Goal: Information Seeking & Learning: Find contact information

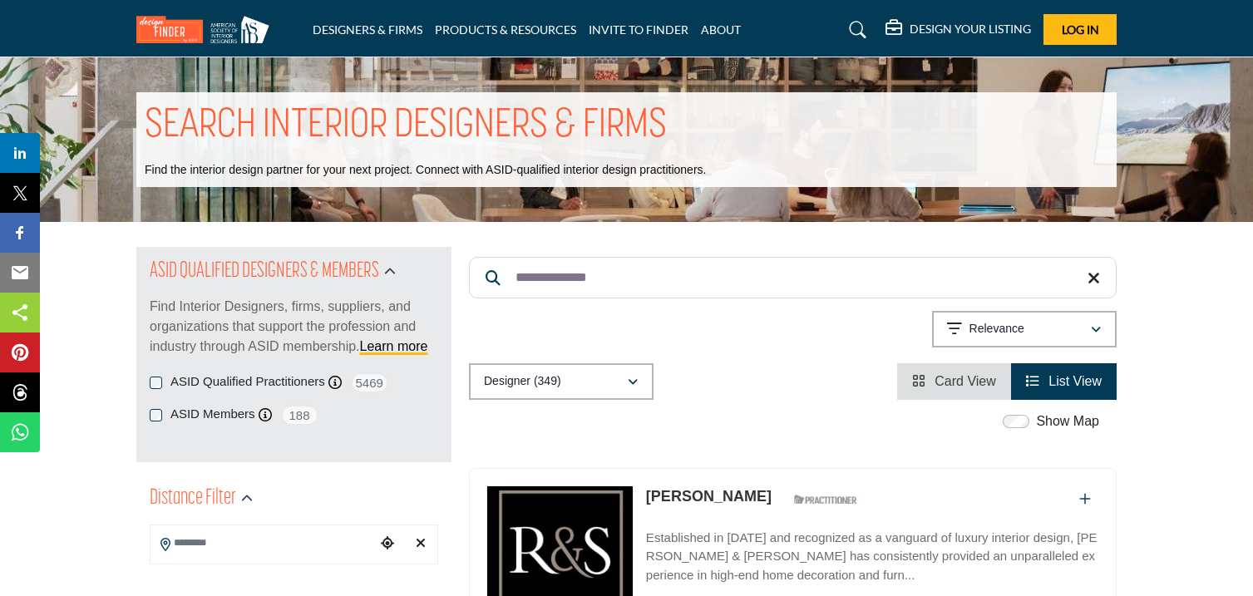
click at [654, 275] on input "**********" at bounding box center [793, 278] width 648 height 42
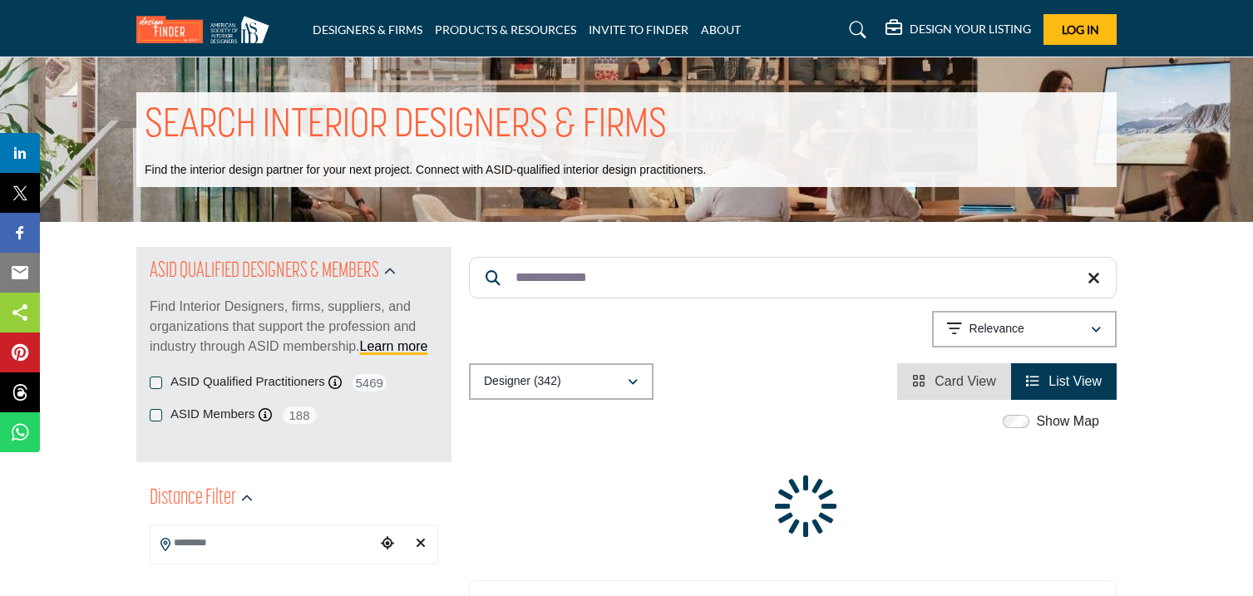
paste input "*"
paste input "Search Keyword"
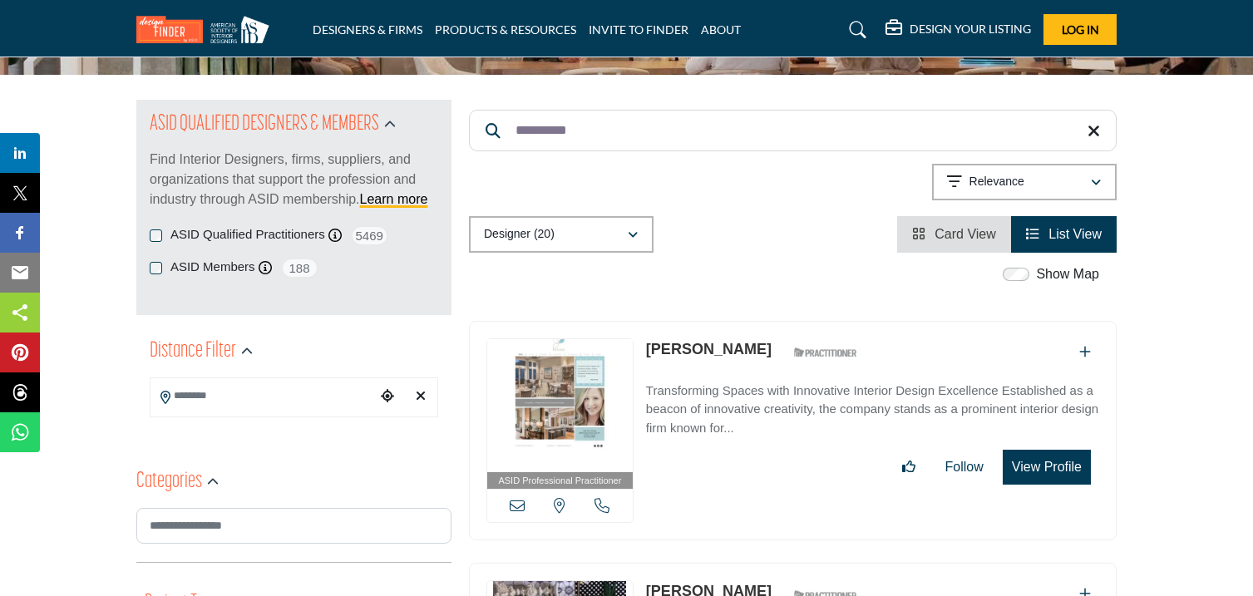
scroll to position [154, 0]
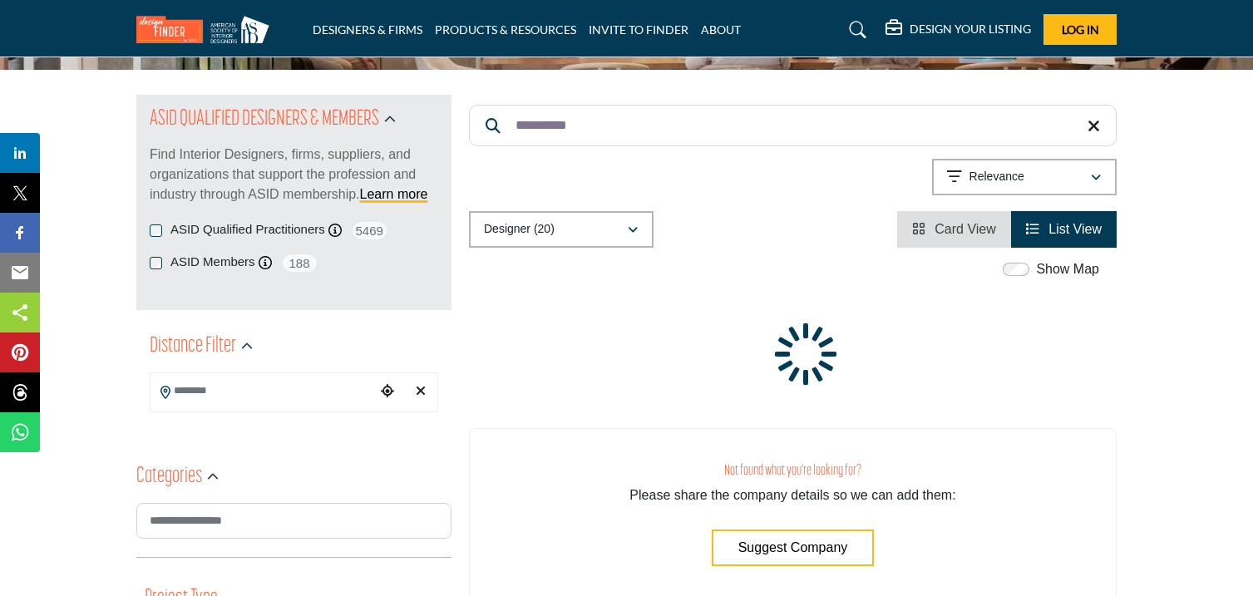
paste input "*"
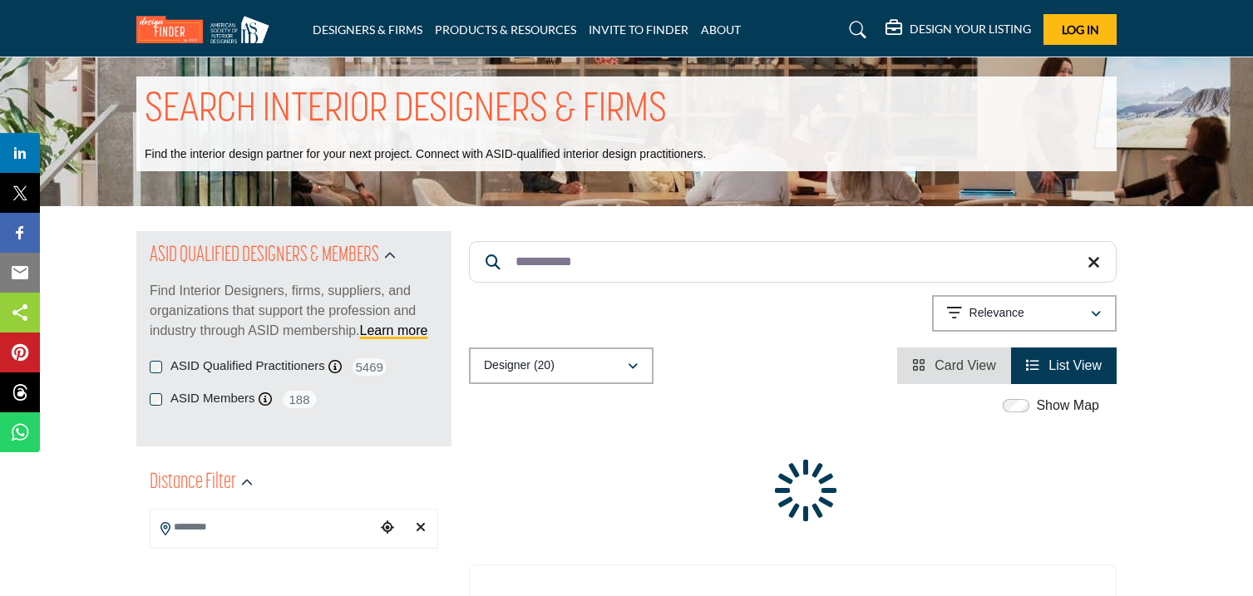
scroll to position [0, 0]
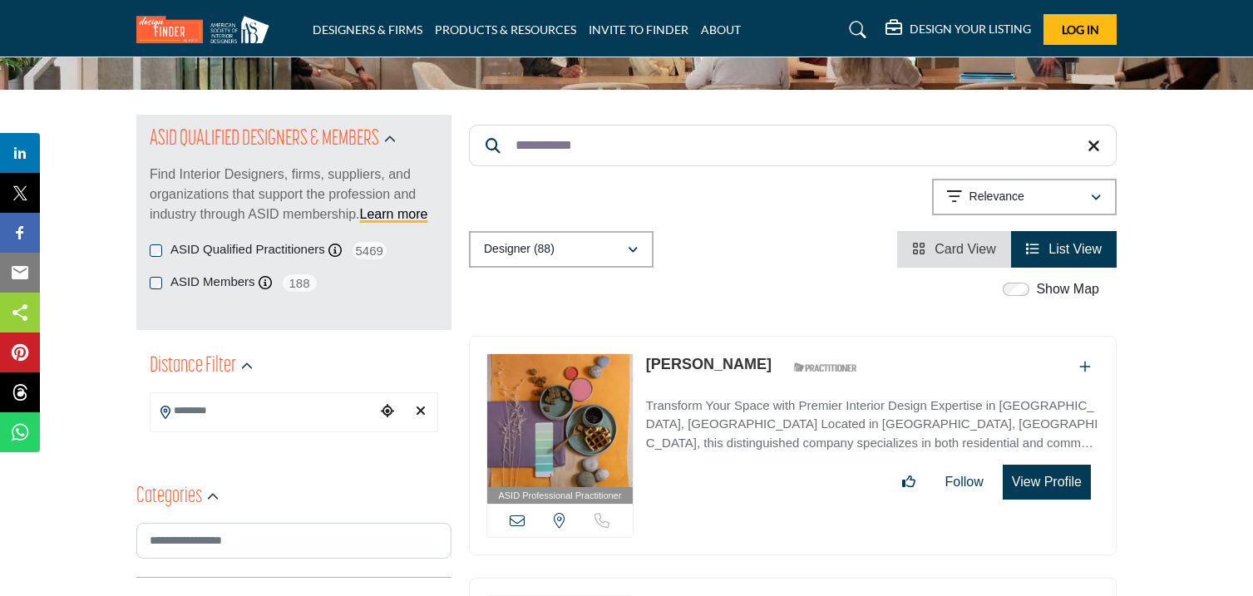
scroll to position [131, 0]
click at [595, 150] on input "**********" at bounding box center [793, 147] width 648 height 42
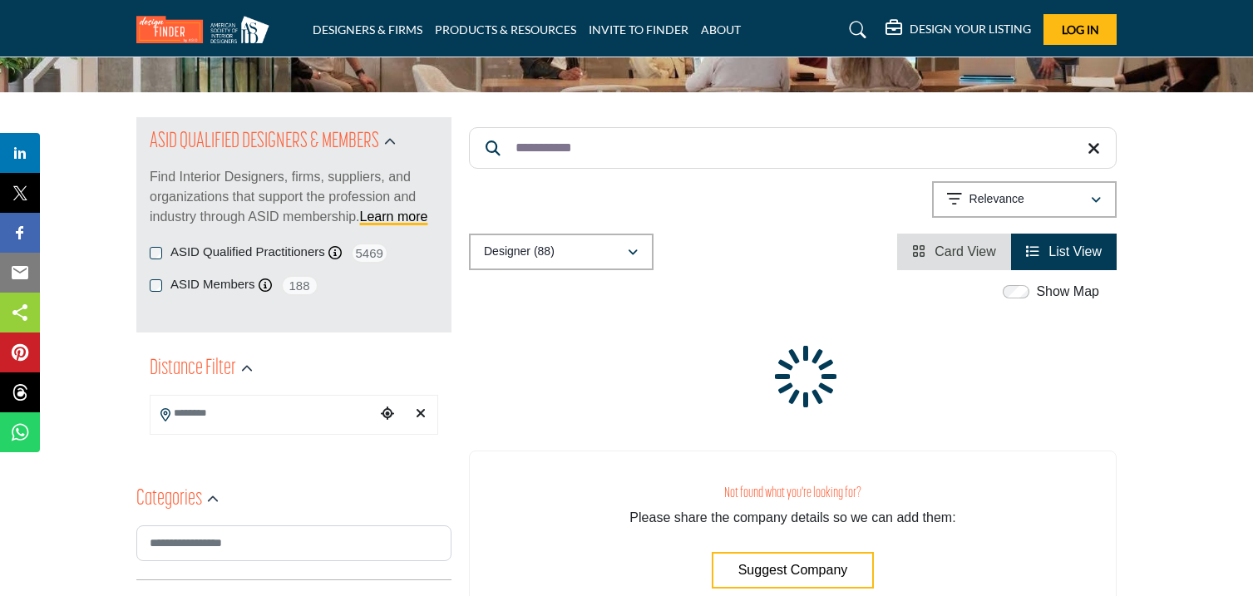
paste input "******"
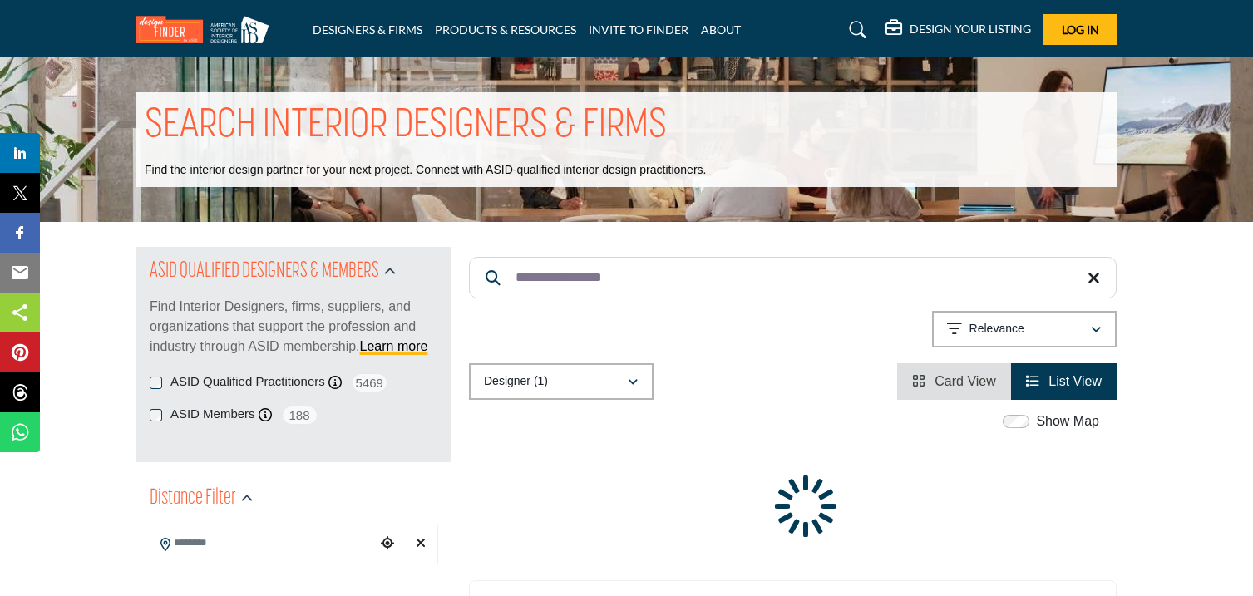
paste input "Search Keyword"
type input "**********"
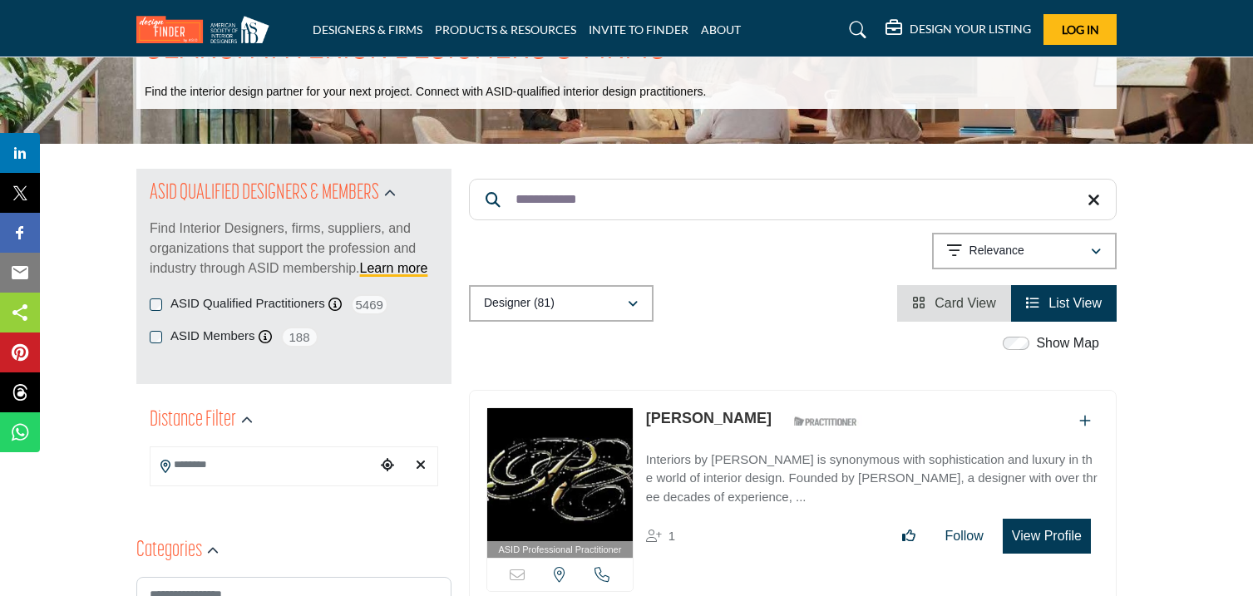
scroll to position [79, 0]
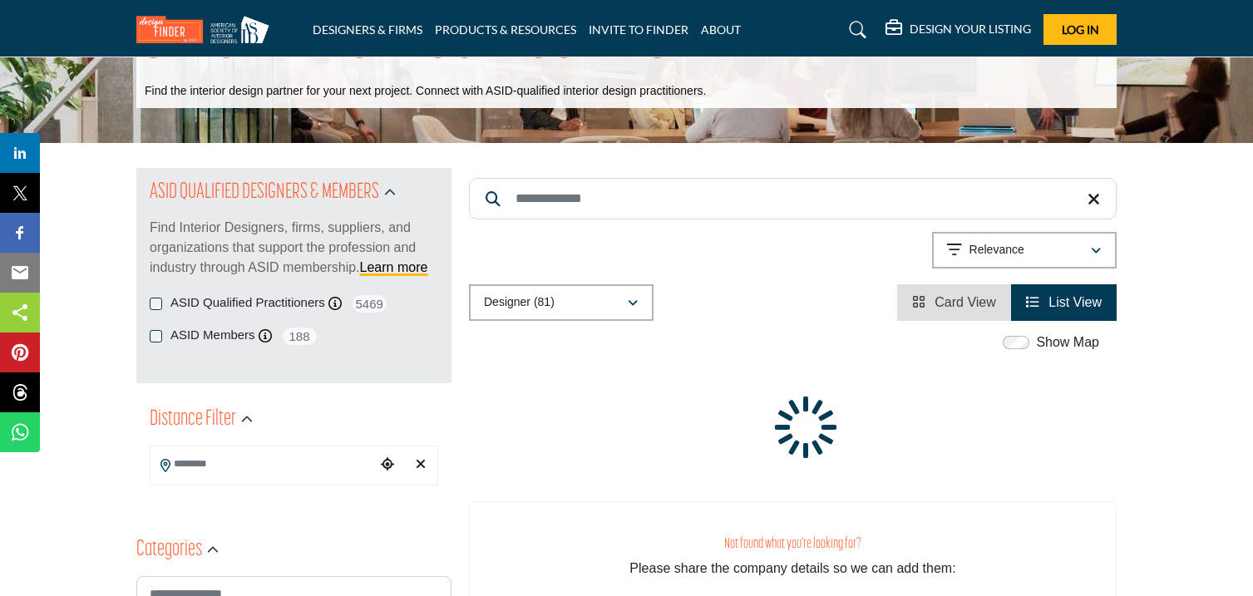
scroll to position [76, 0]
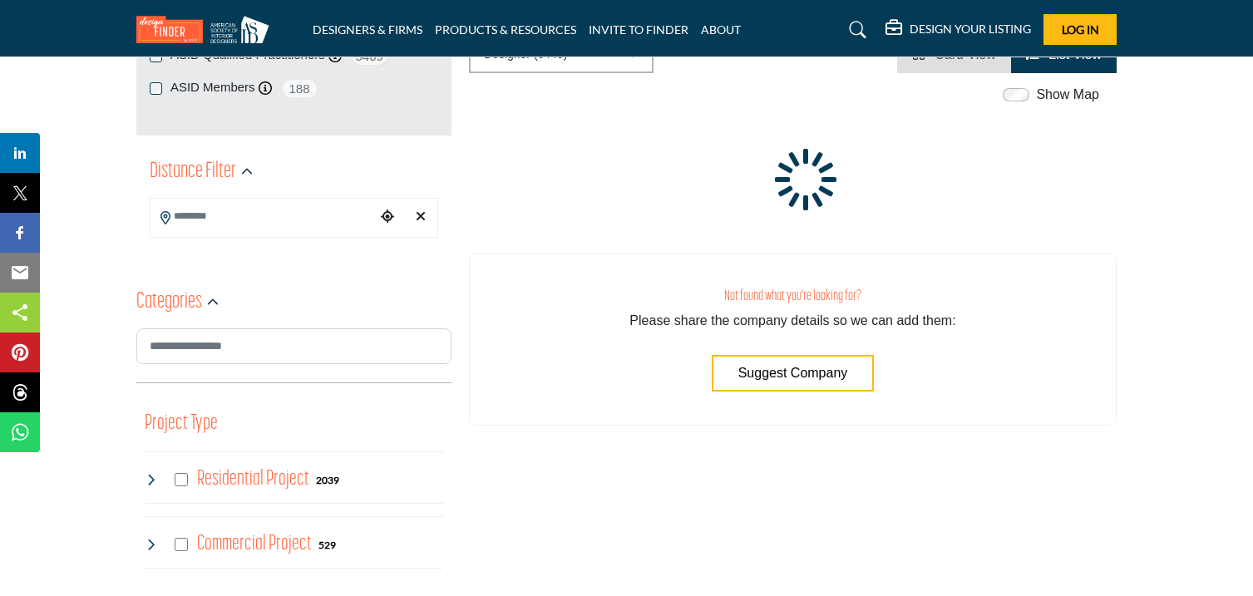
scroll to position [329, 0]
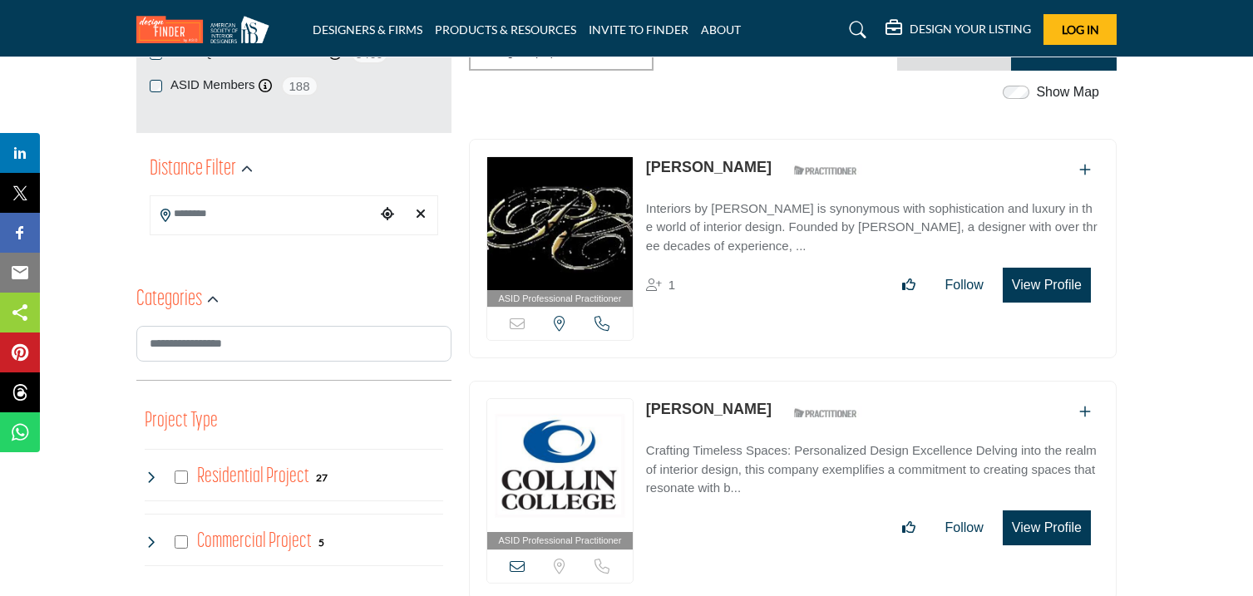
click at [227, 219] on input "Search Location" at bounding box center [262, 214] width 225 height 32
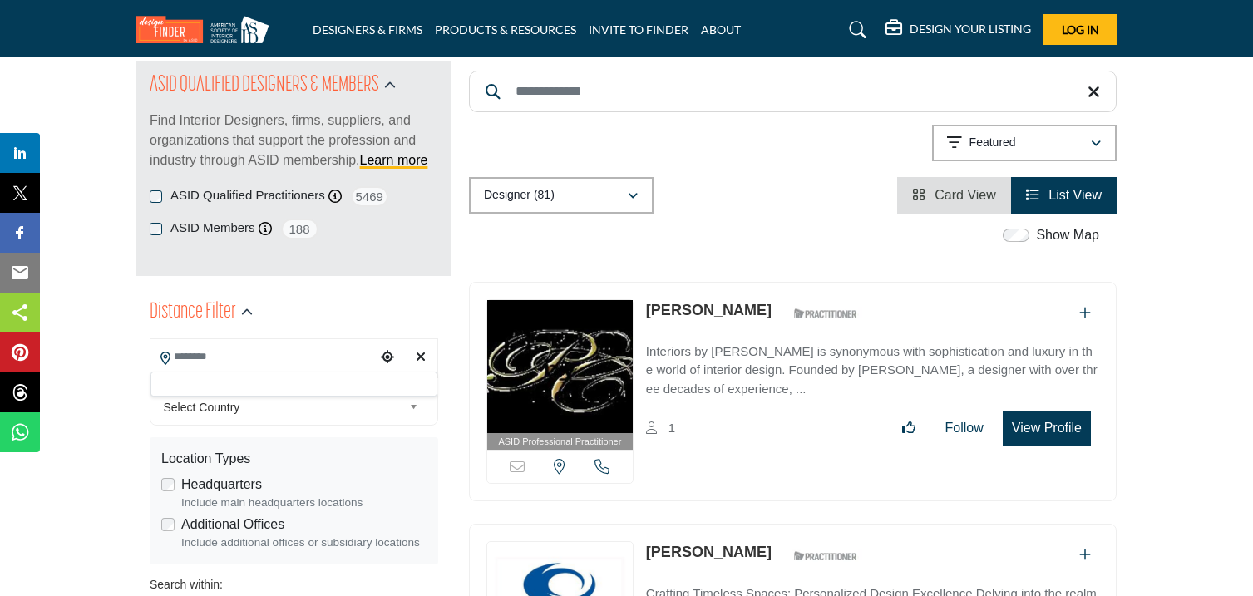
scroll to position [185, 0]
click at [274, 417] on link "Select Country" at bounding box center [291, 408] width 268 height 21
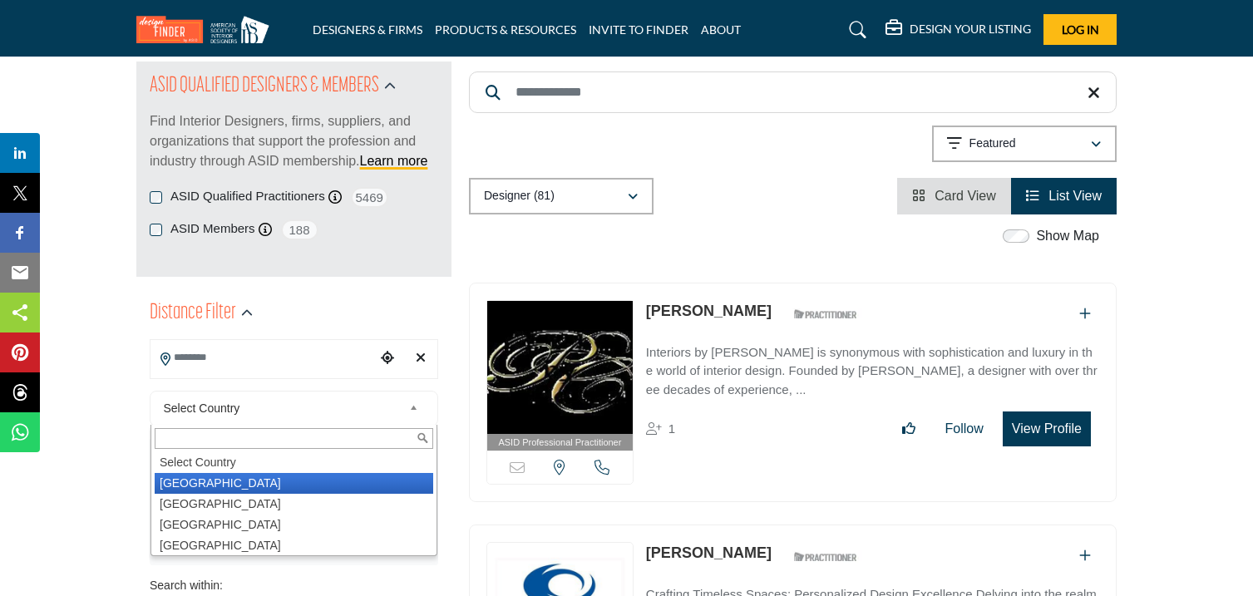
click at [229, 481] on li "[GEOGRAPHIC_DATA]" at bounding box center [294, 483] width 279 height 21
type input "***"
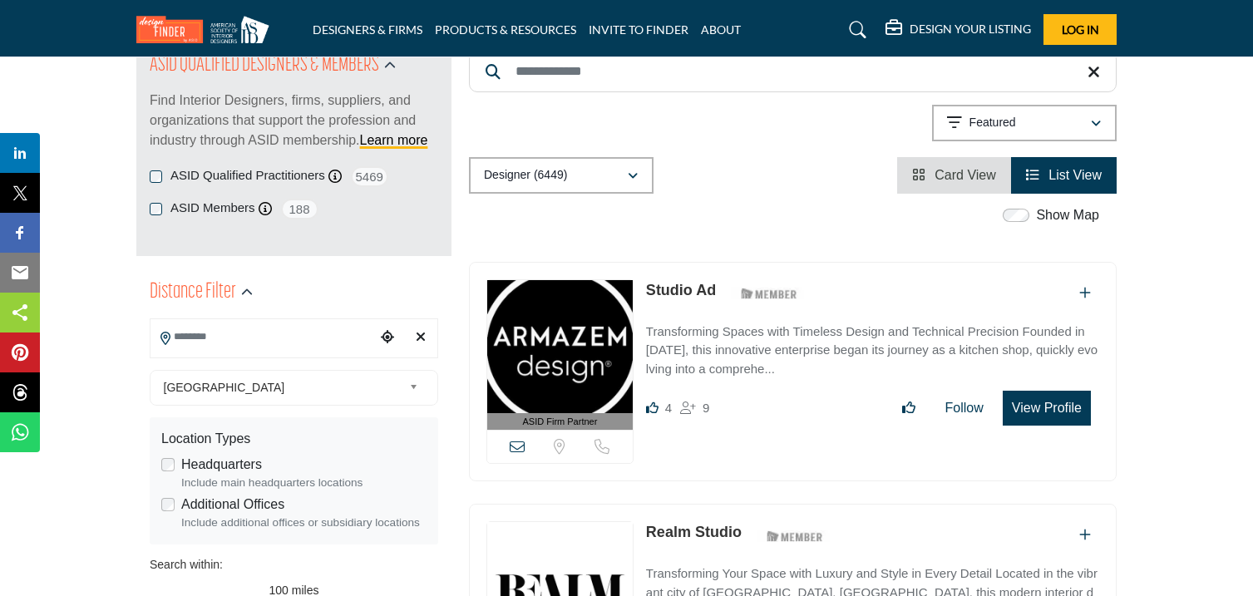
scroll to position [215, 0]
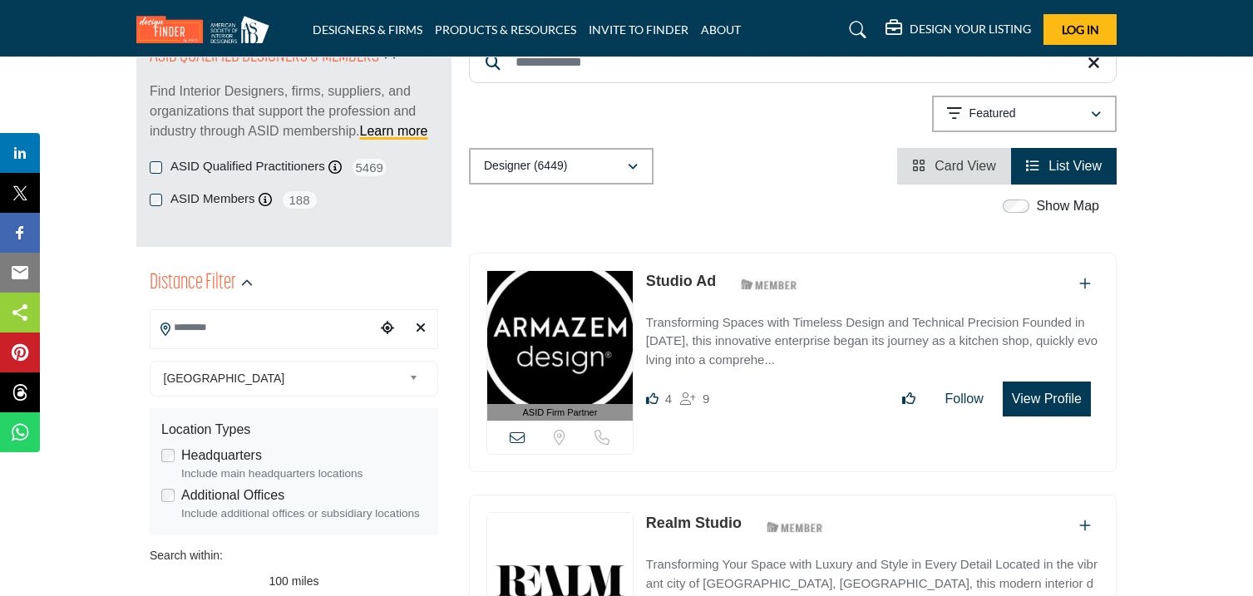
click at [242, 329] on input "Search Location" at bounding box center [262, 328] width 225 height 32
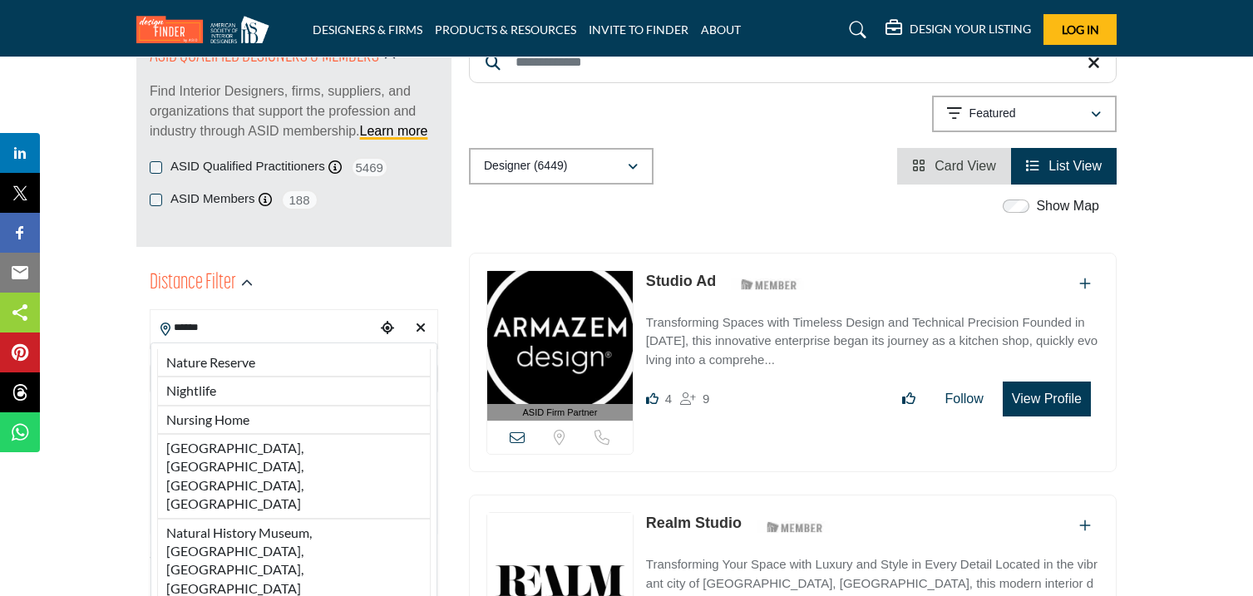
type input "**********"
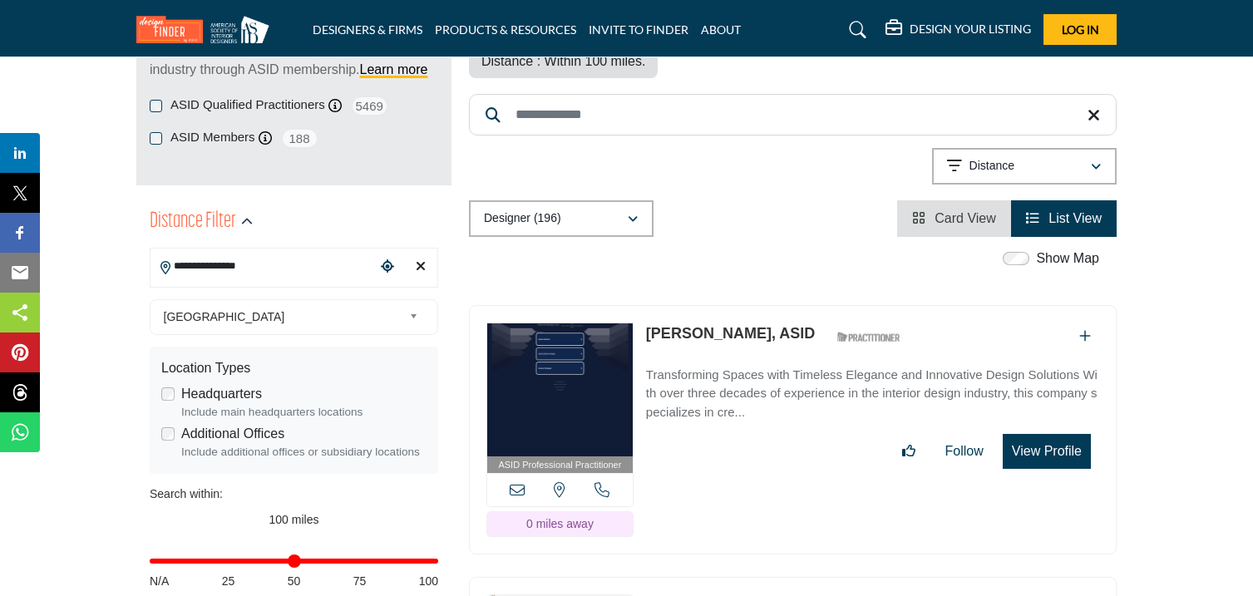
scroll to position [289, 0]
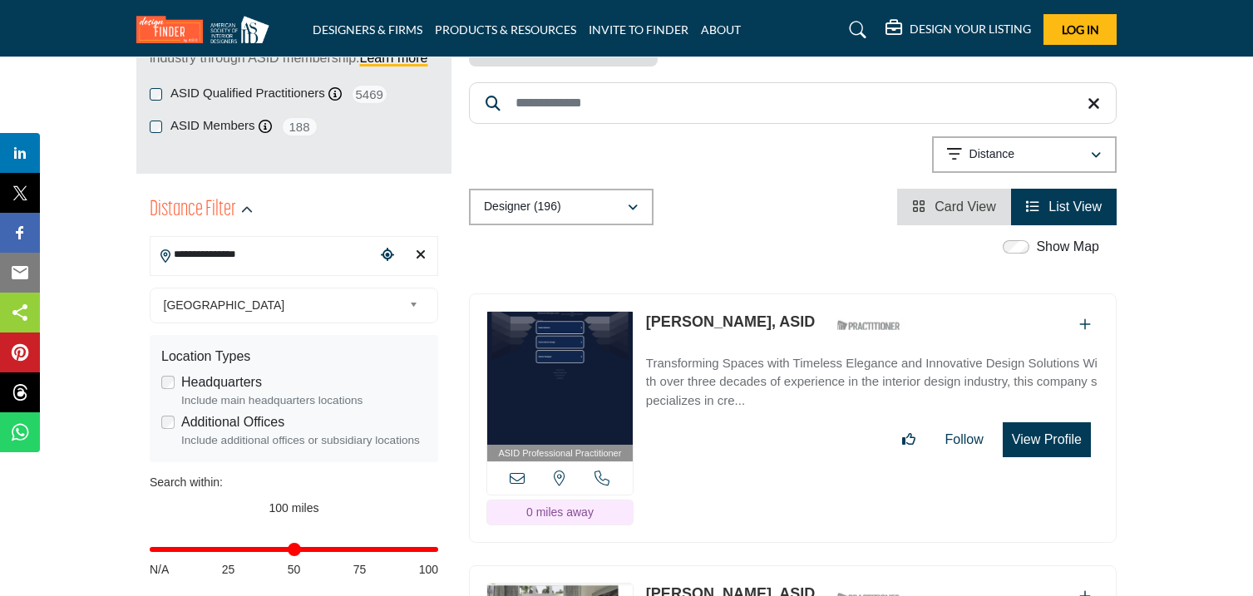
click at [168, 236] on div "Distance Filter" at bounding box center [294, 210] width 289 height 51
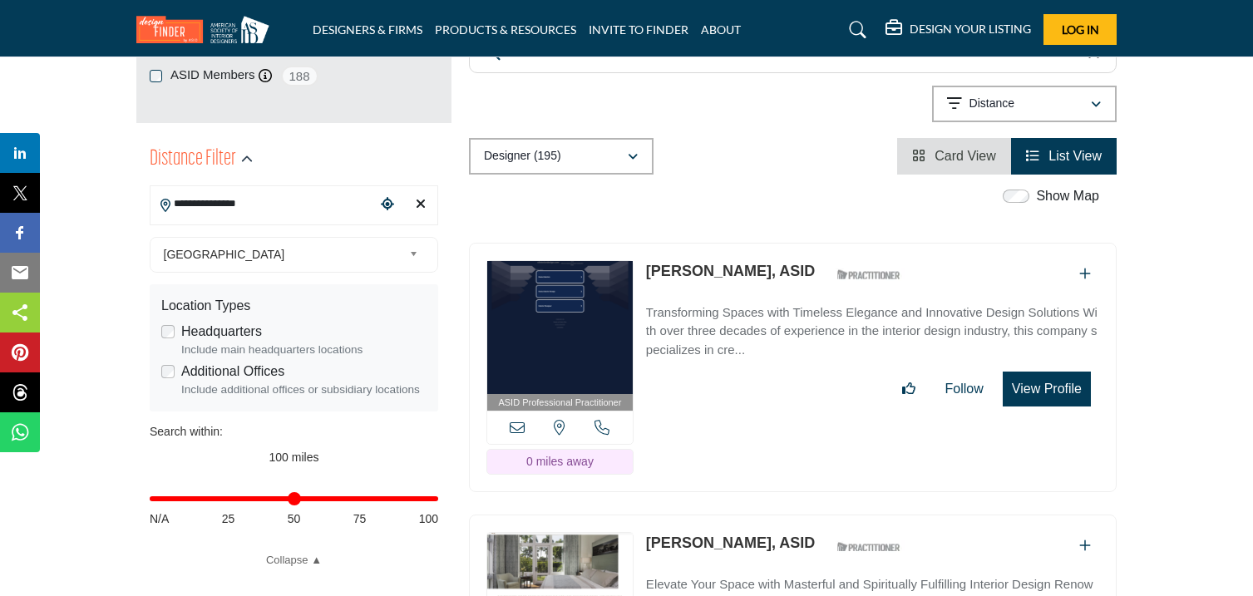
scroll to position [346, 0]
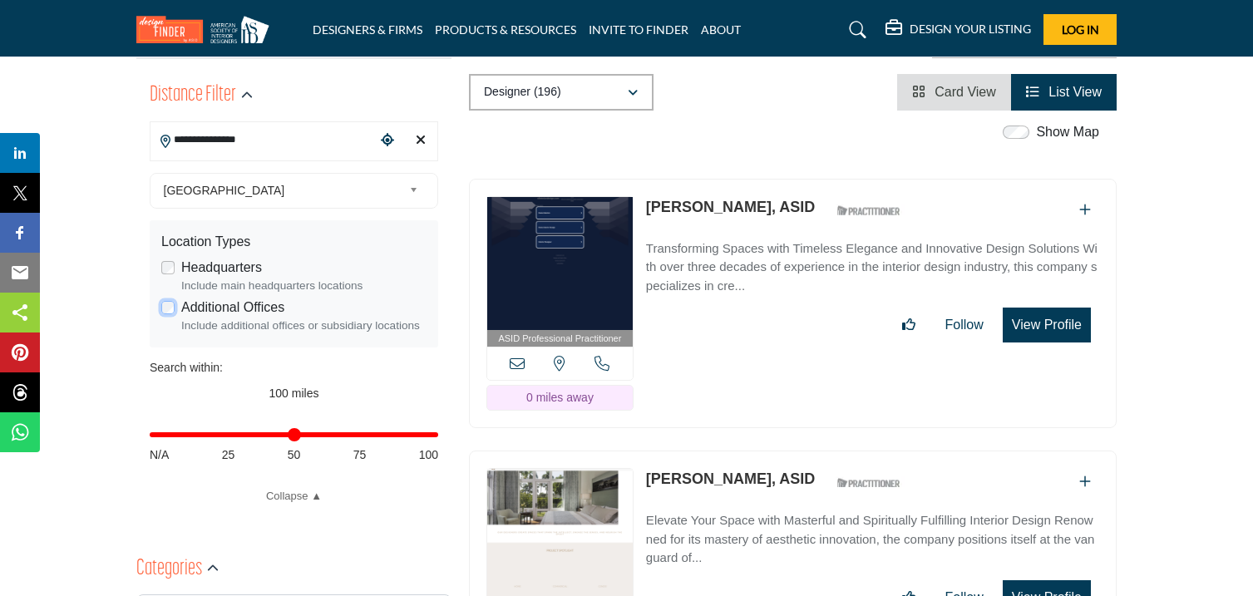
scroll to position [415, 0]
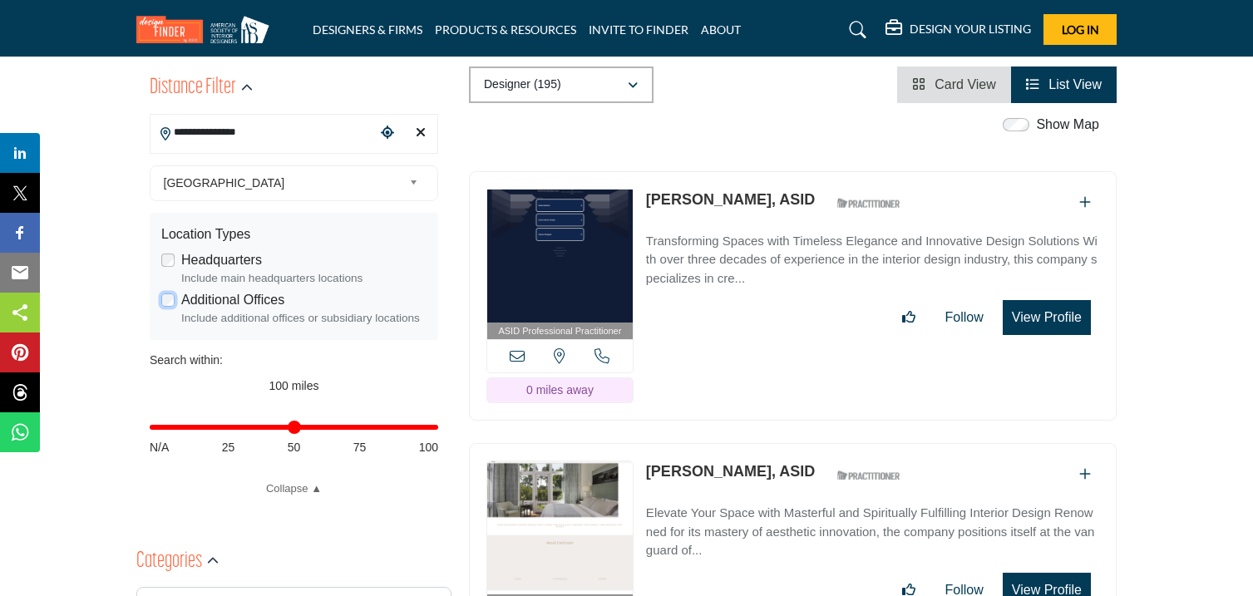
scroll to position [438, 0]
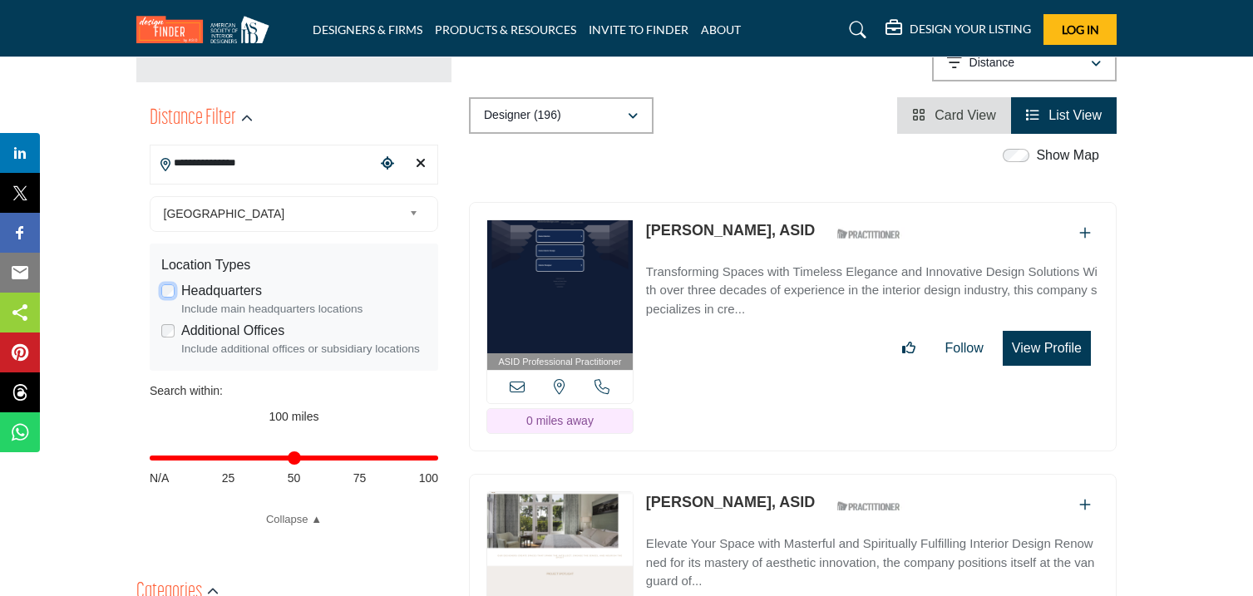
scroll to position [386, 0]
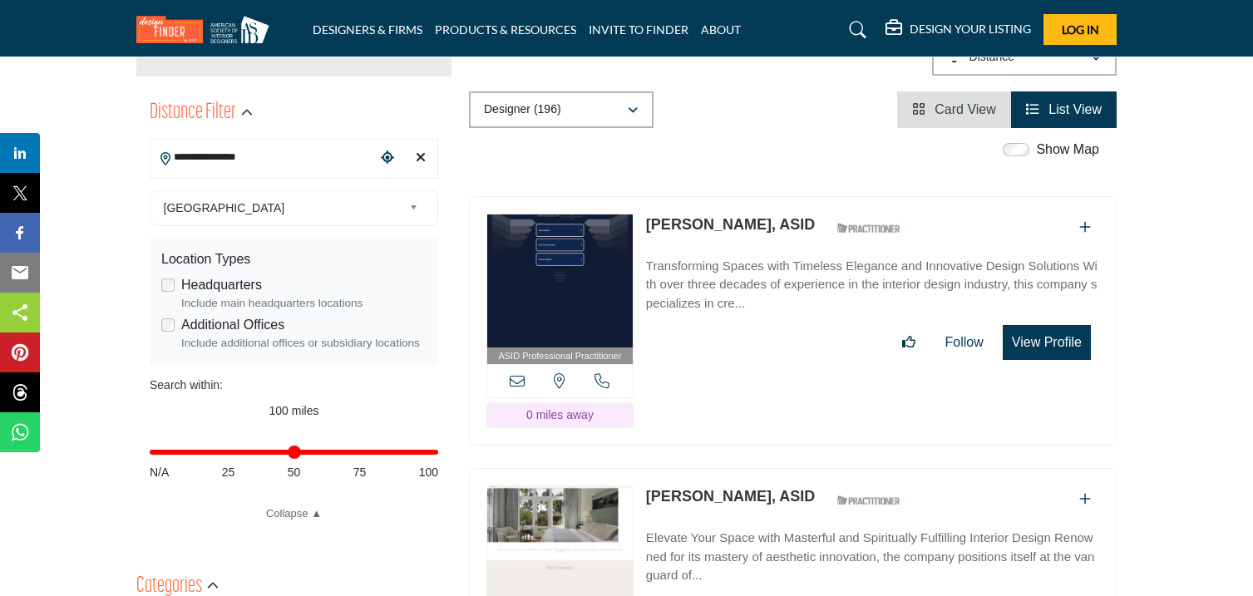
drag, startPoint x: 646, startPoint y: 170, endPoint x: 762, endPoint y: 186, distance: 117.5
click at [762, 196] on div "ASID Professional Practitioner ASID Professional Practitioners have successfull…" at bounding box center [793, 321] width 648 height 250
copy link "[PERSON_NAME]"
drag, startPoint x: 647, startPoint y: 445, endPoint x: 727, endPoint y: 457, distance: 80.8
click at [727, 486] on p "[PERSON_NAME], ASID" at bounding box center [730, 497] width 169 height 22
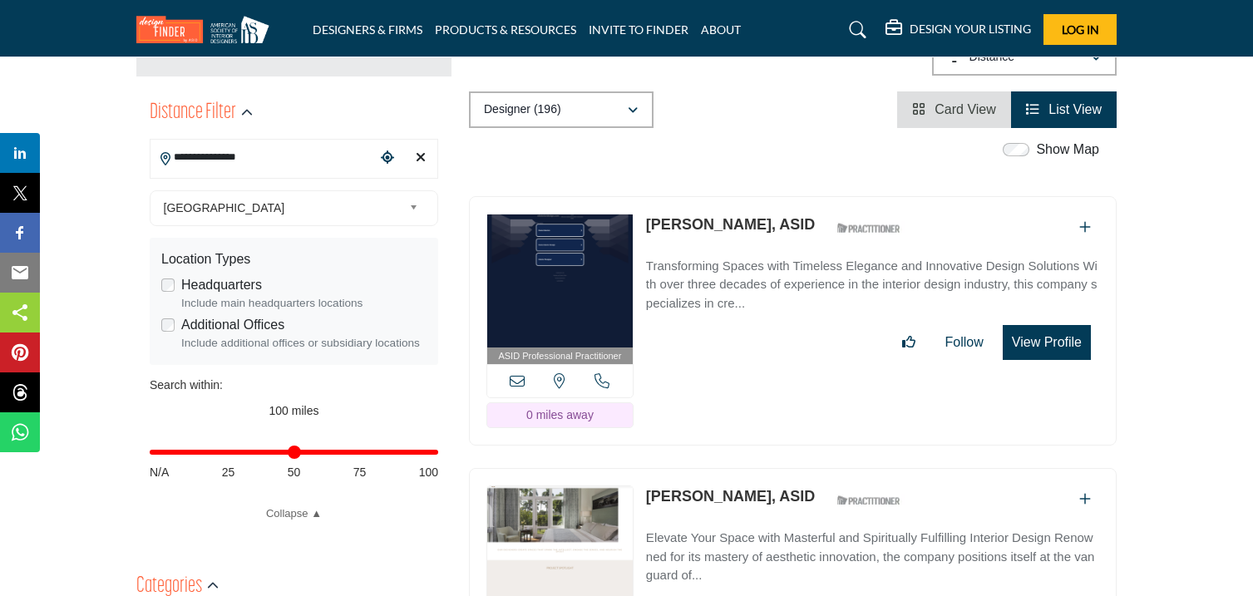
copy link "[PERSON_NAME]"
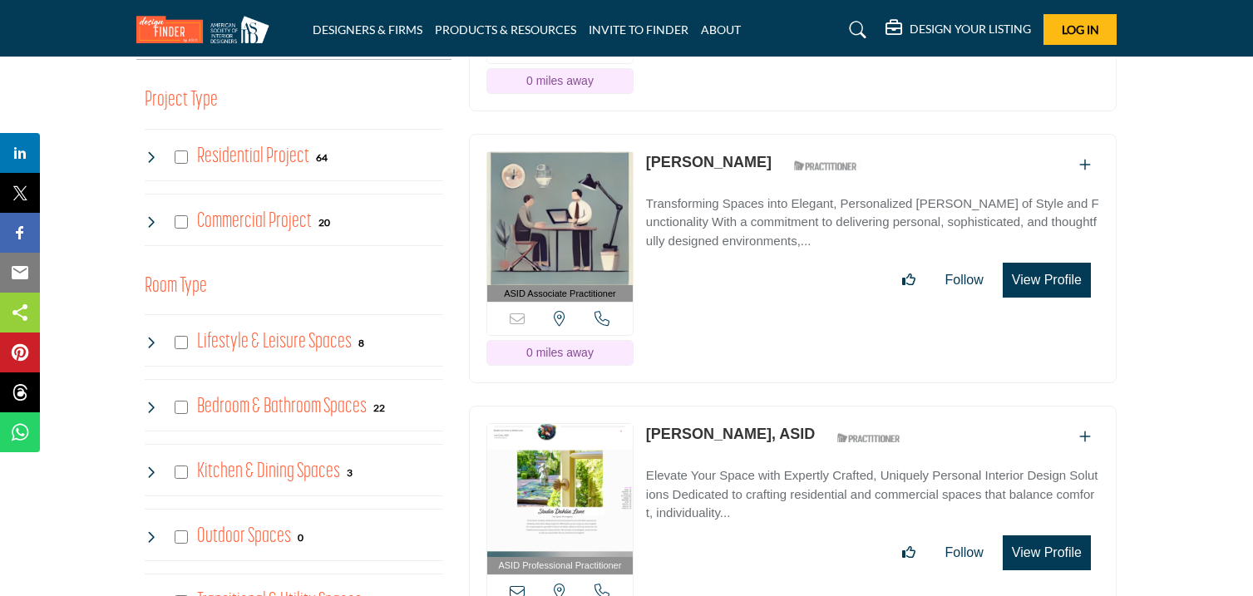
scroll to position [999, 0]
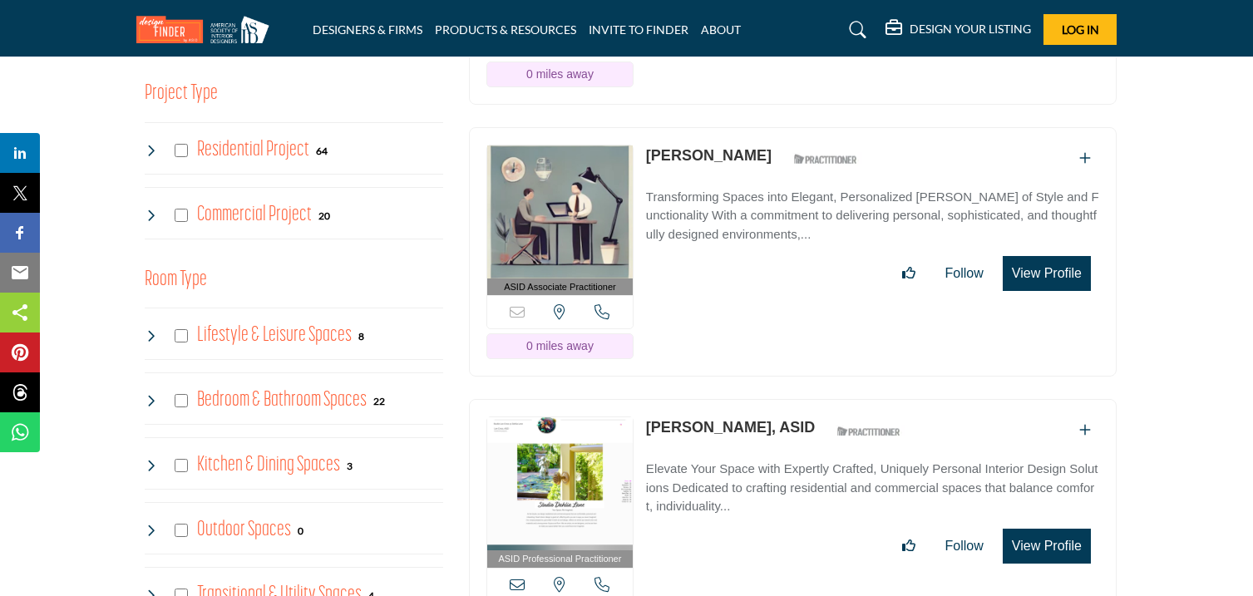
drag, startPoint x: 647, startPoint y: 103, endPoint x: 739, endPoint y: 116, distance: 93.2
click at [739, 127] on div "ASID Associate Practitioner ASID Associate Practitioners have a degree in any m…" at bounding box center [793, 252] width 648 height 250
copy link "[PERSON_NAME]"
drag, startPoint x: 645, startPoint y: 378, endPoint x: 729, endPoint y: 393, distance: 85.3
click at [729, 417] on p "[PERSON_NAME], ASID" at bounding box center [730, 428] width 169 height 22
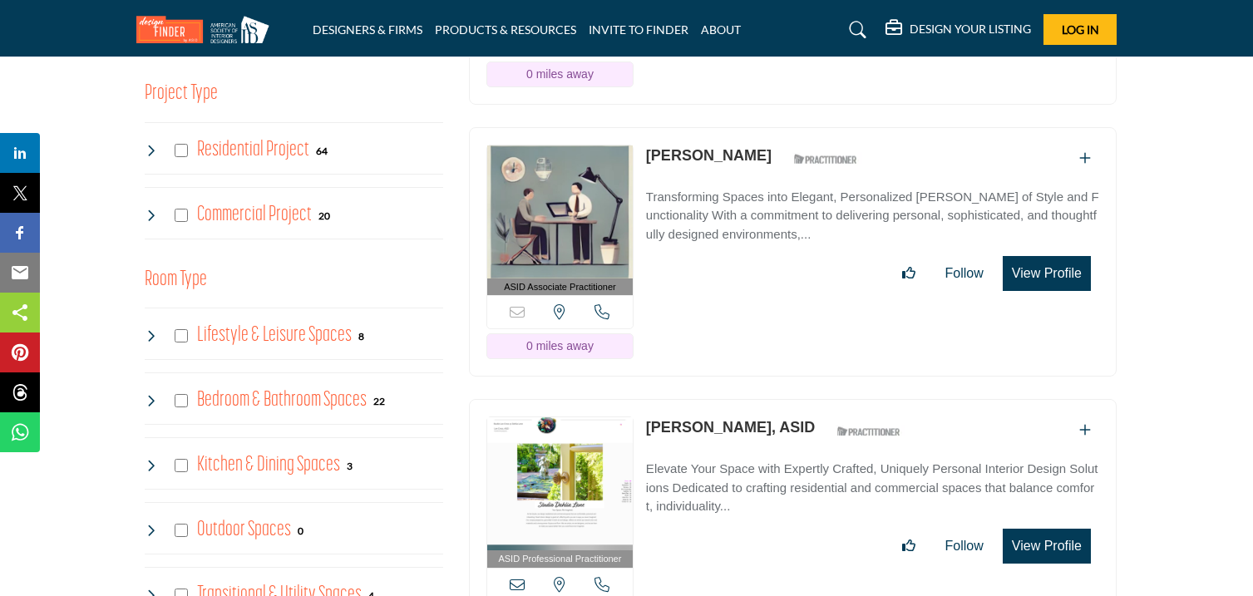
copy link "[PERSON_NAME]"
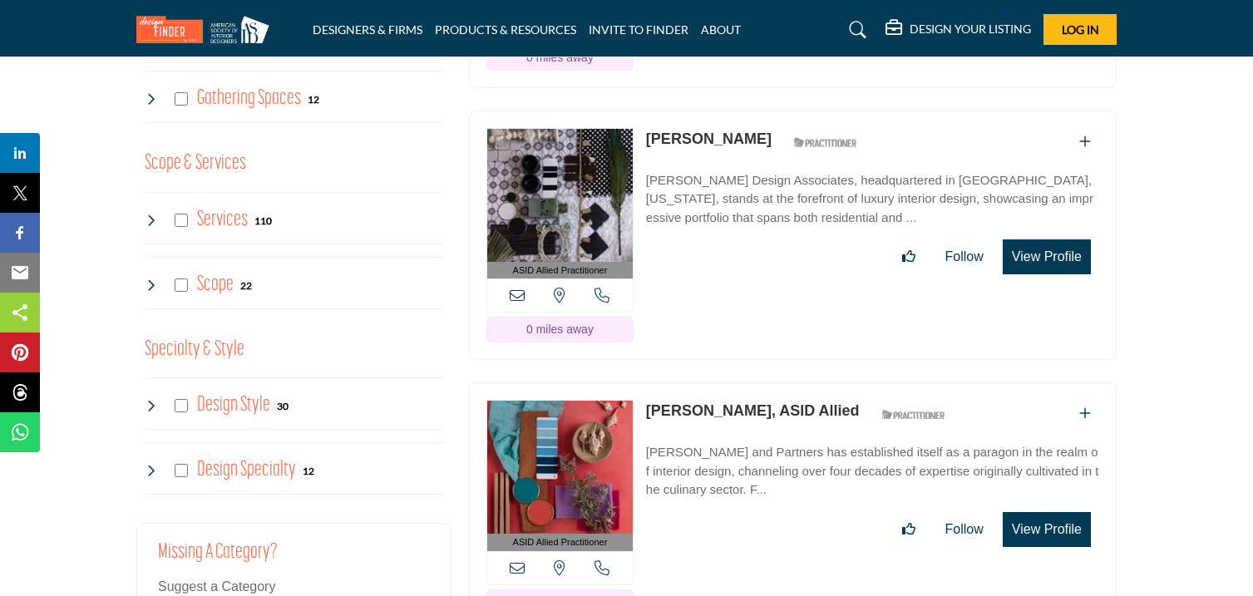
scroll to position [1563, 0]
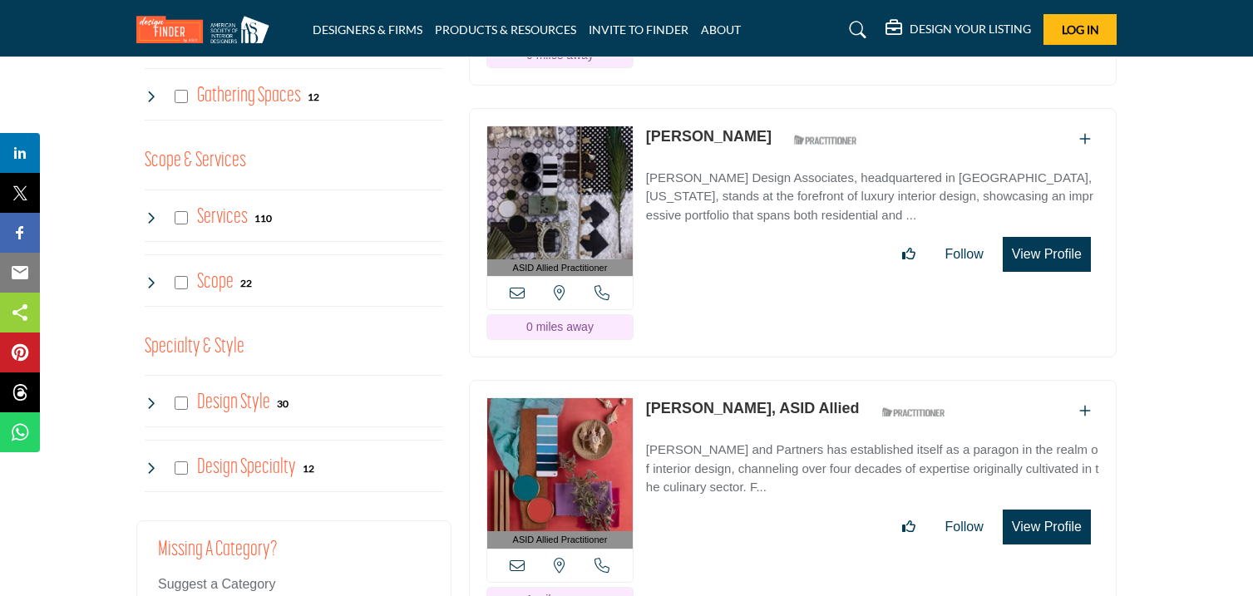
drag, startPoint x: 643, startPoint y: 88, endPoint x: 726, endPoint y: 100, distance: 84.0
click at [726, 108] on div "ASID Allied Practitioner ASID Allied Practitioners have successfully completed …" at bounding box center [793, 233] width 648 height 250
copy link "[PERSON_NAME]"
drag, startPoint x: 644, startPoint y: 361, endPoint x: 753, endPoint y: 384, distance: 112.2
click at [753, 384] on div "ASID Allied Practitioner ASID Allied Practitioners have successfully completed …" at bounding box center [793, 505] width 648 height 250
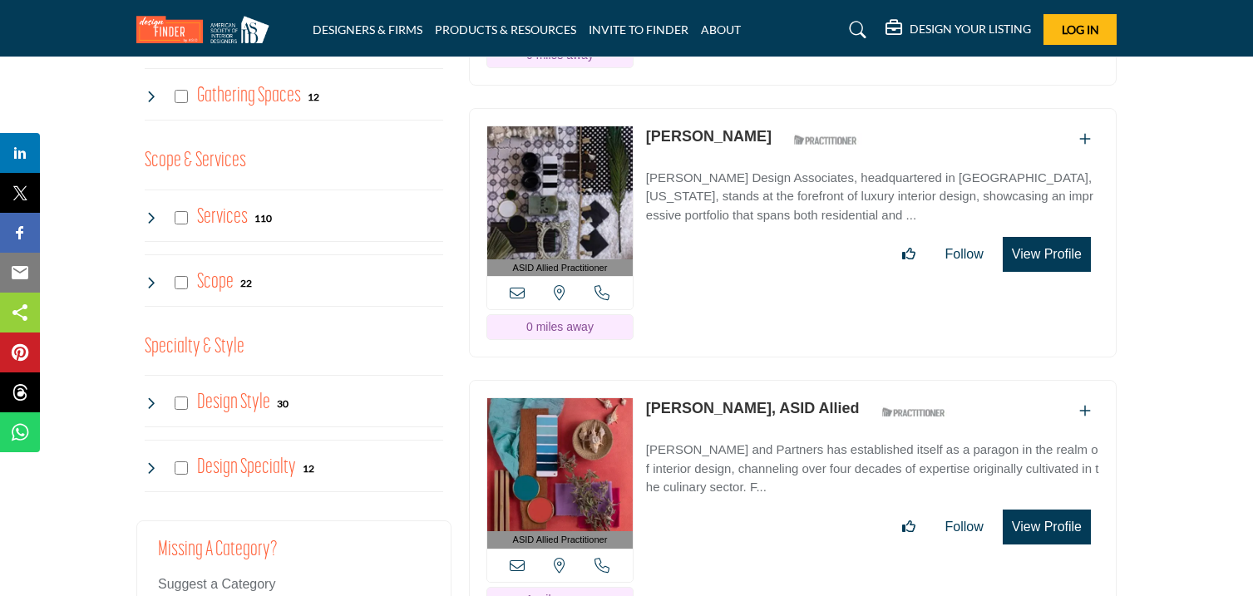
copy link "[PERSON_NAME]"
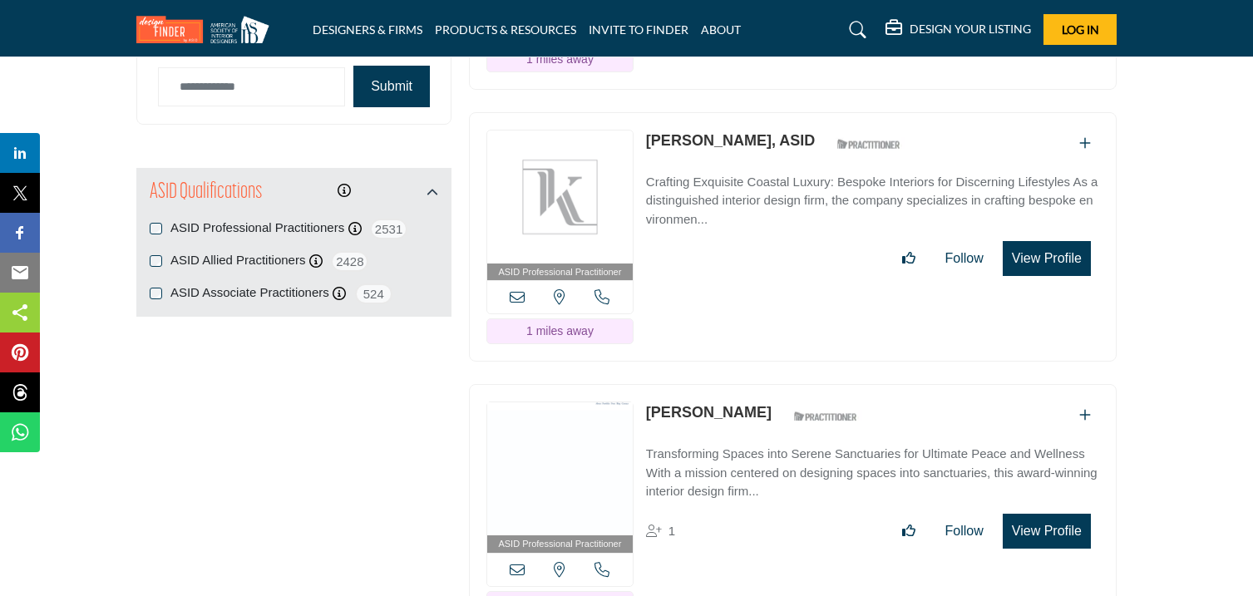
scroll to position [2103, 0]
drag, startPoint x: 642, startPoint y: 96, endPoint x: 727, endPoint y: 104, distance: 85.1
click at [727, 113] on div "ASID Professional Practitioner ASID Professional Practitioners have successfull…" at bounding box center [793, 238] width 648 height 250
copy link "[PERSON_NAME]"
drag, startPoint x: 642, startPoint y: 369, endPoint x: 713, endPoint y: 380, distance: 71.5
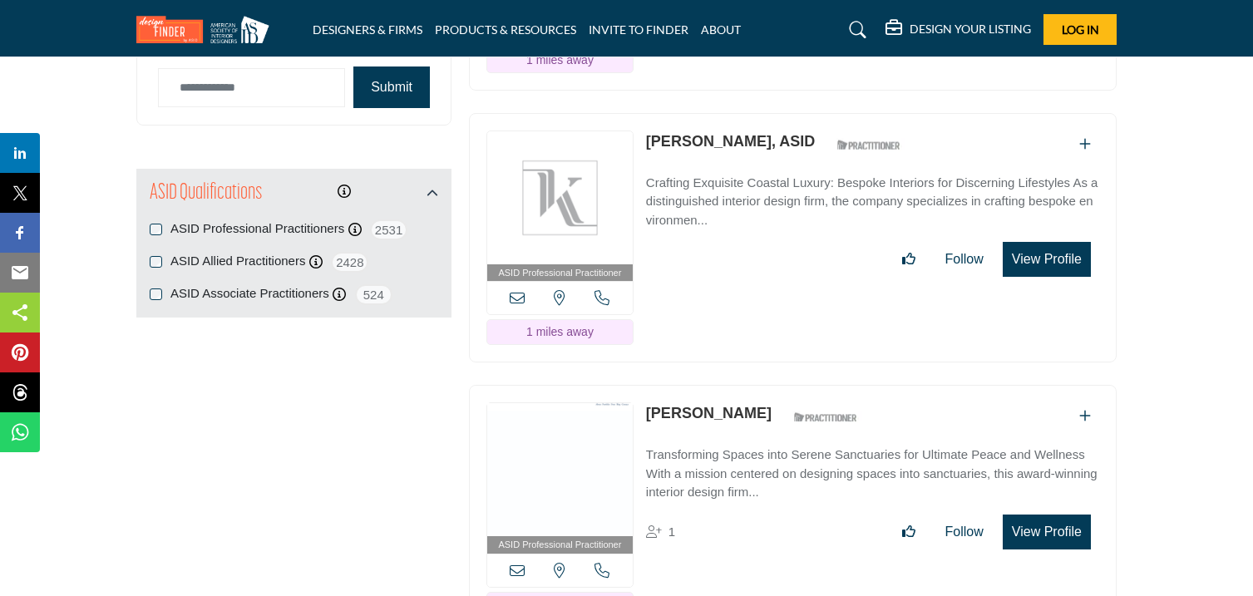
click at [713, 385] on div "ASID Professional Practitioner ASID Professional Practitioners have successfull…" at bounding box center [793, 510] width 648 height 250
copy link "[PERSON_NAME]"
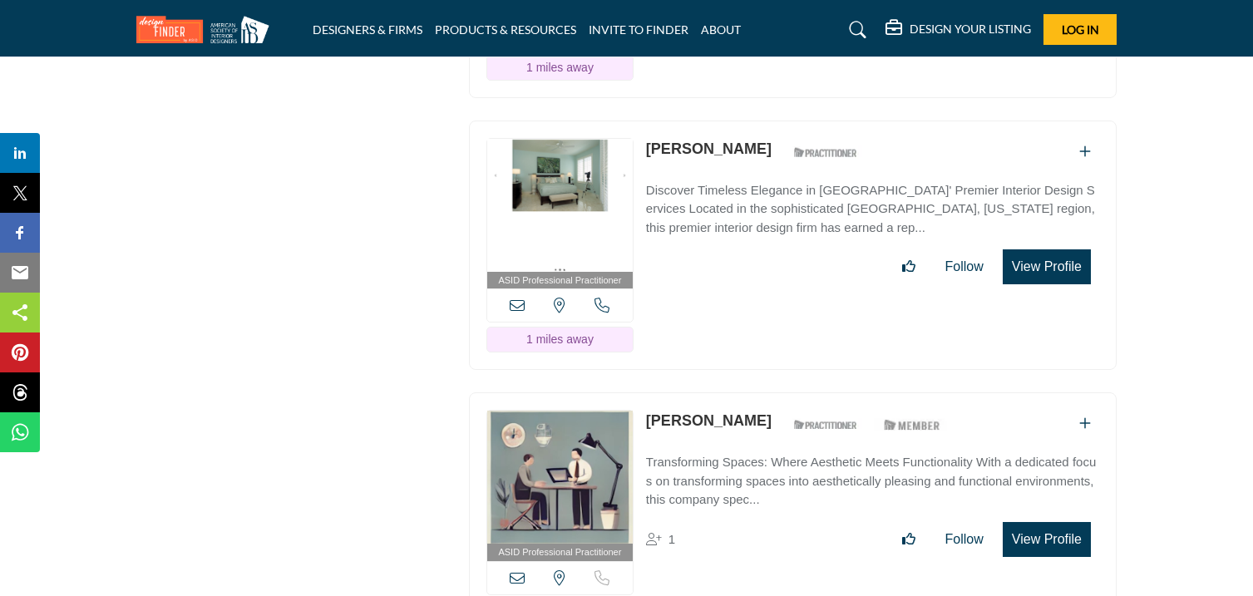
scroll to position [2648, 0]
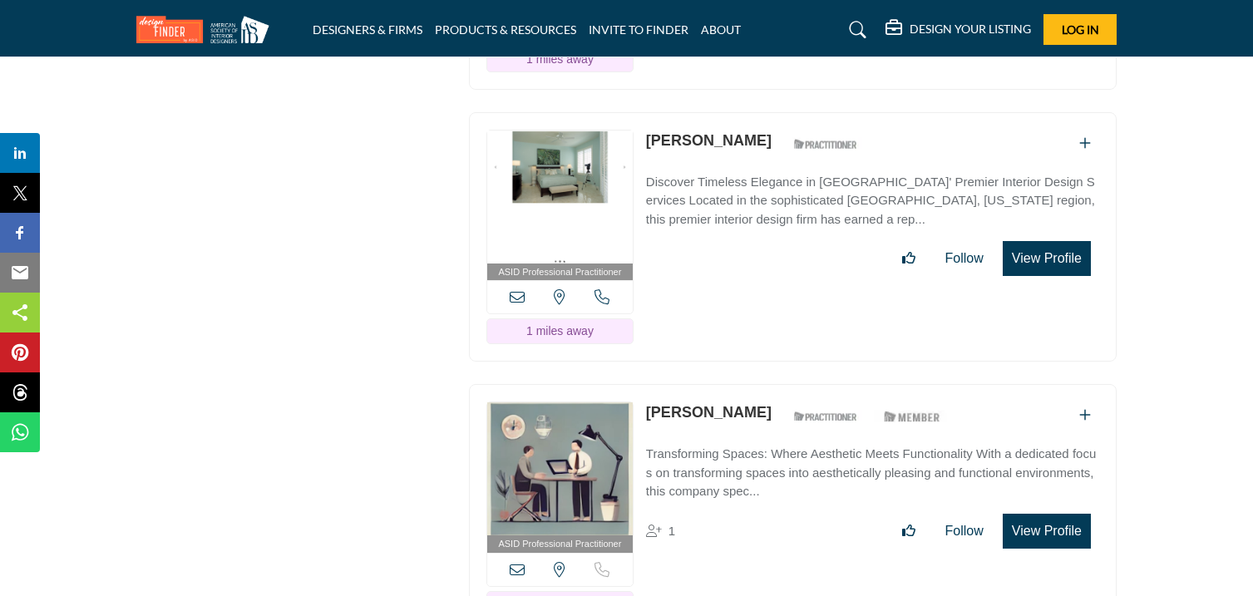
drag, startPoint x: 644, startPoint y: 96, endPoint x: 729, endPoint y: 107, distance: 86.4
click at [729, 112] on div "ASID Professional Practitioner ASID Professional Practitioners have successfull…" at bounding box center [793, 237] width 648 height 250
copy link "[PERSON_NAME]"
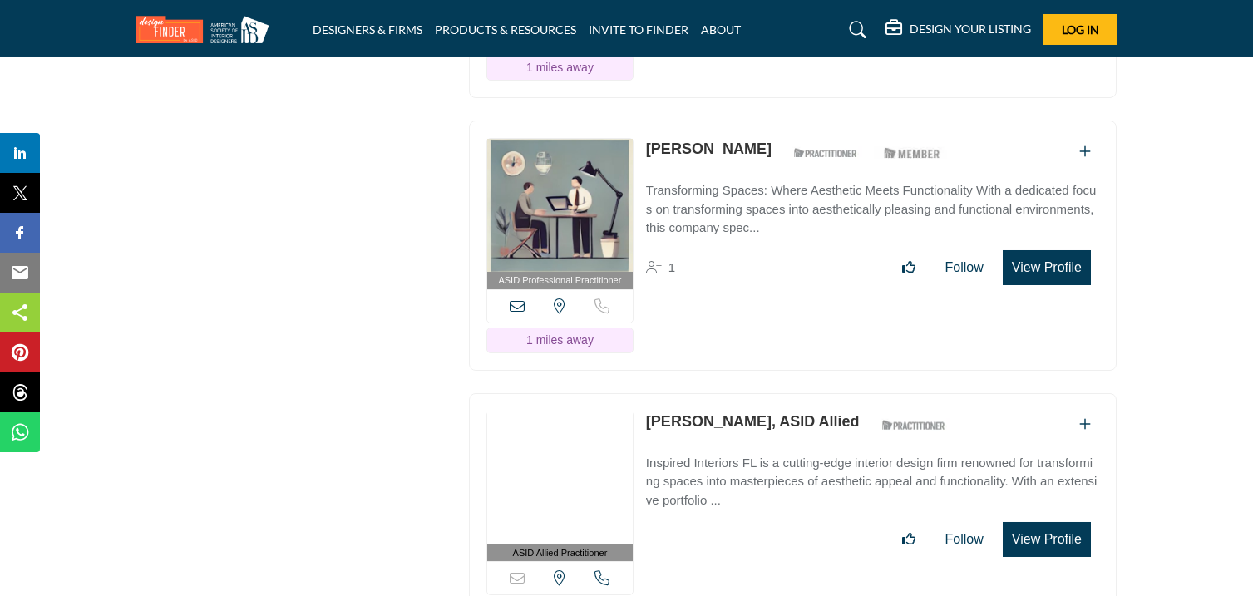
scroll to position [2913, 0]
drag, startPoint x: 647, startPoint y: 102, endPoint x: 733, endPoint y: 114, distance: 86.4
click at [733, 120] on div "ASID Professional Practitioner ASID Professional Practitioners have successfull…" at bounding box center [793, 245] width 648 height 250
copy link "[PERSON_NAME]"
drag, startPoint x: 645, startPoint y: 377, endPoint x: 748, endPoint y: 394, distance: 103.8
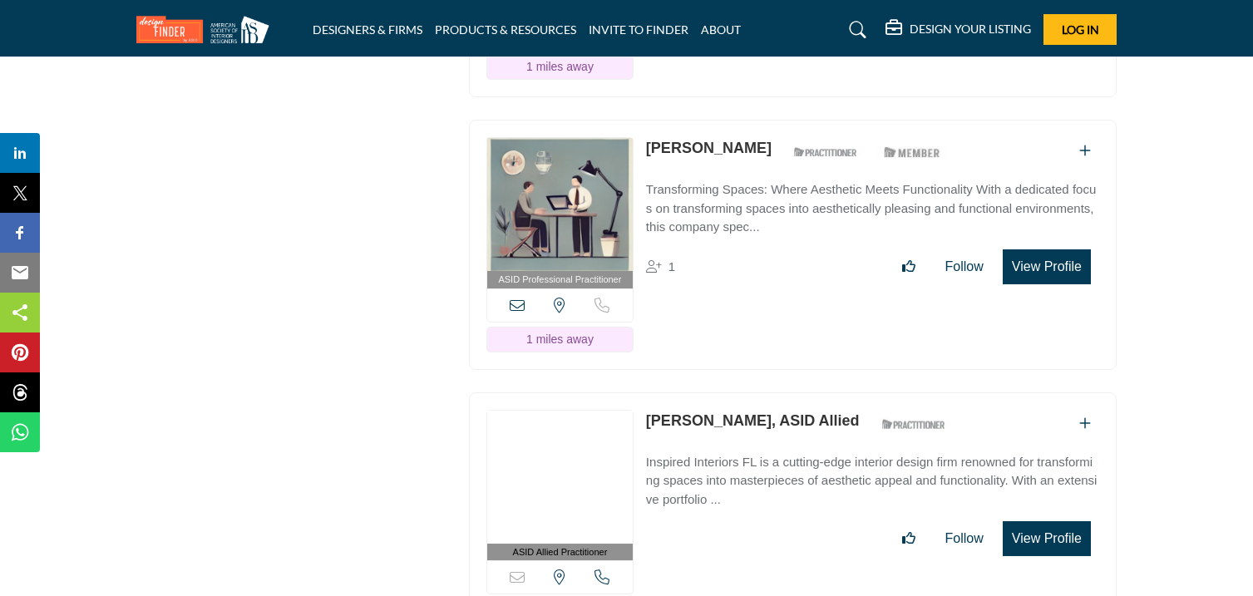
click at [748, 394] on div "ASID Allied Practitioner ASID Allied Practitioners have successfully completed …" at bounding box center [793, 517] width 648 height 250
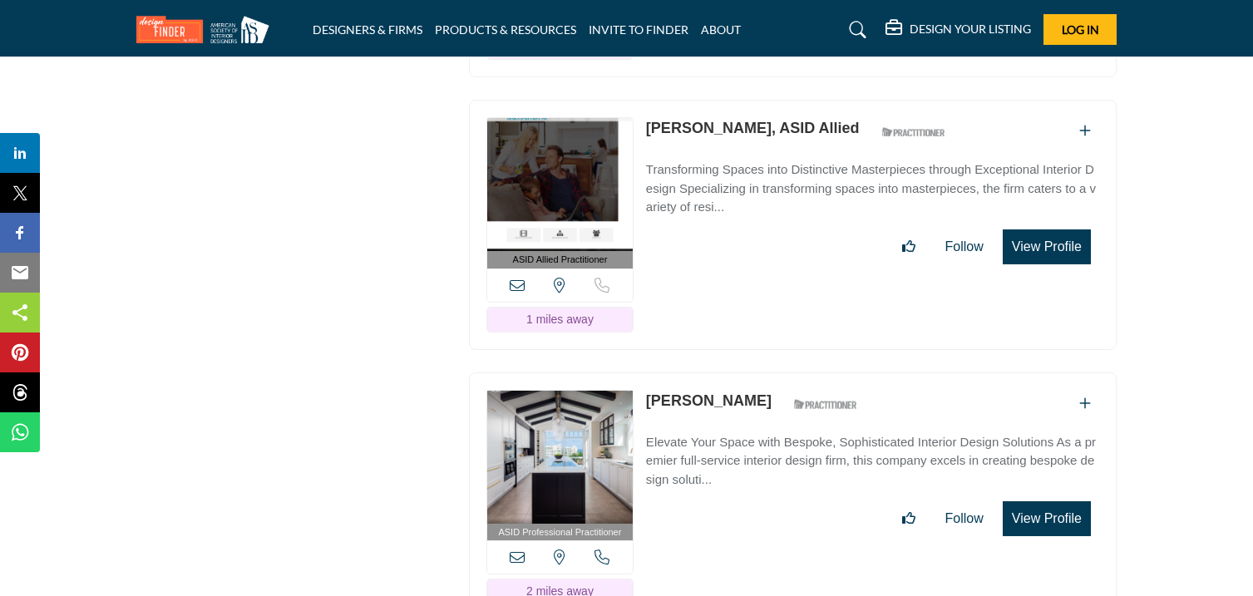
scroll to position [3478, 0]
drag, startPoint x: 642, startPoint y: 82, endPoint x: 754, endPoint y: 92, distance: 112.7
click at [754, 99] on div "ASID Allied Practitioner ASID Allied Practitioners have successfully completed …" at bounding box center [793, 224] width 648 height 250
drag, startPoint x: 644, startPoint y: 357, endPoint x: 726, endPoint y: 369, distance: 83.3
click at [726, 372] on div "ASID Professional Practitioner ASID Professional Practitioners have successfull…" at bounding box center [793, 497] width 648 height 250
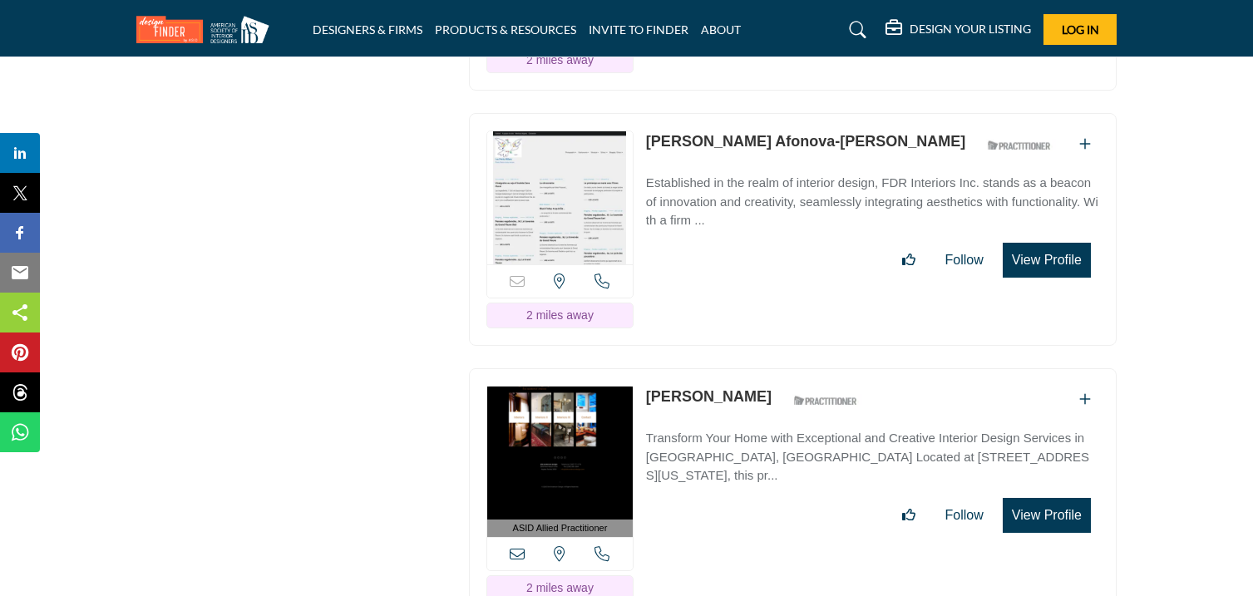
scroll to position [4010, 0]
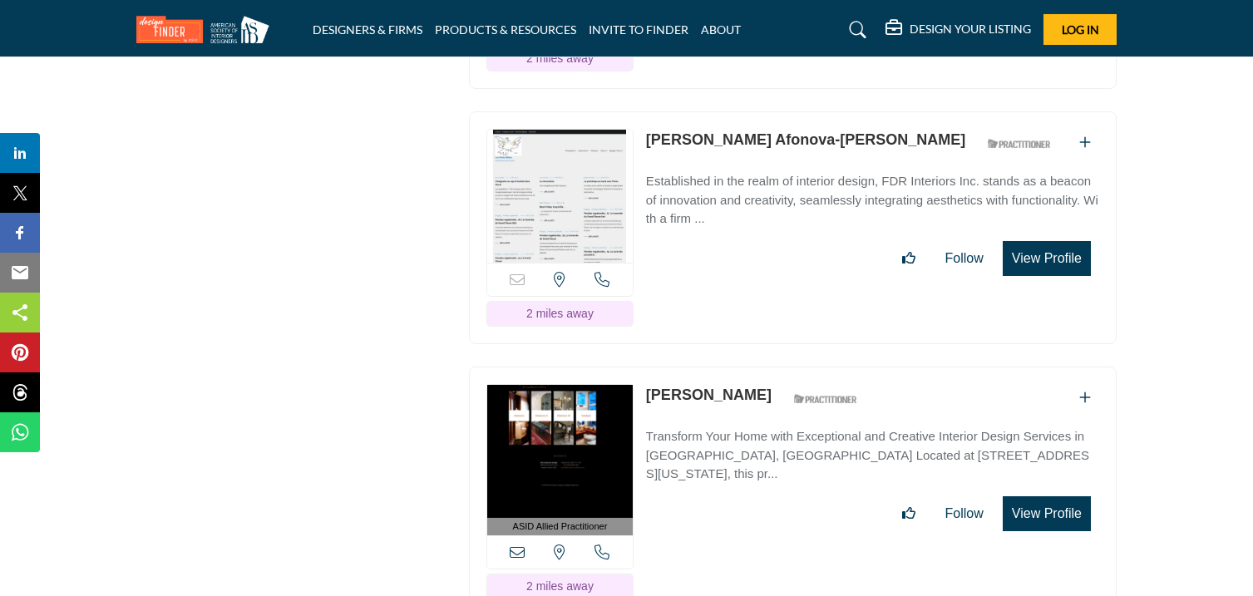
drag, startPoint x: 644, startPoint y: 97, endPoint x: 817, endPoint y: 107, distance: 173.2
click at [817, 111] on div "Sorry, but this listing is on a subscription plan which does not allow users to…" at bounding box center [793, 227] width 648 height 233
drag, startPoint x: 647, startPoint y: 358, endPoint x: 701, endPoint y: 358, distance: 54.1
click at [701, 387] on link "[PERSON_NAME]" at bounding box center [709, 395] width 126 height 17
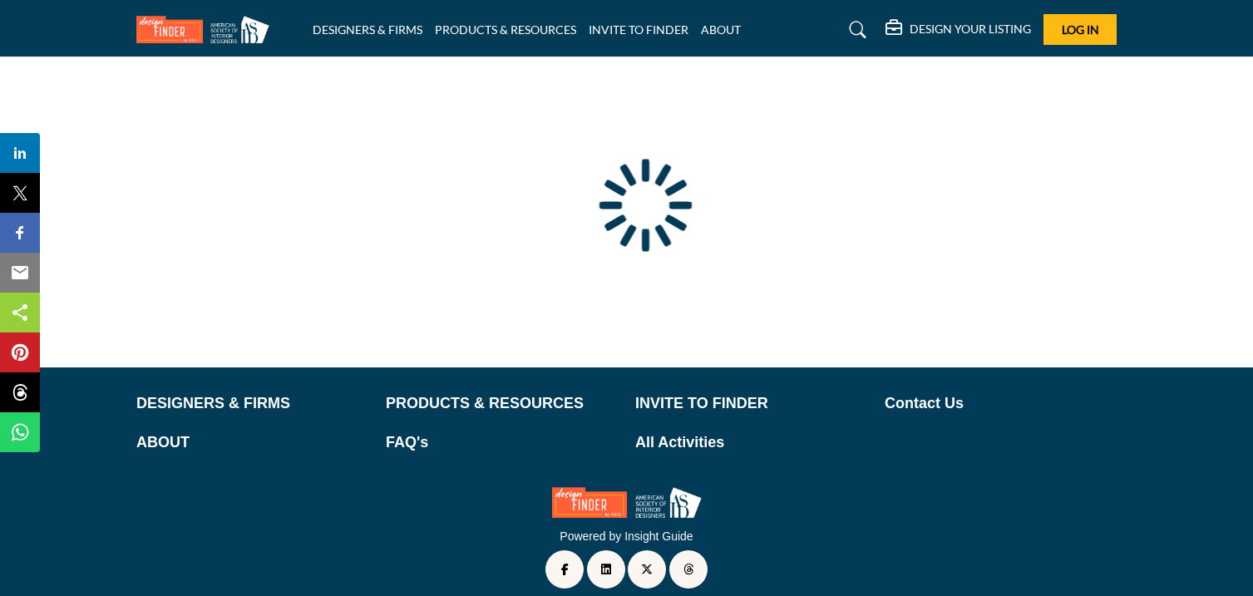
scroll to position [141, 0]
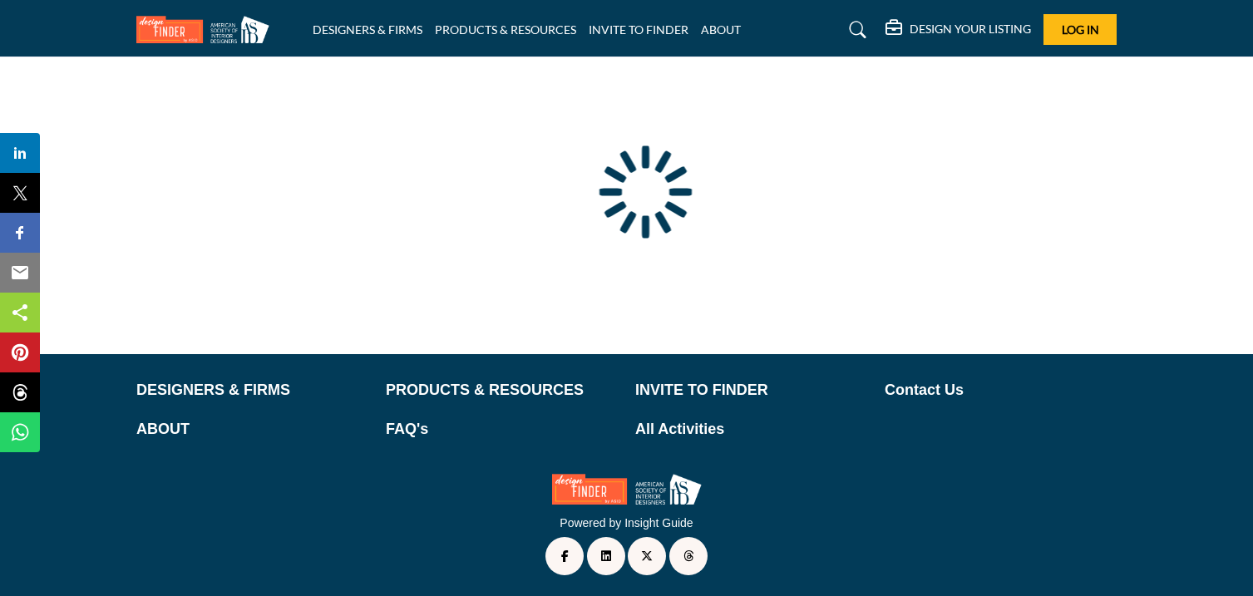
type input "**********"
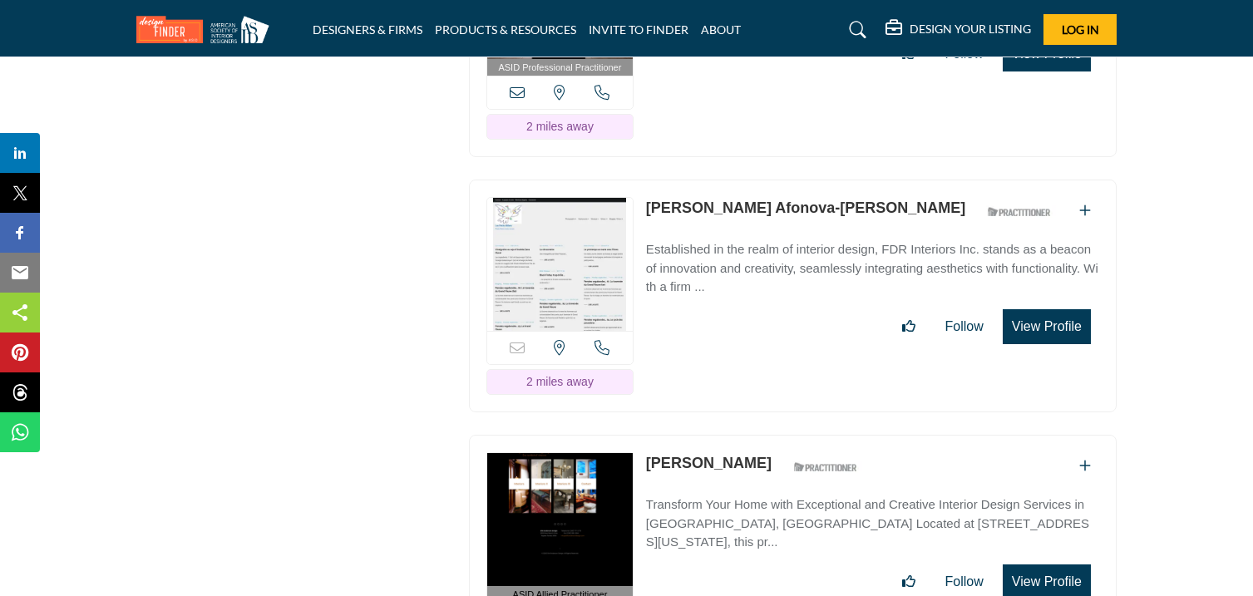
scroll to position [4288, 0]
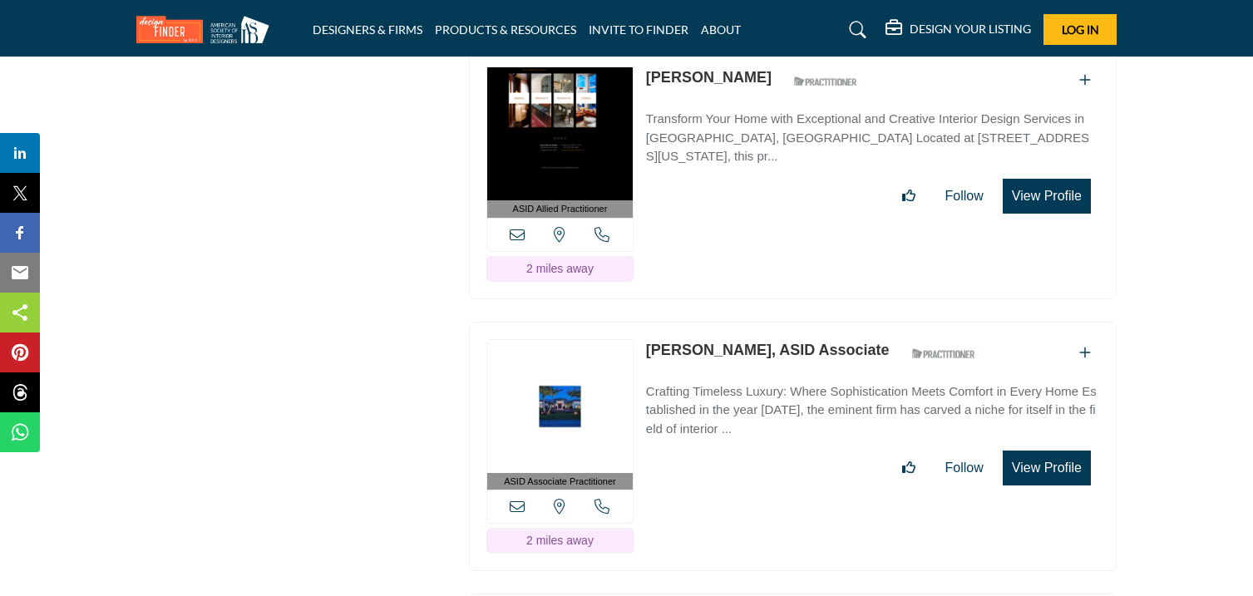
drag, startPoint x: 644, startPoint y: 76, endPoint x: 741, endPoint y: 91, distance: 97.6
click at [741, 91] on div "ASID Allied Practitioner ASID Allied Practitioners have successfully completed …" at bounding box center [793, 174] width 648 height 250
copy link "[PERSON_NAME]"
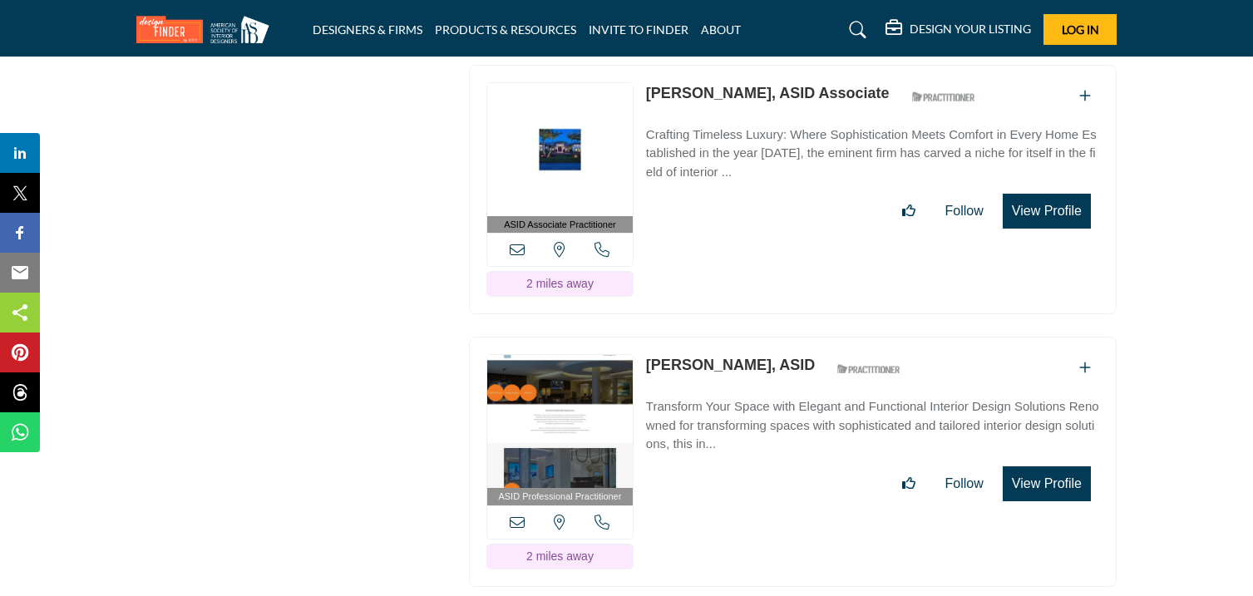
scroll to position [4550, 0]
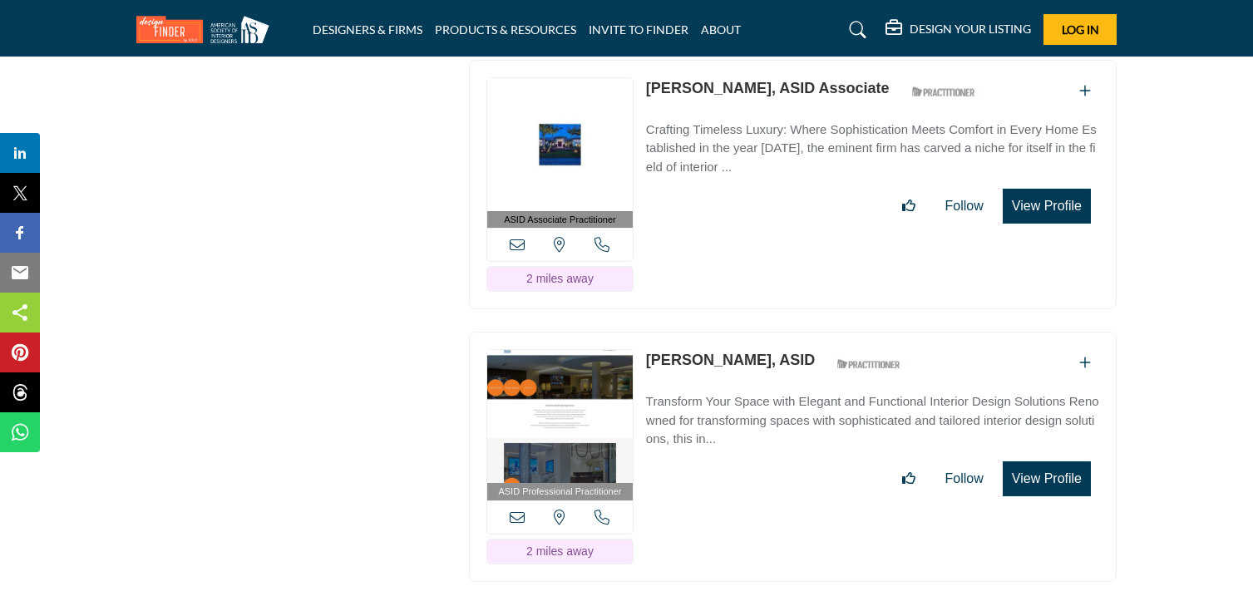
drag, startPoint x: 644, startPoint y: 87, endPoint x: 762, endPoint y: 97, distance: 119.3
click at [762, 97] on div "ASID Associate Practitioner ASID Associate Practitioners have a degree in any m…" at bounding box center [793, 185] width 648 height 250
copy link "Christine Denault"
drag, startPoint x: 644, startPoint y: 361, endPoint x: 733, endPoint y: 377, distance: 90.5
click at [733, 377] on div "ASID Professional Practitioner ASID Professional Practitioners have successfull…" at bounding box center [793, 457] width 648 height 250
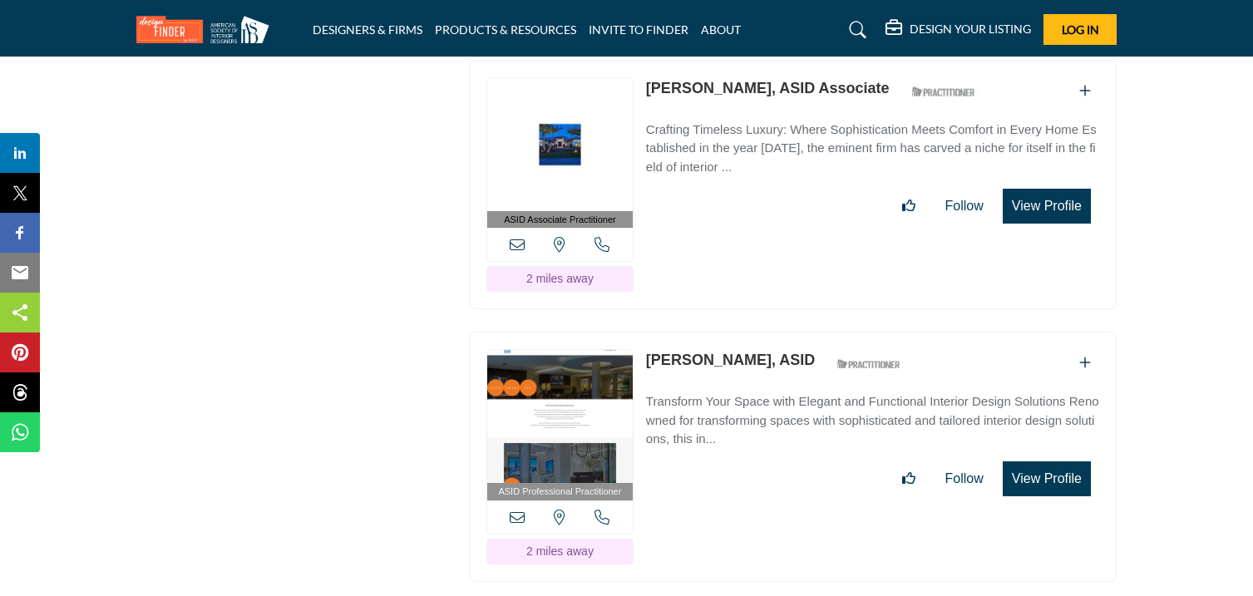
copy link "Kenneth Riha"
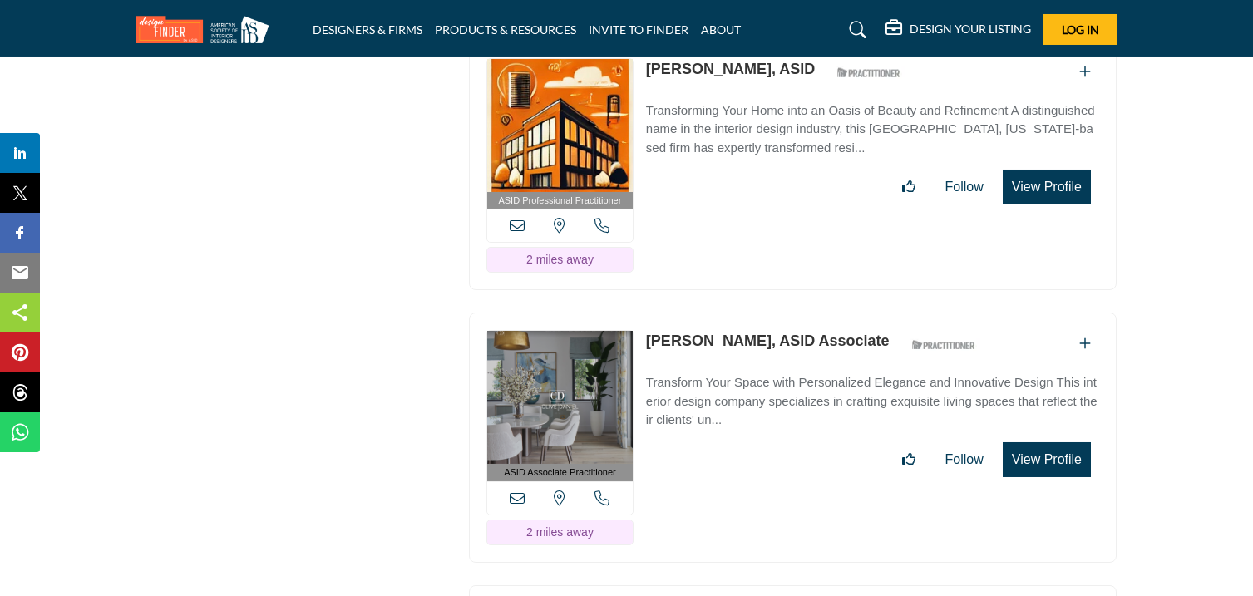
scroll to position [5115, 0]
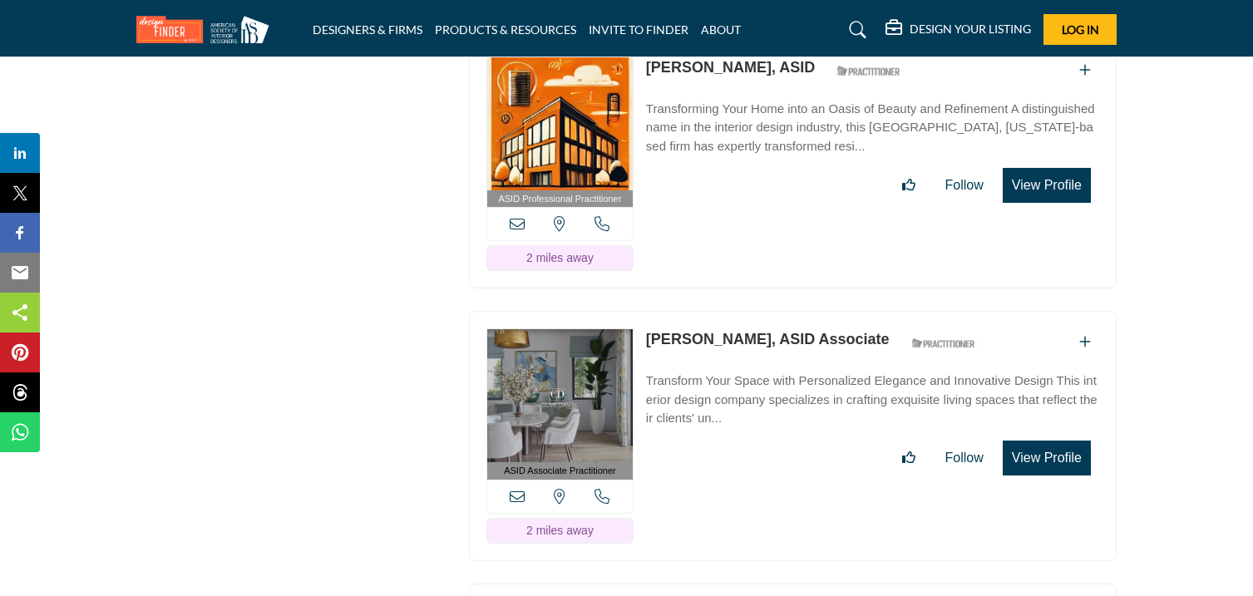
drag, startPoint x: 644, startPoint y: 68, endPoint x: 725, endPoint y: 81, distance: 81.6
click at [725, 81] on div "ASID Professional Practitioner ASID Professional Practitioners have successfull…" at bounding box center [793, 164] width 648 height 250
copy link "Laura Miller"
drag, startPoint x: 646, startPoint y: 341, endPoint x: 762, endPoint y: 360, distance: 117.1
click at [762, 360] on div "ASID Associate Practitioner ASID Associate Practitioners have a degree in any m…" at bounding box center [793, 436] width 648 height 250
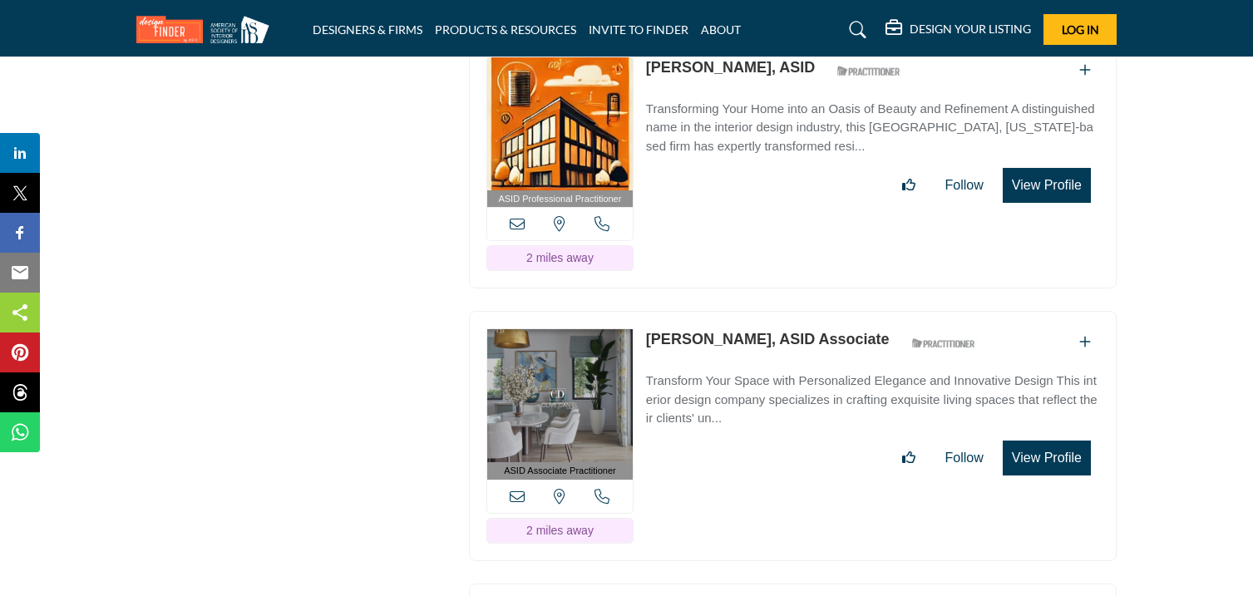
copy link "Maryann Forward"
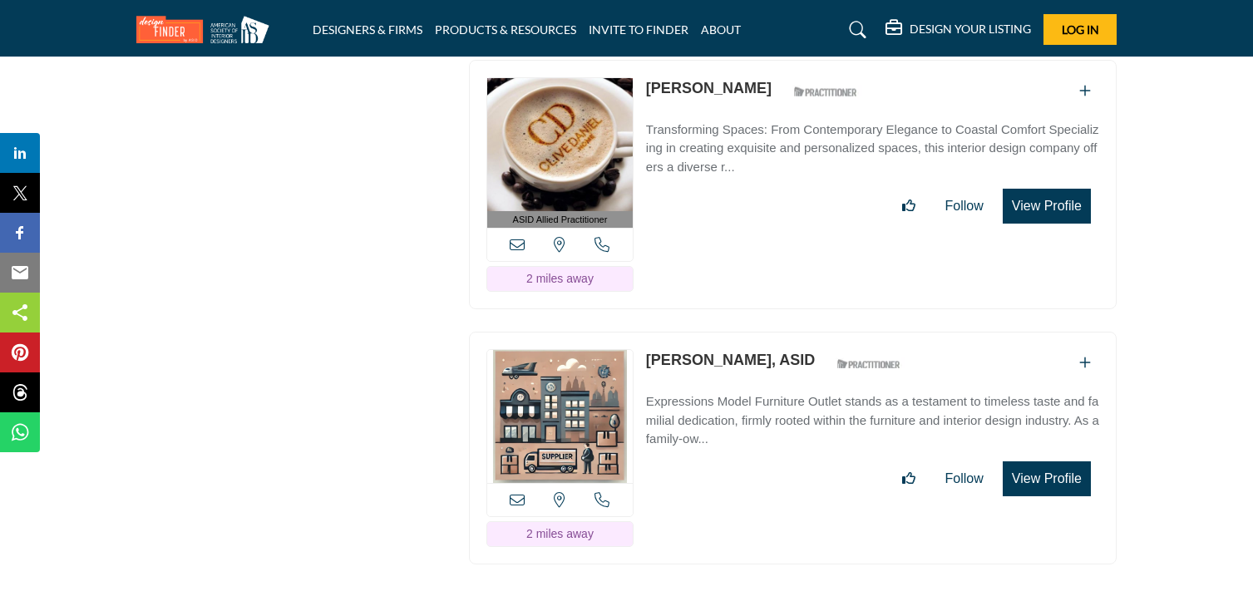
scroll to position [5641, 0]
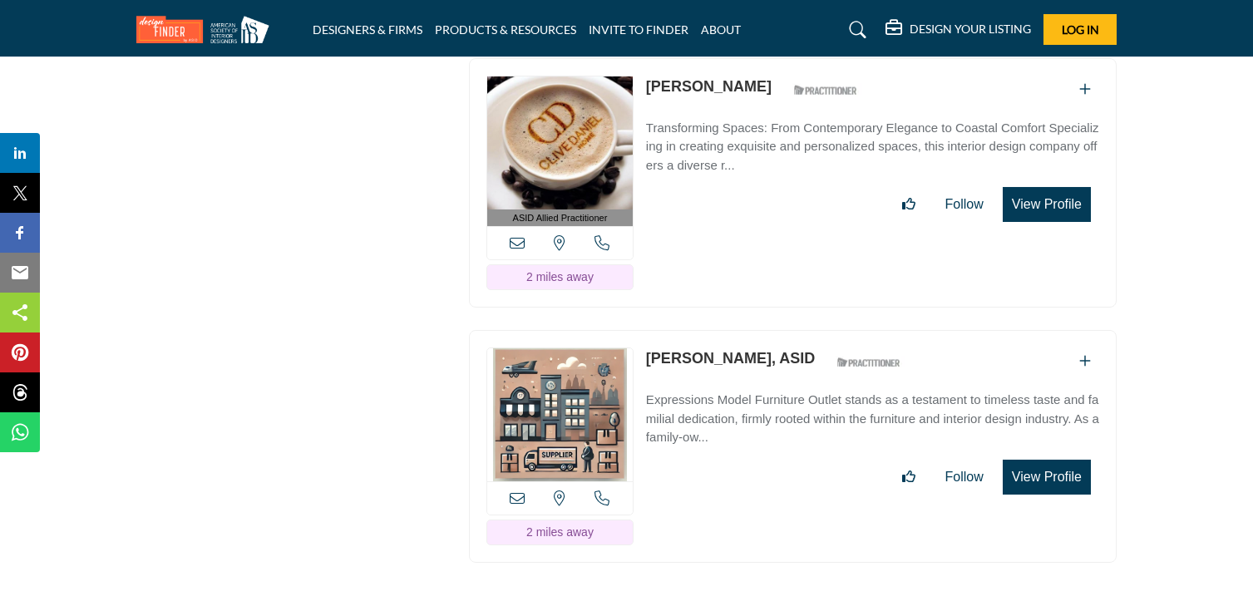
drag, startPoint x: 644, startPoint y: 89, endPoint x: 752, endPoint y: 97, distance: 107.6
click at [752, 97] on div "ASID Allied Practitioner ASID Allied Practitioners have successfully completed …" at bounding box center [793, 183] width 648 height 250
copy link "[PERSON_NAME]"
drag, startPoint x: 643, startPoint y: 362, endPoint x: 728, endPoint y: 382, distance: 87.9
click at [728, 382] on div "View the location of this listing Call Number" at bounding box center [793, 446] width 648 height 233
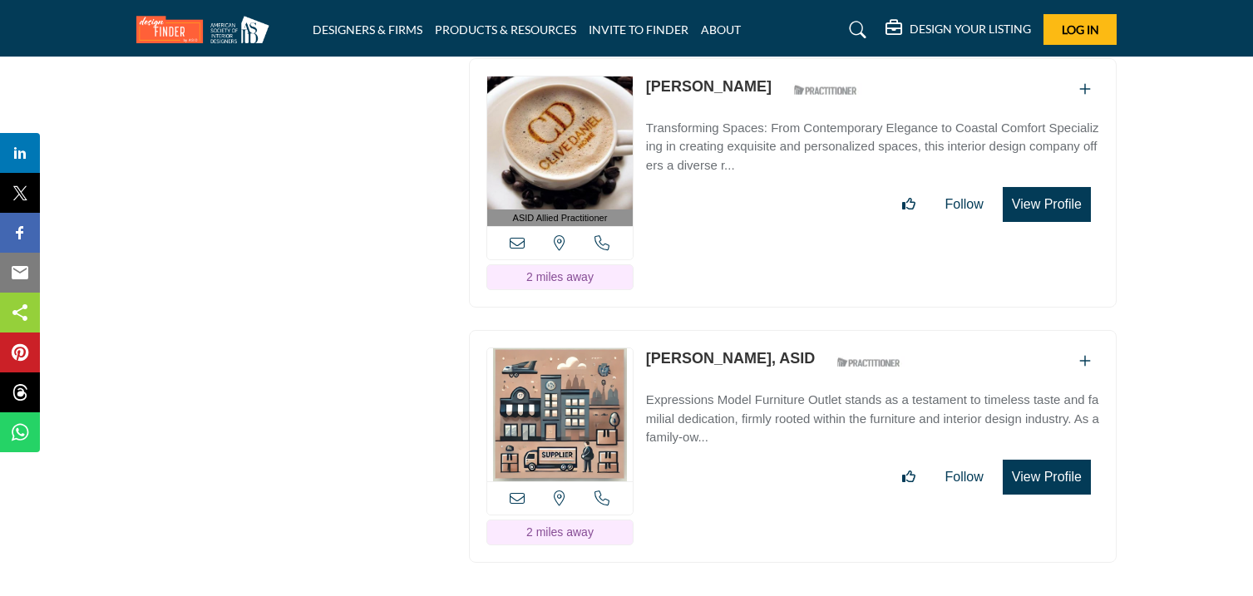
copy link "Diane Oldfin"
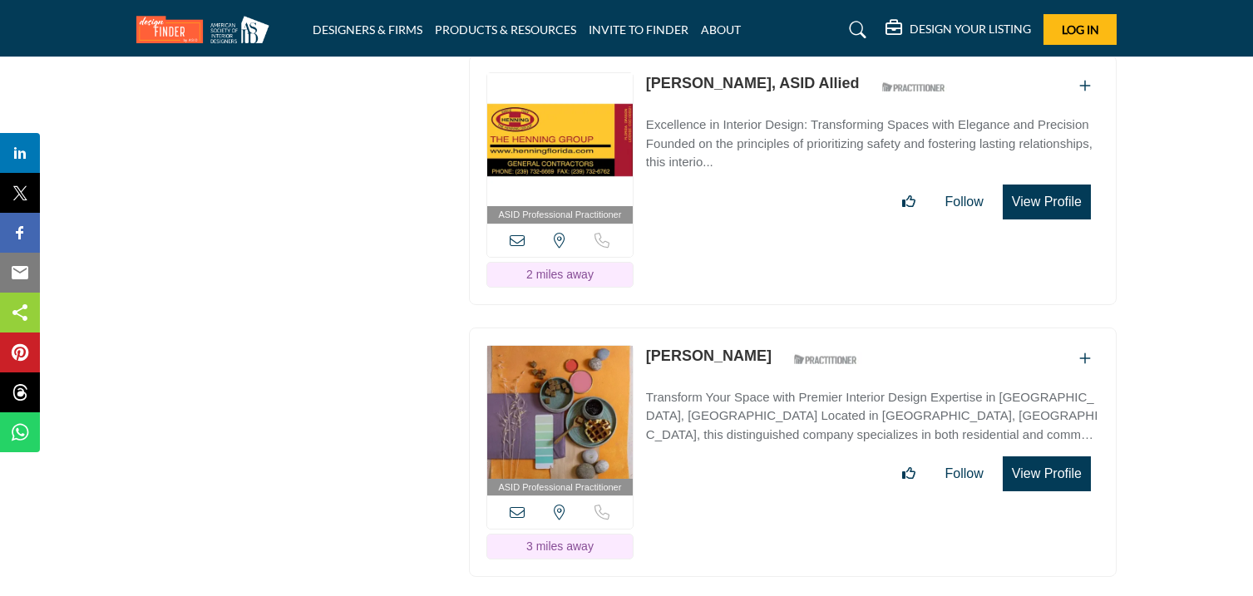
scroll to position [6184, 0]
drag, startPoint x: 644, startPoint y: 86, endPoint x: 736, endPoint y: 101, distance: 92.8
click at [736, 101] on div "ASID Professional Practitioner ASID Professional Practitioners have successfull…" at bounding box center [793, 179] width 648 height 250
copy link "Patricia Kent,"
drag, startPoint x: 644, startPoint y: 363, endPoint x: 725, endPoint y: 372, distance: 81.9
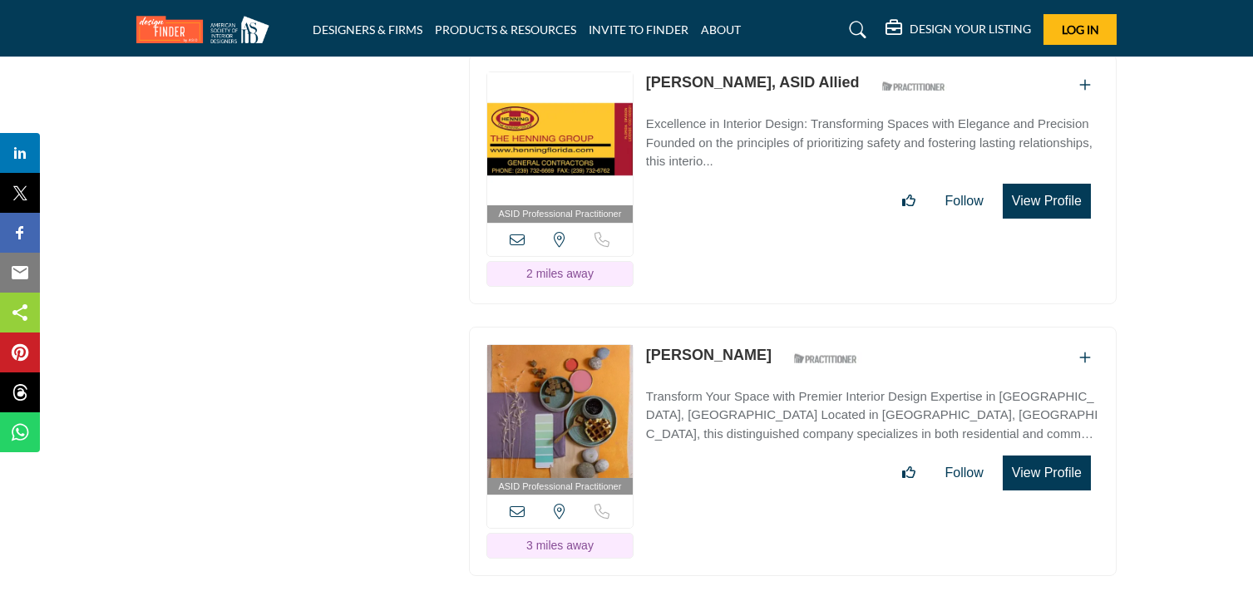
click at [725, 372] on div "ASID Professional Practitioner ASID Professional Practitioners have successfull…" at bounding box center [793, 452] width 648 height 250
copy link "[PERSON_NAME]"
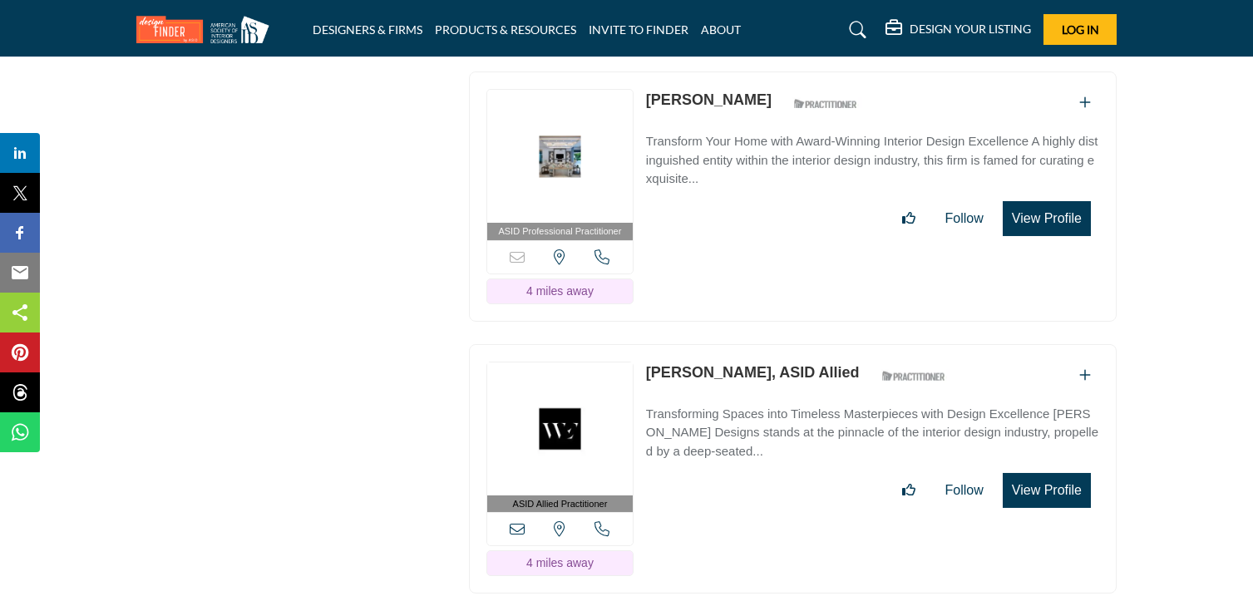
scroll to position [6717, 0]
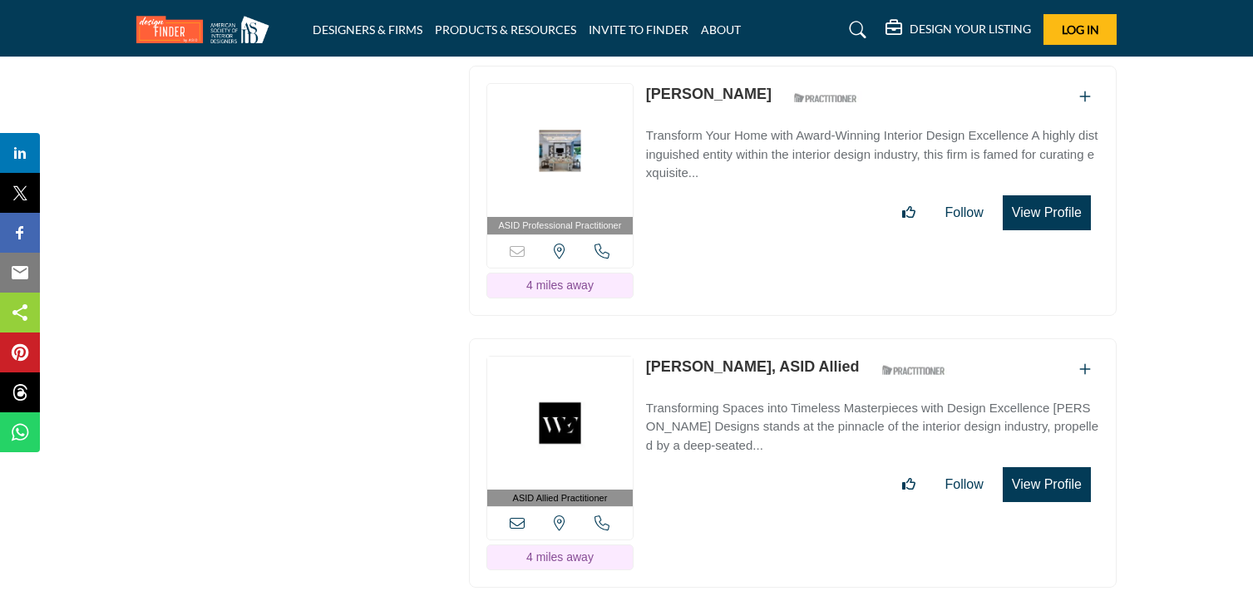
drag, startPoint x: 646, startPoint y: 103, endPoint x: 744, endPoint y: 110, distance: 98.3
click at [744, 110] on div "Stacy Bartels ASID Qualified Practitioner who validates work and experience to …" at bounding box center [756, 97] width 220 height 29
copy div "[PERSON_NAME]"
drag, startPoint x: 641, startPoint y: 372, endPoint x: 769, endPoint y: 383, distance: 128.6
click at [769, 383] on div "ASID Allied Practitioner ASID Allied Practitioners have successfully completed …" at bounding box center [793, 463] width 648 height 250
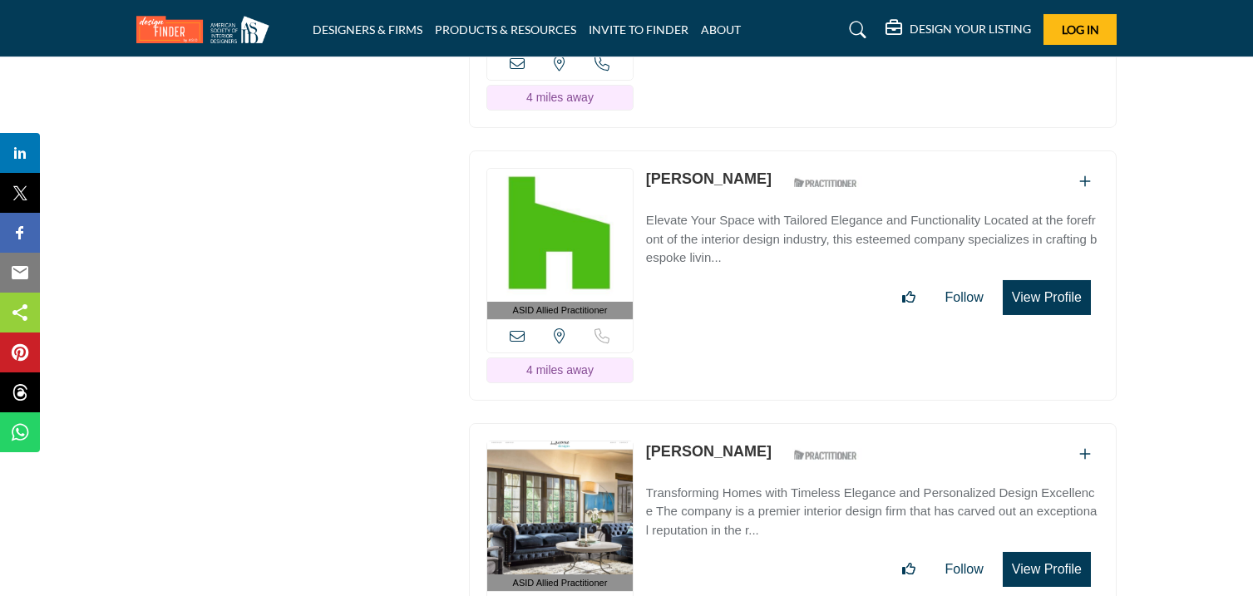
scroll to position [7181, 0]
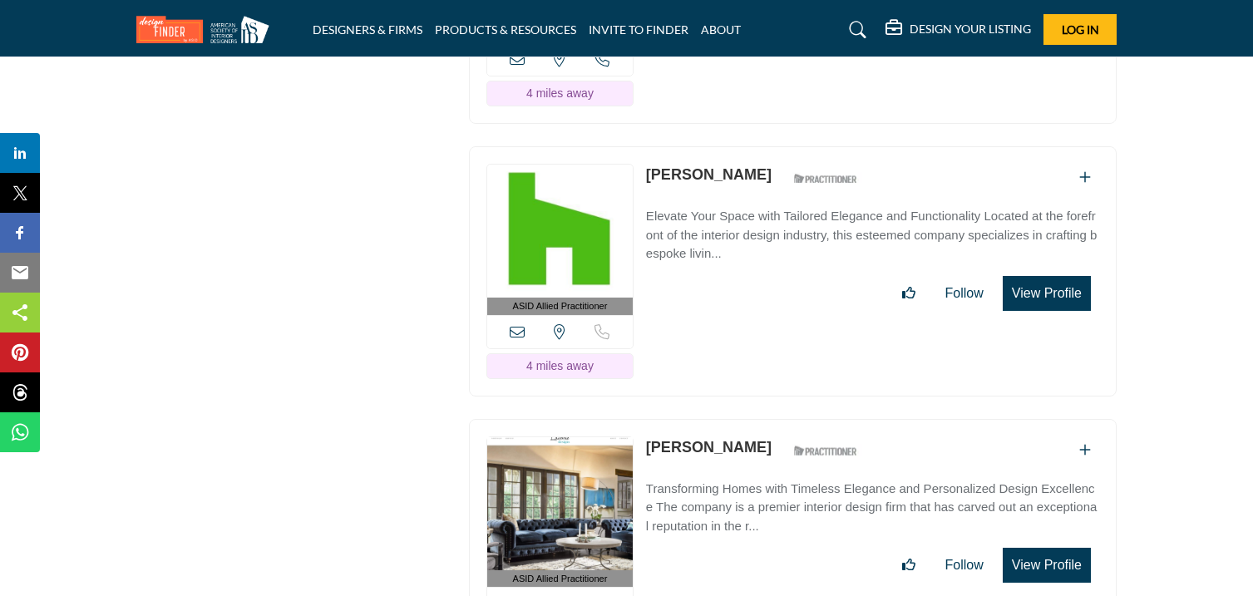
drag, startPoint x: 644, startPoint y: 181, endPoint x: 701, endPoint y: 199, distance: 59.2
click at [701, 199] on div "ASID Allied Practitioner ASID Allied Practitioners have successfully completed …" at bounding box center [793, 271] width 648 height 250
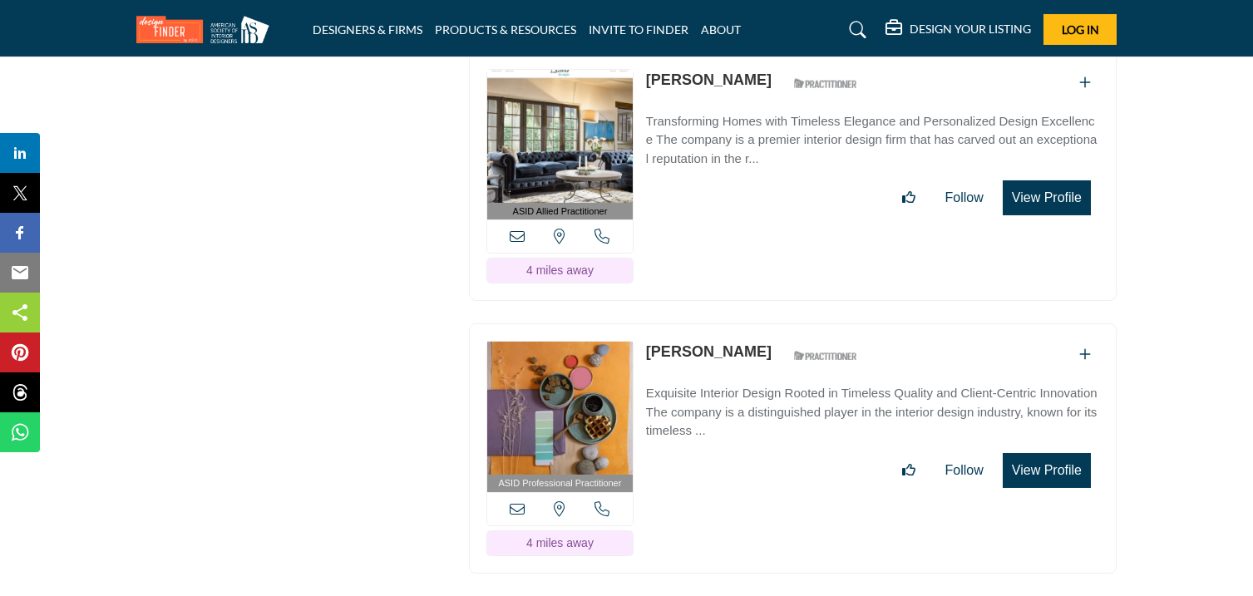
scroll to position [7545, 0]
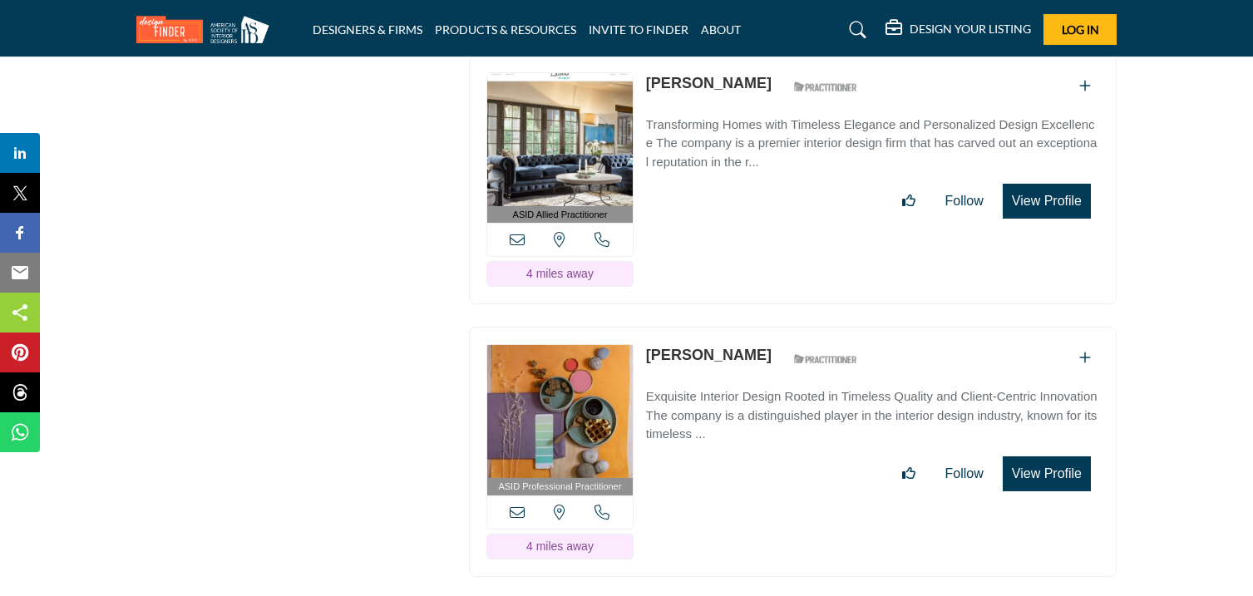
click at [644, 91] on div "ASID Allied Practitioner ASID Allied Practitioners have successfully completed …" at bounding box center [793, 180] width 648 height 250
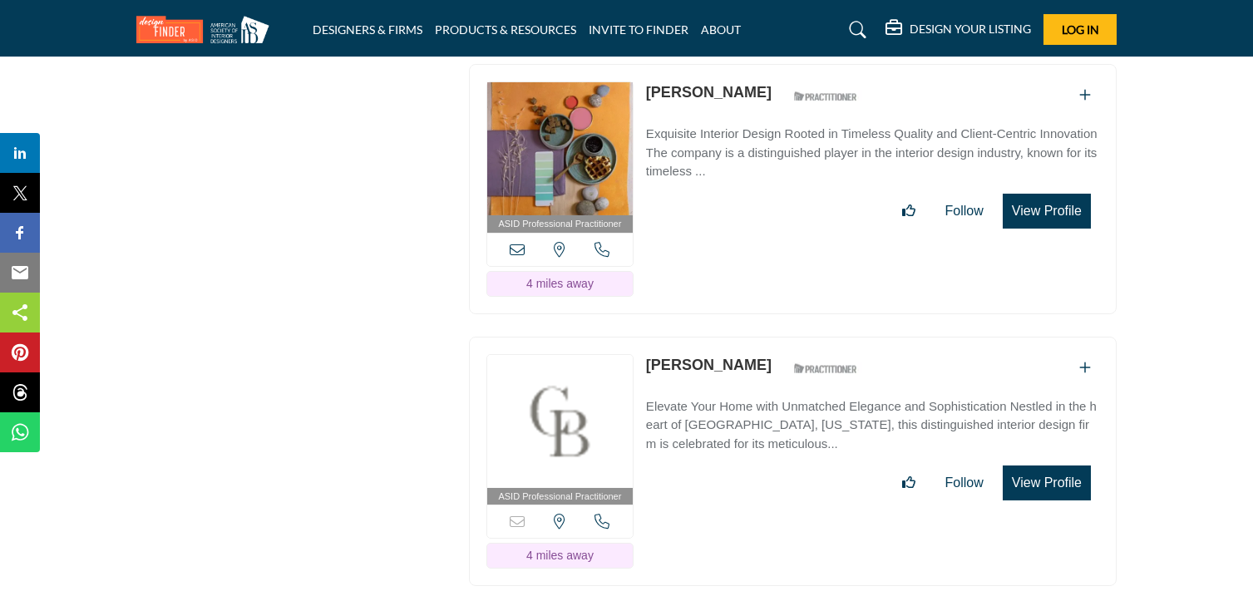
scroll to position [7823, 0]
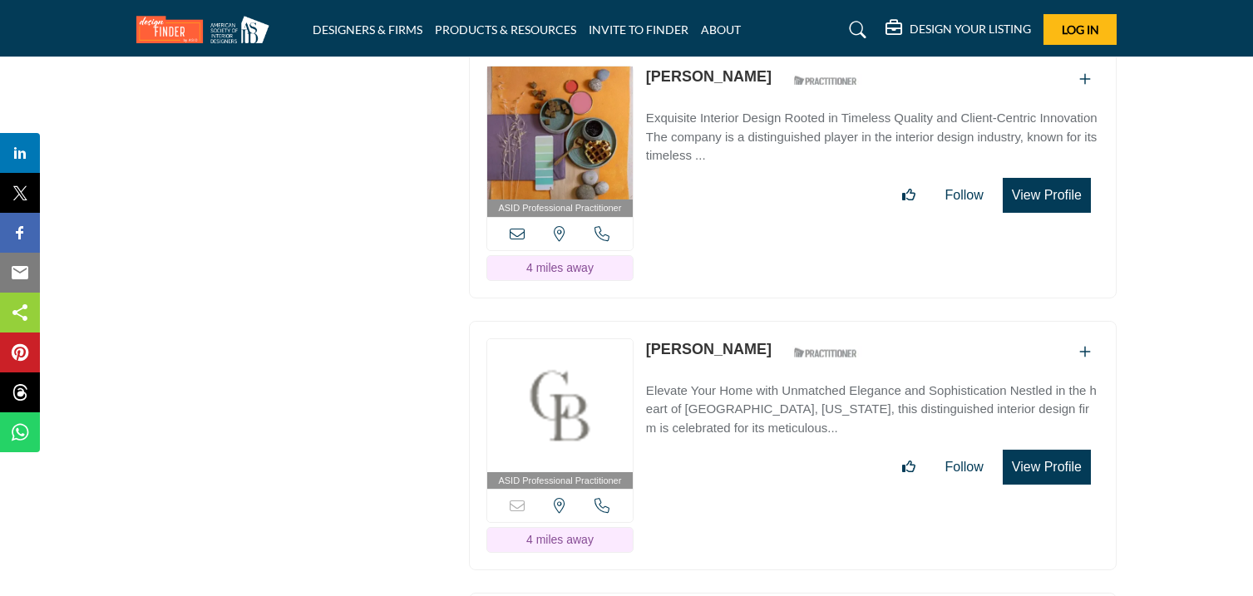
drag, startPoint x: 644, startPoint y: 86, endPoint x: 740, endPoint y: 98, distance: 97.2
click at [740, 98] on div "ASID Professional Practitioner ASID Professional Practitioners have successfull…" at bounding box center [793, 173] width 648 height 250
drag, startPoint x: 640, startPoint y: 352, endPoint x: 750, endPoint y: 372, distance: 111.6
click at [750, 372] on div "ASID Professional Practitioner ASID Professional Practitioners have successfull…" at bounding box center [793, 446] width 648 height 250
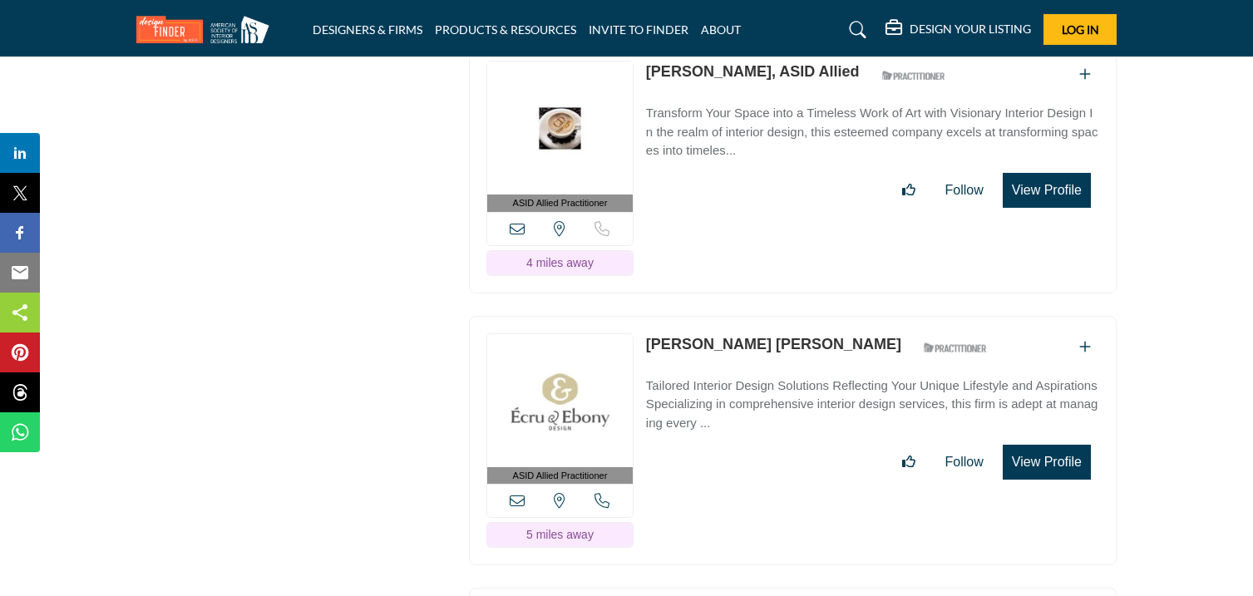
scroll to position [8369, 0]
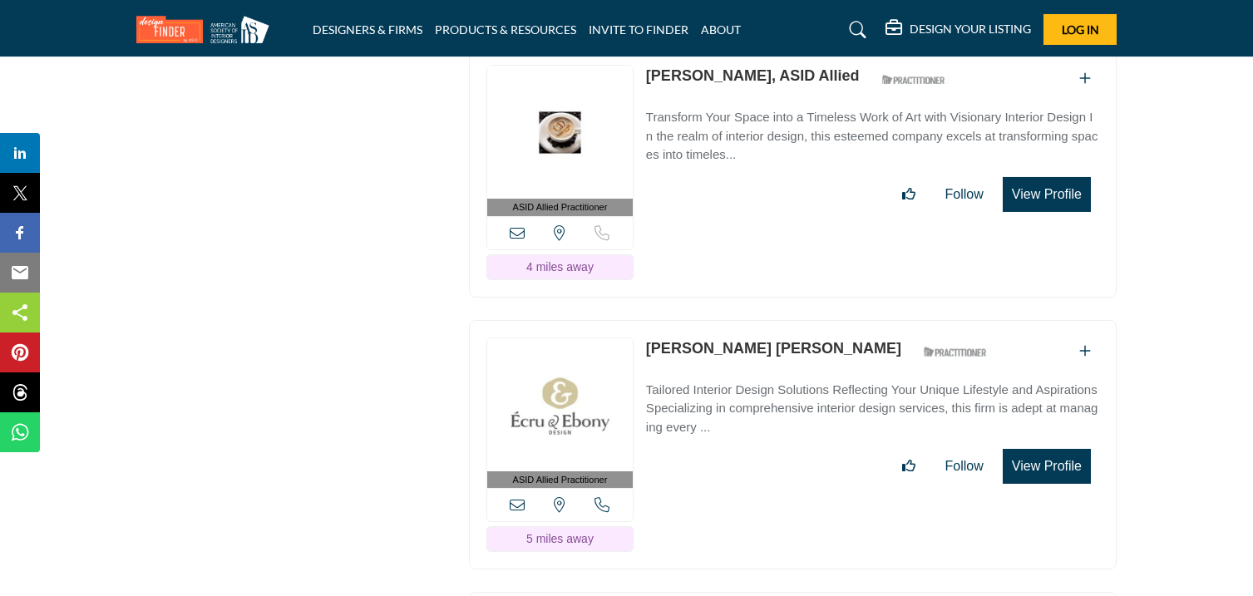
drag, startPoint x: 643, startPoint y: 82, endPoint x: 734, endPoint y: 98, distance: 92.8
click at [734, 98] on div "ASID Allied Practitioner ASID Allied Practitioners have successfully completed …" at bounding box center [793, 172] width 648 height 250
drag, startPoint x: 646, startPoint y: 353, endPoint x: 829, endPoint y: 377, distance: 184.5
click at [829, 377] on div "ASID Allied Practitioner ASID Allied Practitioners have successfully completed …" at bounding box center [793, 445] width 648 height 250
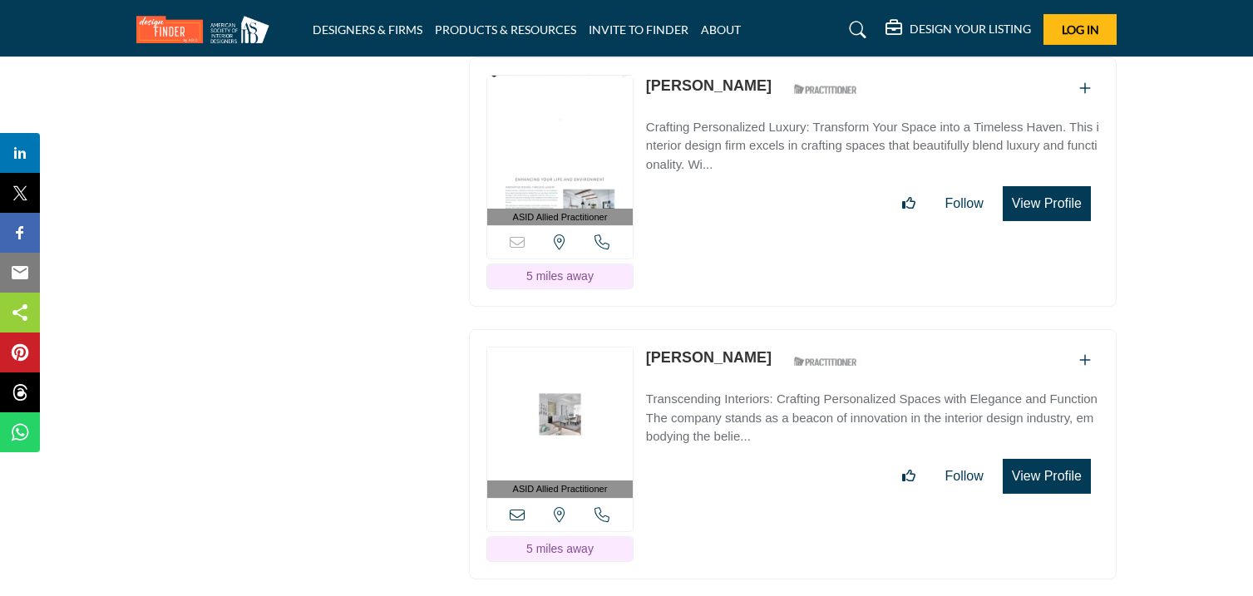
scroll to position [9179, 0]
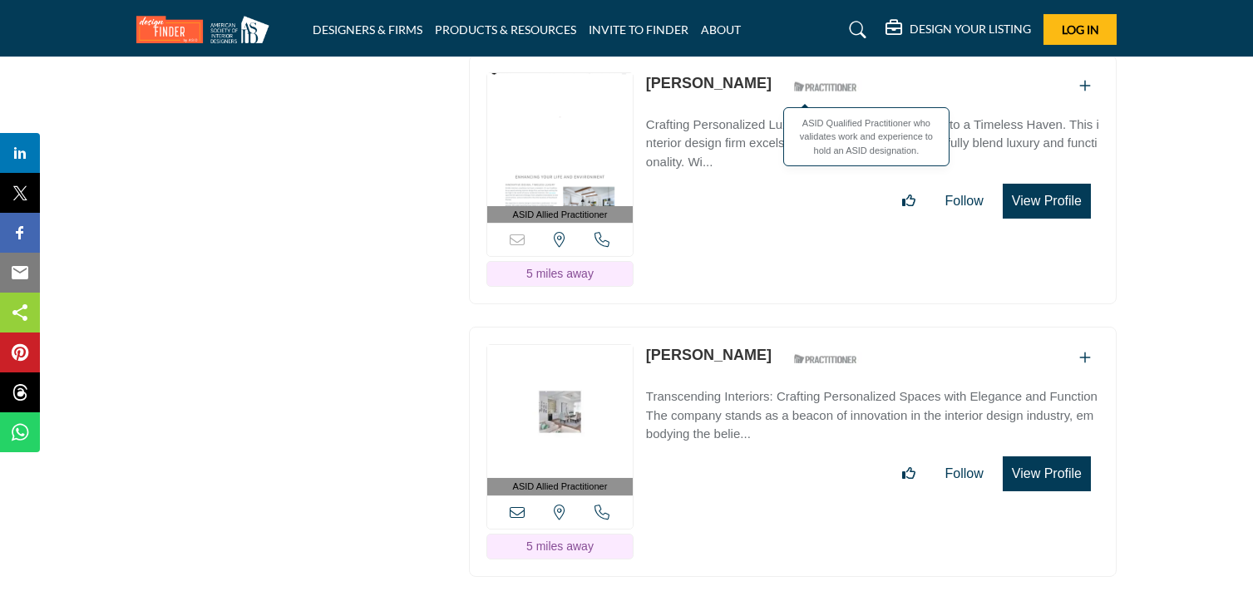
drag, startPoint x: 642, startPoint y: 96, endPoint x: 756, endPoint y: 116, distance: 115.6
click at [756, 116] on div "ASID Allied Practitioner ASID Allied Practitioners have successfully completed …" at bounding box center [793, 180] width 648 height 250
drag, startPoint x: 642, startPoint y: 367, endPoint x: 720, endPoint y: 382, distance: 79.6
click at [720, 382] on div "ASID Allied Practitioner ASID Allied Practitioners have successfully completed …" at bounding box center [793, 452] width 648 height 250
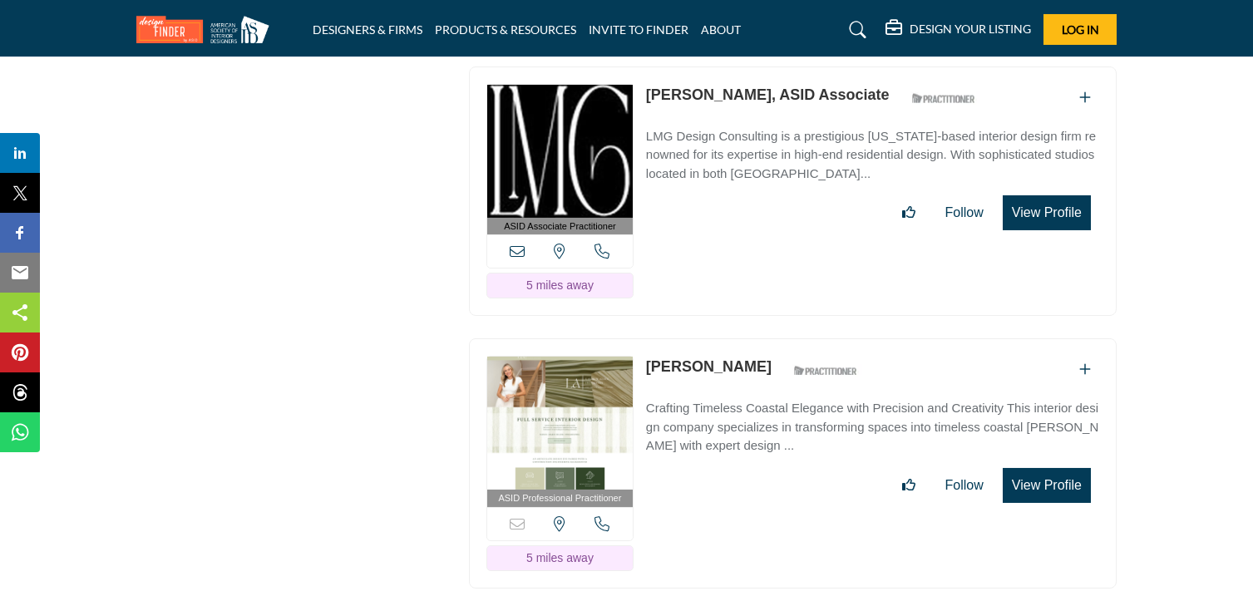
scroll to position [9713, 0]
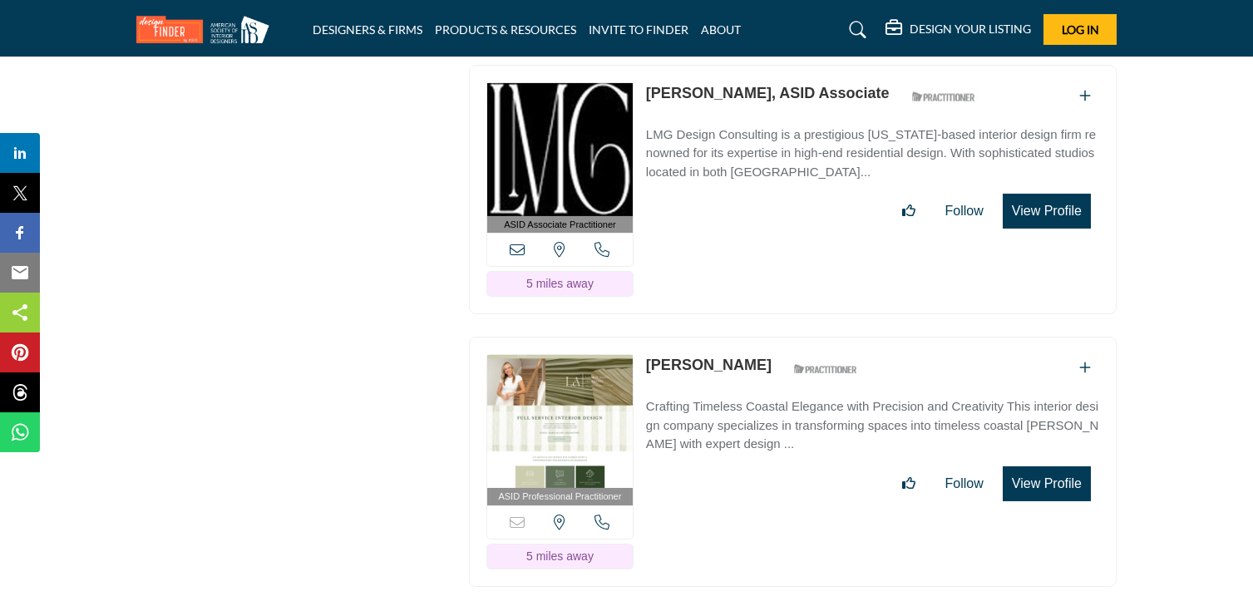
drag, startPoint x: 642, startPoint y: 111, endPoint x: 712, endPoint y: 123, distance: 70.9
click at [712, 123] on div "ASID Associate Practitioner ASID Associate Practitioners have a degree in any m…" at bounding box center [793, 190] width 648 height 250
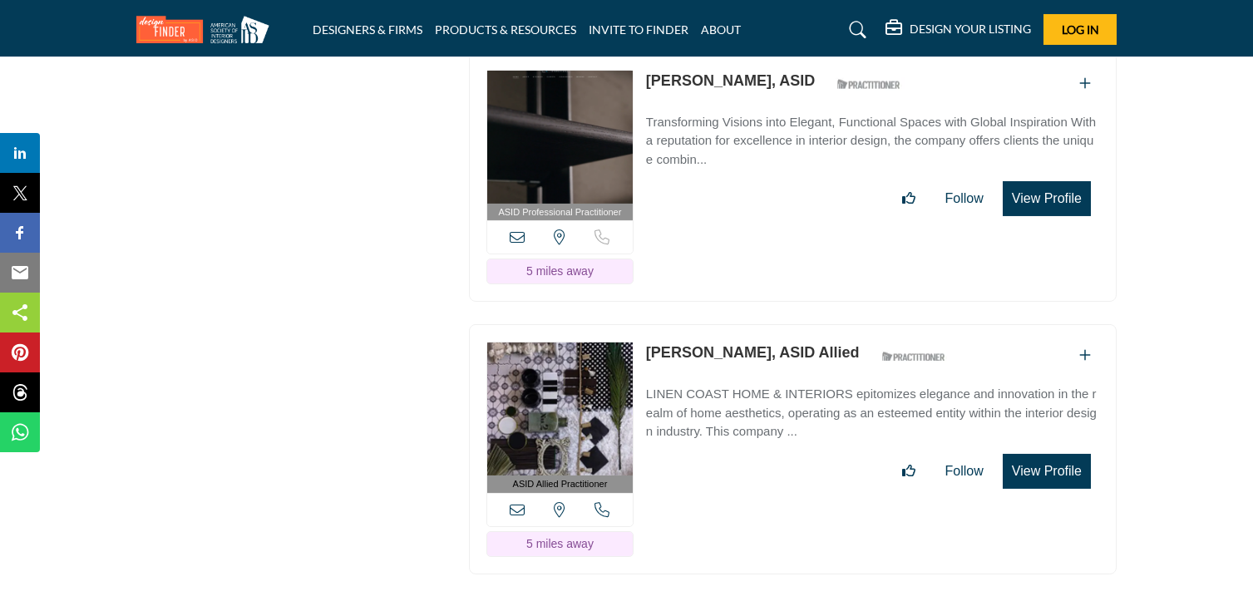
scroll to position [10273, 0]
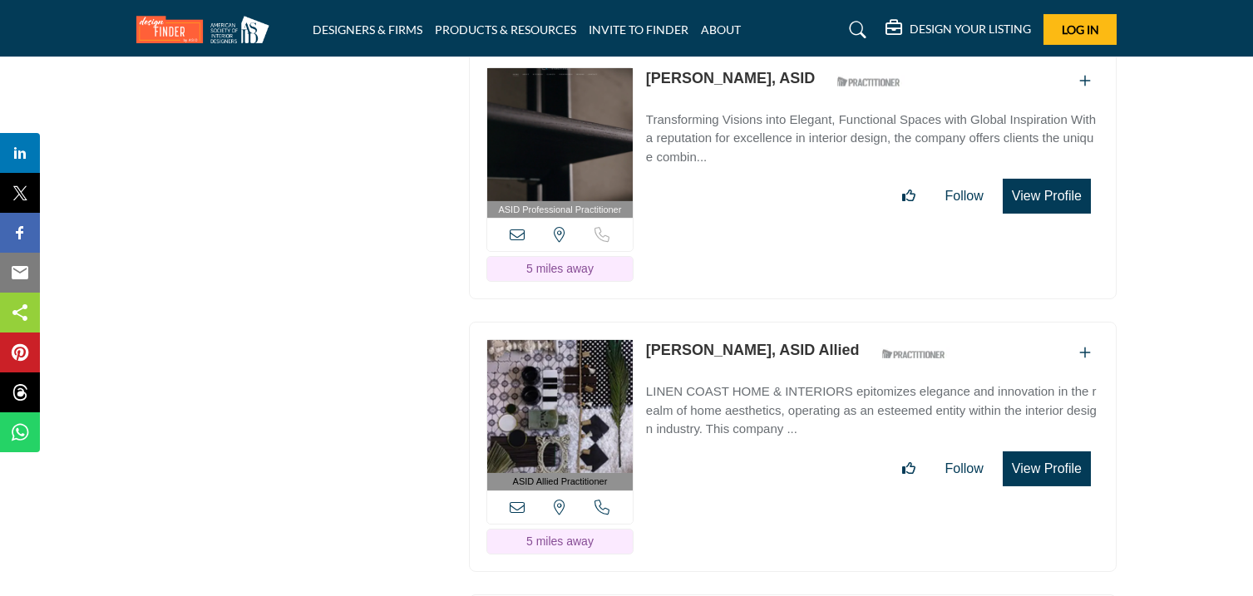
drag, startPoint x: 645, startPoint y: 94, endPoint x: 735, endPoint y: 115, distance: 92.2
click at [735, 115] on div "ASID Professional Practitioner ASID Professional Practitioners have successfull…" at bounding box center [793, 175] width 648 height 250
drag, startPoint x: 644, startPoint y: 369, endPoint x: 746, endPoint y: 385, distance: 102.7
click at [746, 385] on div "ASID Allied Practitioner ASID Allied Practitioners have successfully completed …" at bounding box center [793, 447] width 648 height 250
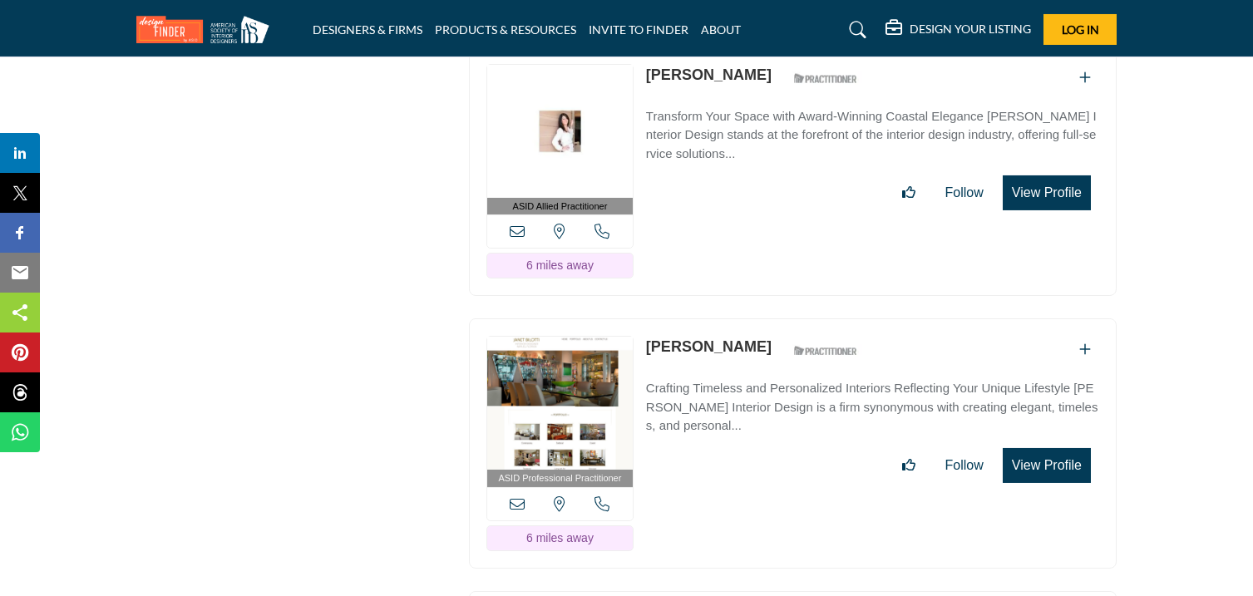
scroll to position [10825, 0]
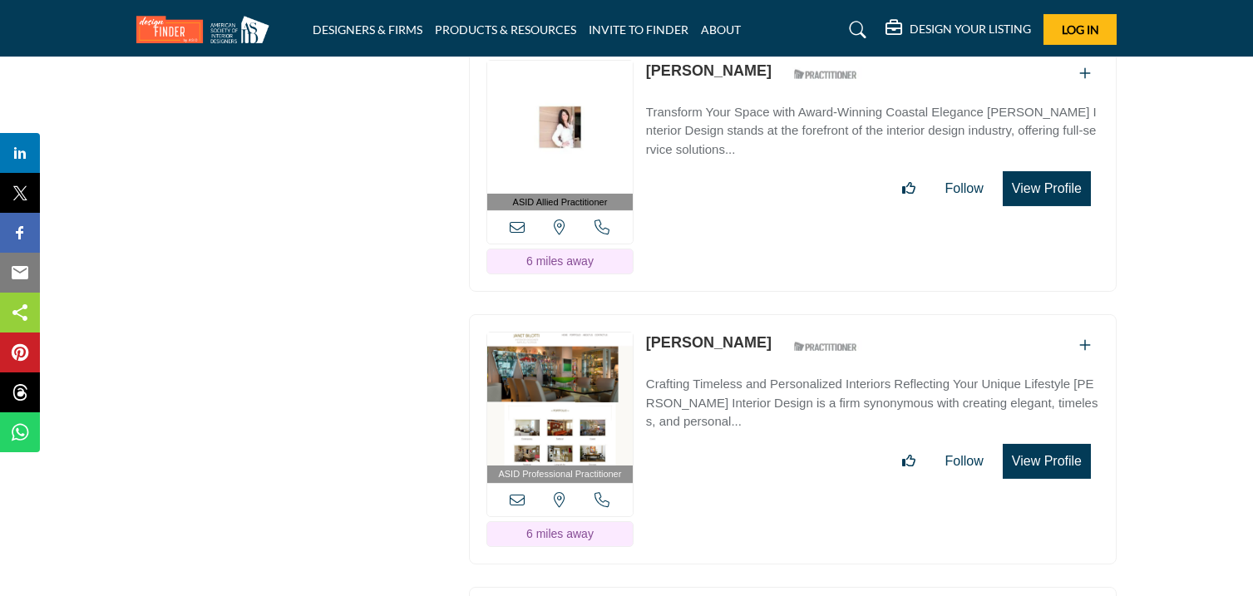
drag, startPoint x: 645, startPoint y: 89, endPoint x: 755, endPoint y: 104, distance: 110.8
click at [755, 104] on div "ASID Allied Practitioner ASID Allied Practitioners have successfully completed …" at bounding box center [793, 167] width 648 height 250
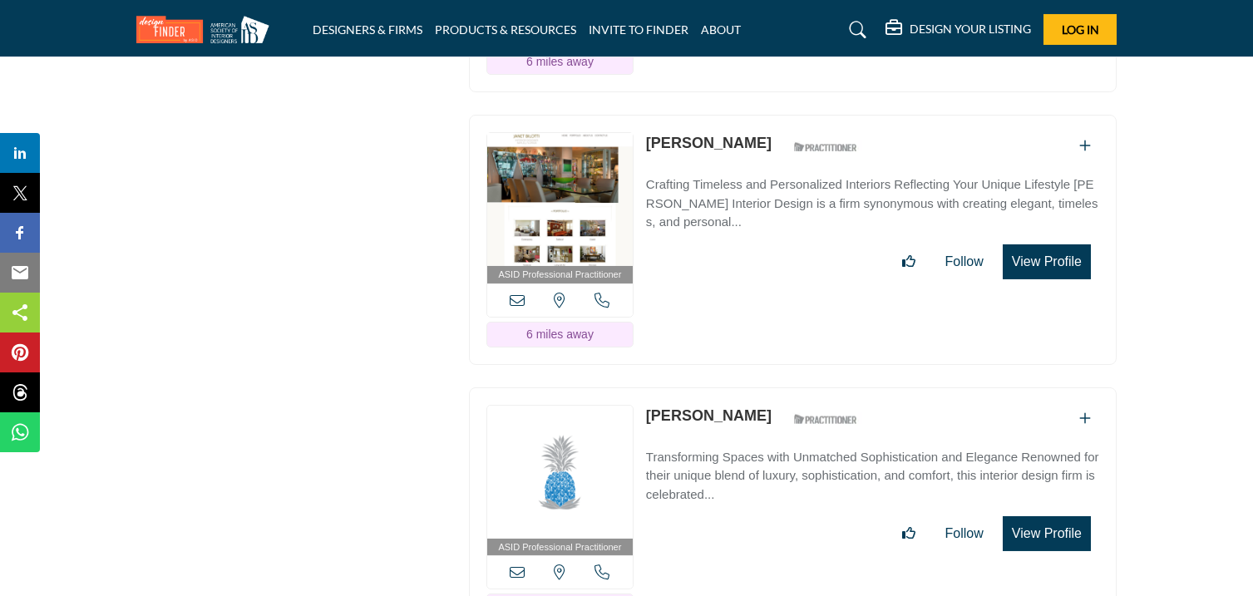
scroll to position [11029, 0]
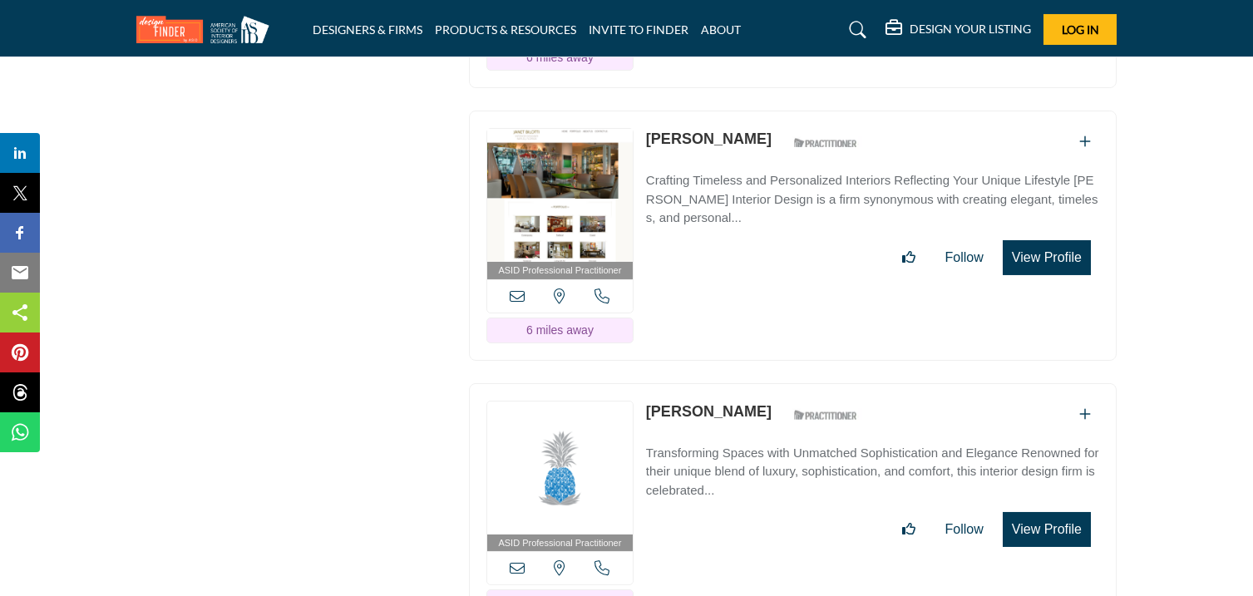
drag, startPoint x: 646, startPoint y: 162, endPoint x: 729, endPoint y: 172, distance: 83.7
click at [729, 172] on div "ASID Professional Practitioner ASID Professional Practitioners have successfull…" at bounding box center [793, 236] width 648 height 250
drag, startPoint x: 641, startPoint y: 432, endPoint x: 762, endPoint y: 445, distance: 122.1
click at [762, 445] on div "ASID Professional Practitioner ASID Professional Practitioners have successfull…" at bounding box center [793, 508] width 648 height 250
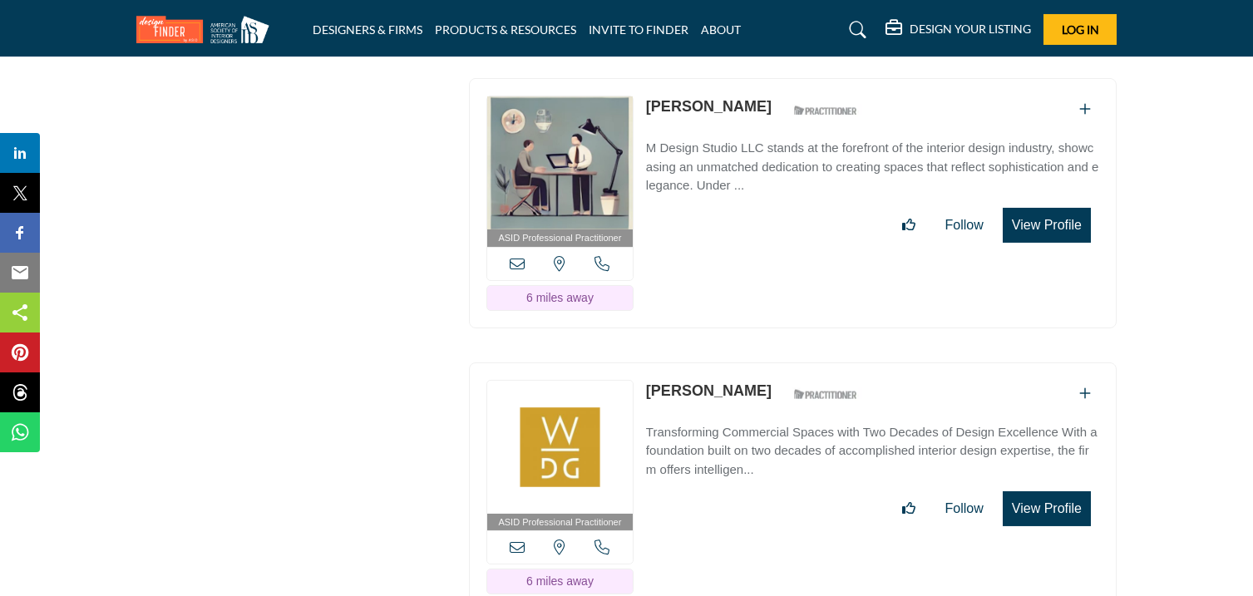
scroll to position [11607, 0]
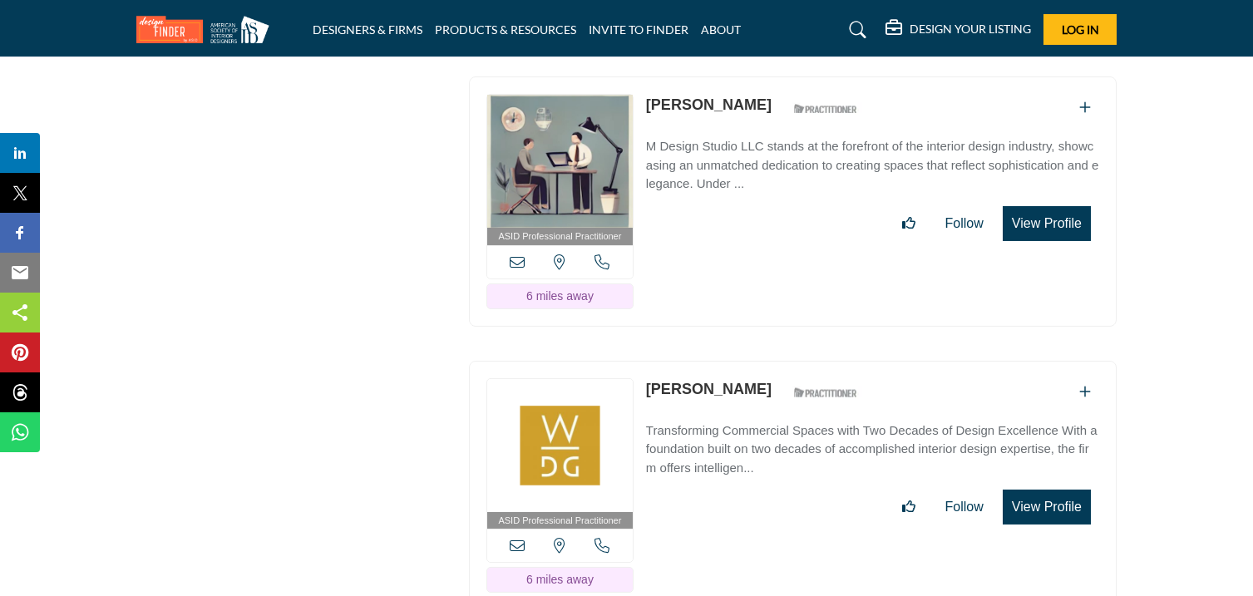
drag, startPoint x: 645, startPoint y: 128, endPoint x: 734, endPoint y: 143, distance: 90.2
click at [734, 143] on div "ASID Professional Practitioner ASID Professional Practitioners have successfull…" at bounding box center [793, 201] width 648 height 250
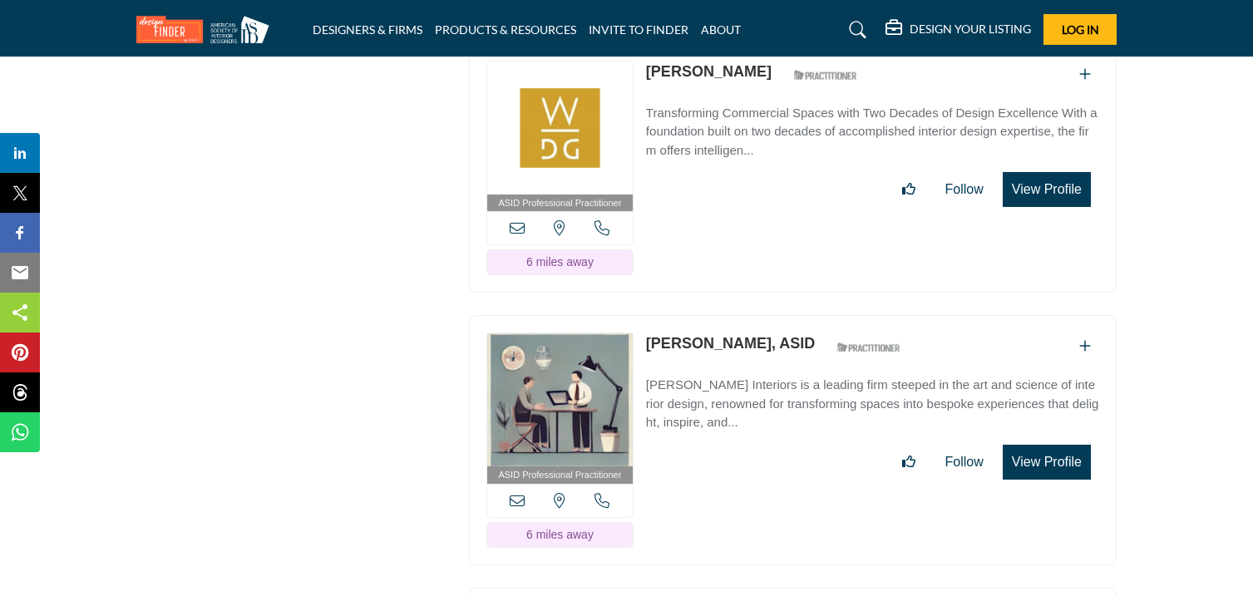
scroll to position [11927, 0]
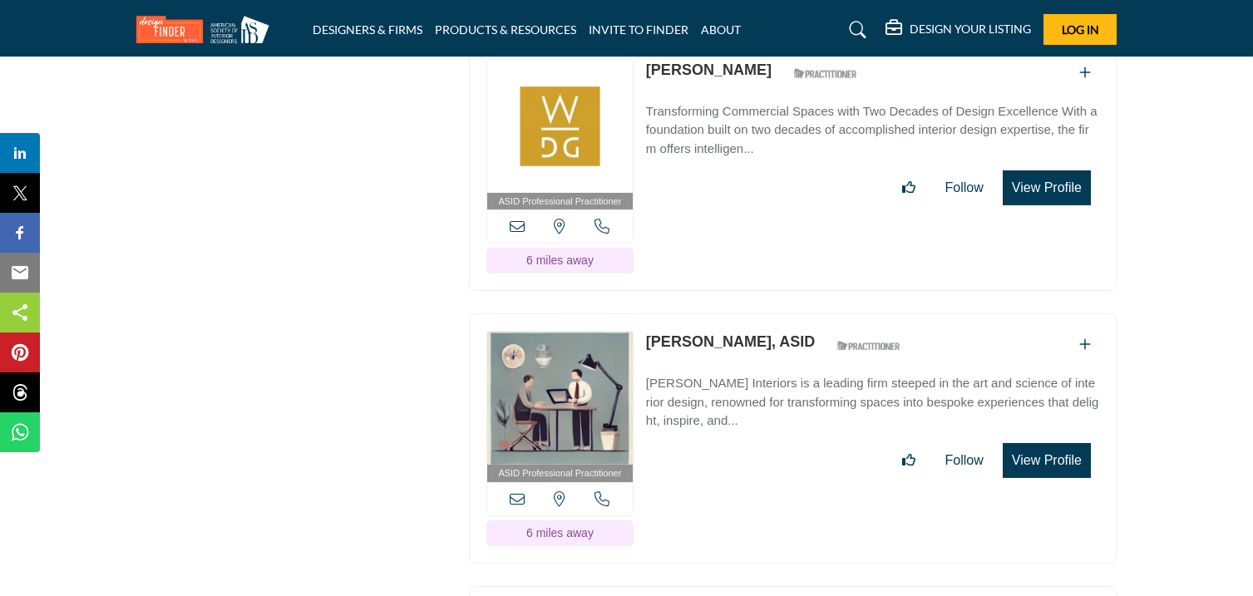
drag, startPoint x: 647, startPoint y: 90, endPoint x: 734, endPoint y: 108, distance: 89.2
click at [734, 108] on div "ASID Professional Practitioner ASID Professional Practitioners have successfull…" at bounding box center [793, 167] width 648 height 250
drag, startPoint x: 645, startPoint y: 365, endPoint x: 775, endPoint y: 380, distance: 130.6
click at [775, 380] on div "ASID Professional Practitioner ASID Professional Practitioners have successfull…" at bounding box center [793, 438] width 648 height 250
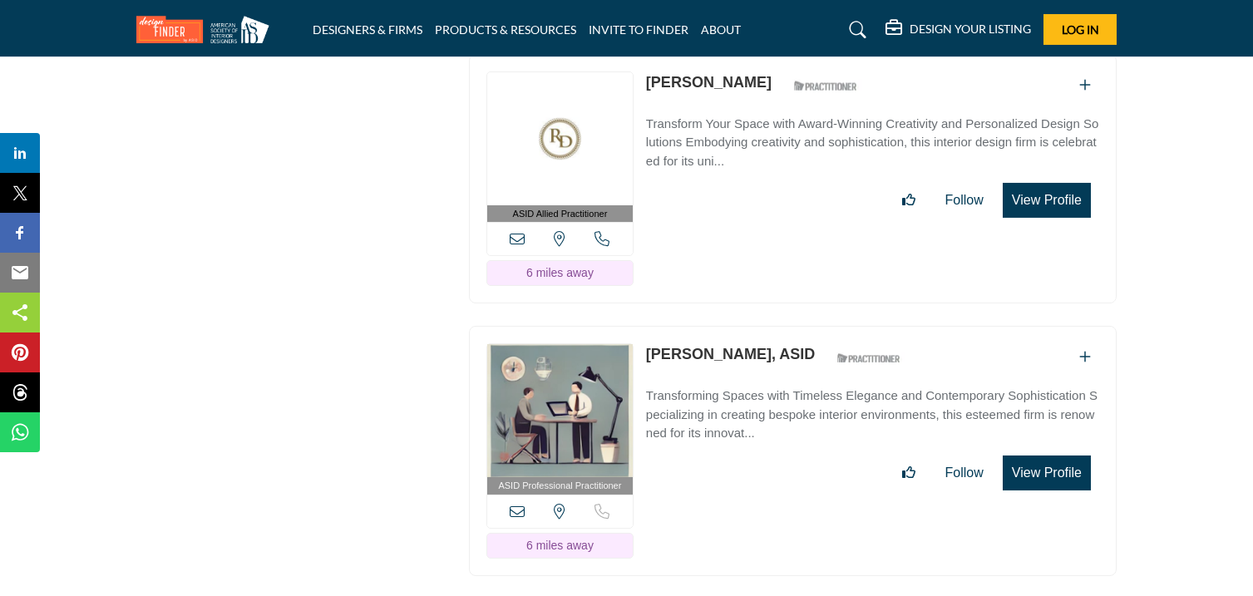
scroll to position [12460, 0]
drag, startPoint x: 644, startPoint y: 107, endPoint x: 753, endPoint y: 122, distance: 110.8
click at [753, 122] on div "ASID Allied Practitioner ASID Allied Practitioners have successfully completed …" at bounding box center [793, 178] width 648 height 250
drag, startPoint x: 646, startPoint y: 381, endPoint x: 795, endPoint y: 397, distance: 149.8
click at [795, 397] on div "ASID Professional Practitioner ASID Professional Practitioners have successfull…" at bounding box center [793, 450] width 648 height 250
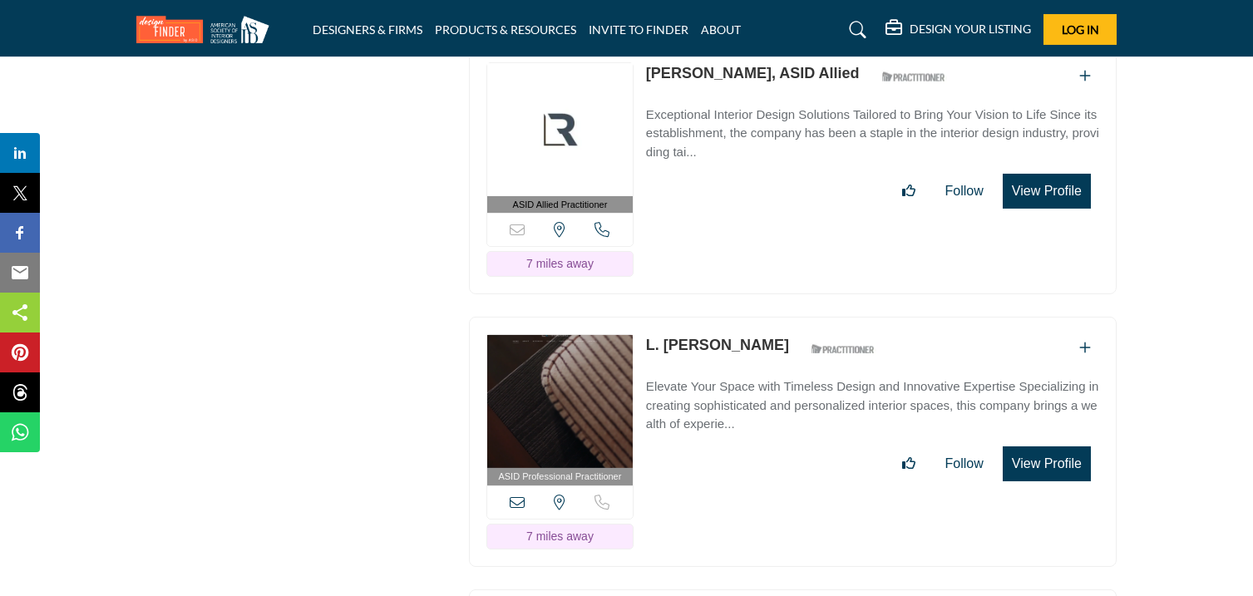
scroll to position [13014, 0]
drag, startPoint x: 644, startPoint y: 100, endPoint x: 709, endPoint y: 117, distance: 67.2
click at [709, 117] on div "ASID Allied Practitioner ASID Allied Practitioners have successfully completed …" at bounding box center [793, 169] width 648 height 250
drag, startPoint x: 643, startPoint y: 372, endPoint x: 769, endPoint y: 385, distance: 127.1
click at [769, 385] on div "ASID Professional Practitioner ASID Professional Practitioners have successfull…" at bounding box center [793, 441] width 648 height 250
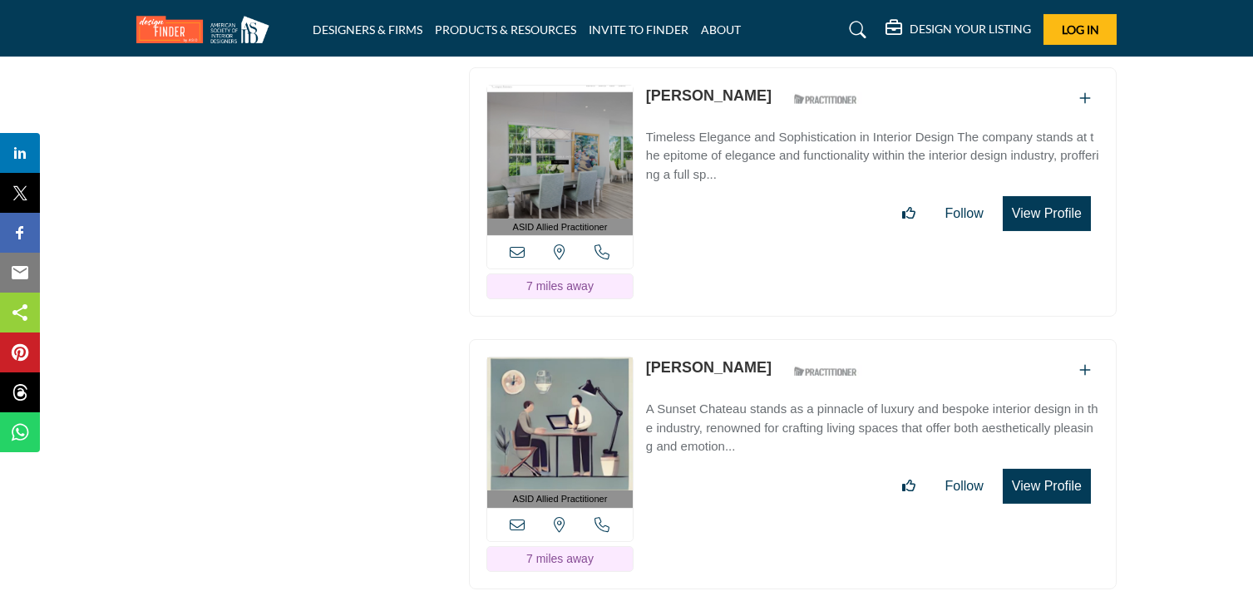
scroll to position [13553, 0]
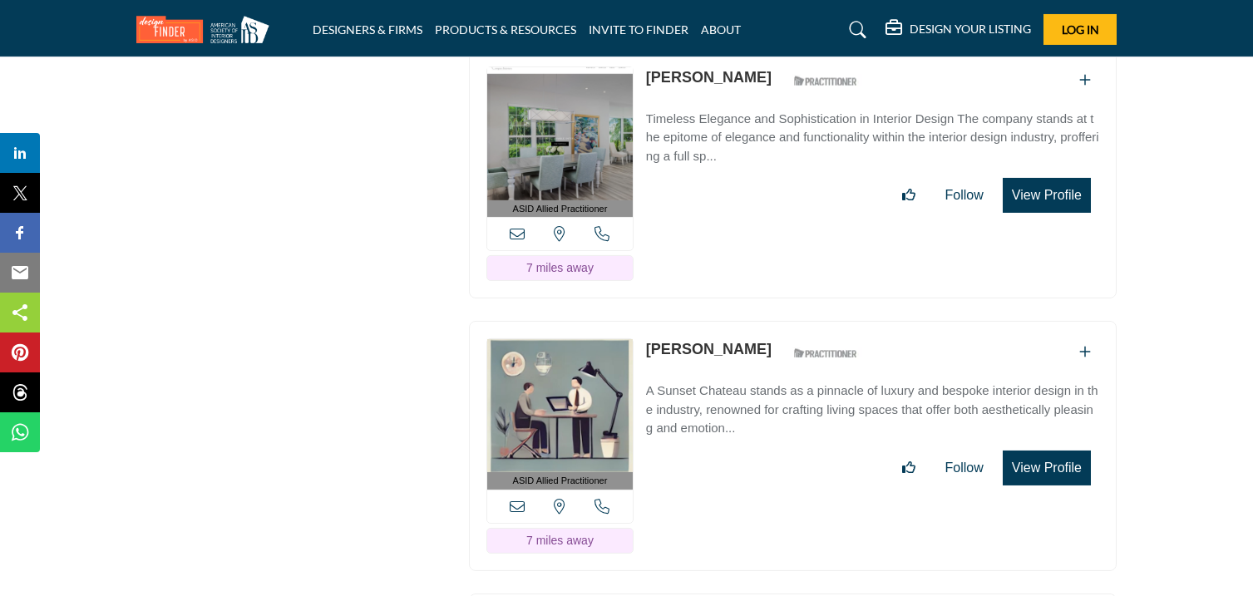
drag, startPoint x: 643, startPoint y: 101, endPoint x: 744, endPoint y: 126, distance: 104.5
click at [744, 126] on div "ASID Allied Practitioner ASID Allied Practitioners have successfully completed …" at bounding box center [793, 174] width 648 height 250
drag, startPoint x: 643, startPoint y: 379, endPoint x: 766, endPoint y: 394, distance: 124.0
click at [766, 394] on div "ASID Allied Practitioner ASID Allied Practitioners have successfully completed …" at bounding box center [793, 446] width 648 height 250
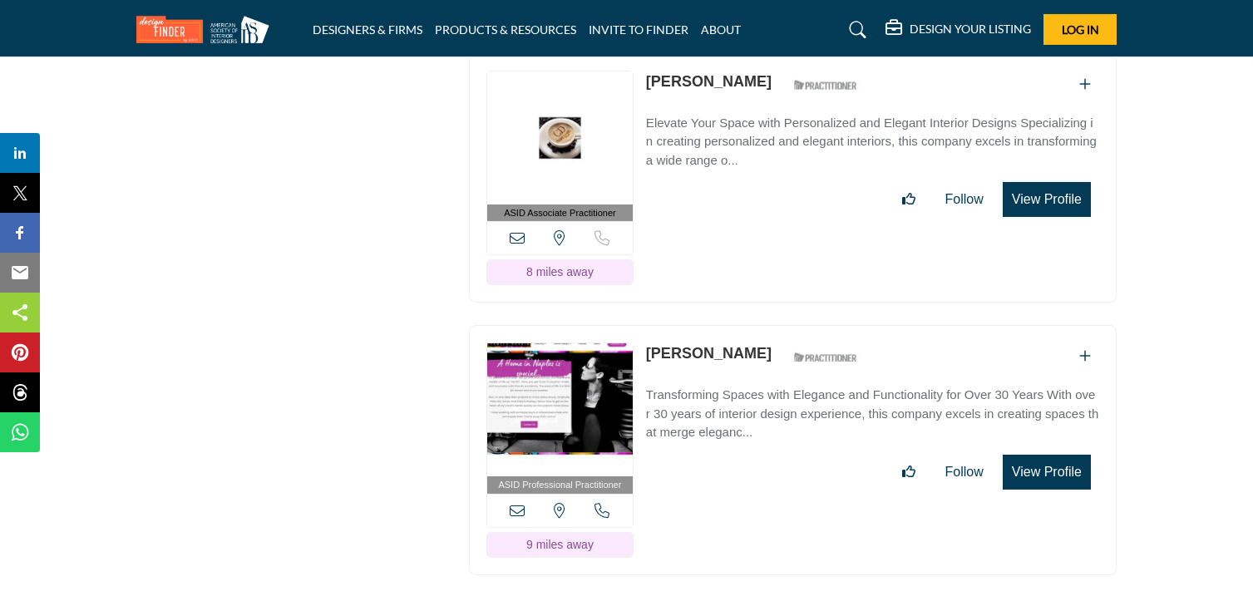
scroll to position [14095, 0]
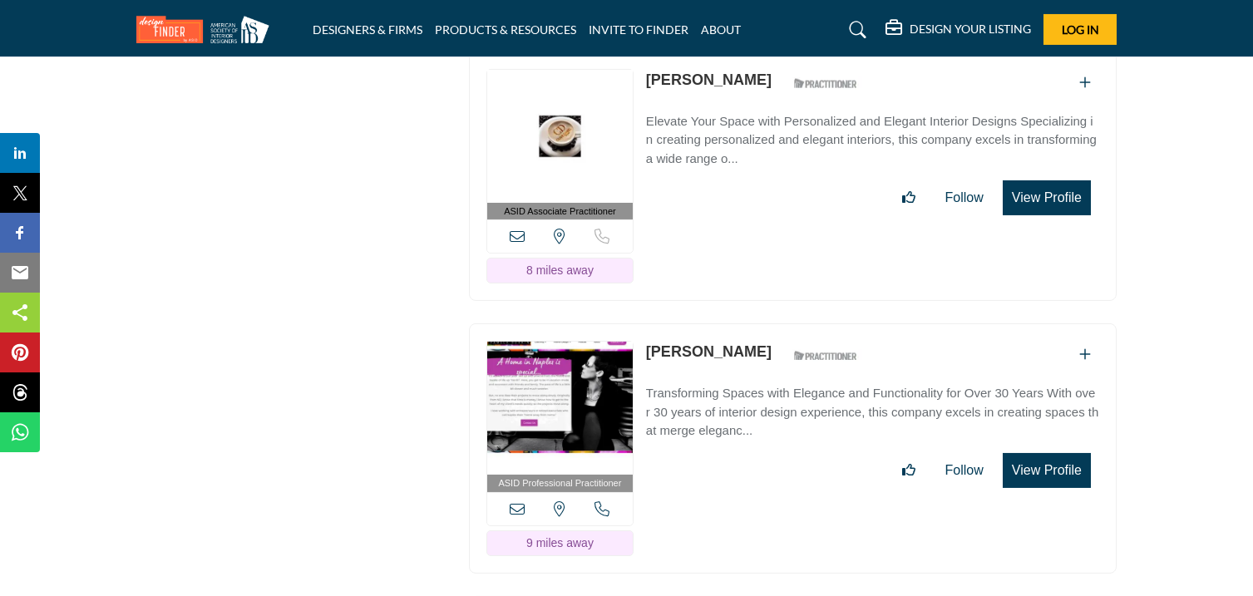
drag, startPoint x: 642, startPoint y: 108, endPoint x: 761, endPoint y: 119, distance: 119.4
click at [761, 119] on div "ASID Associate Practitioner ASID Associate Practitioners have a degree in any m…" at bounding box center [793, 177] width 648 height 250
drag, startPoint x: 644, startPoint y: 385, endPoint x: 745, endPoint y: 397, distance: 101.3
click at [745, 397] on div "ASID Professional Practitioner ASID Professional Practitioners have successfull…" at bounding box center [793, 448] width 648 height 250
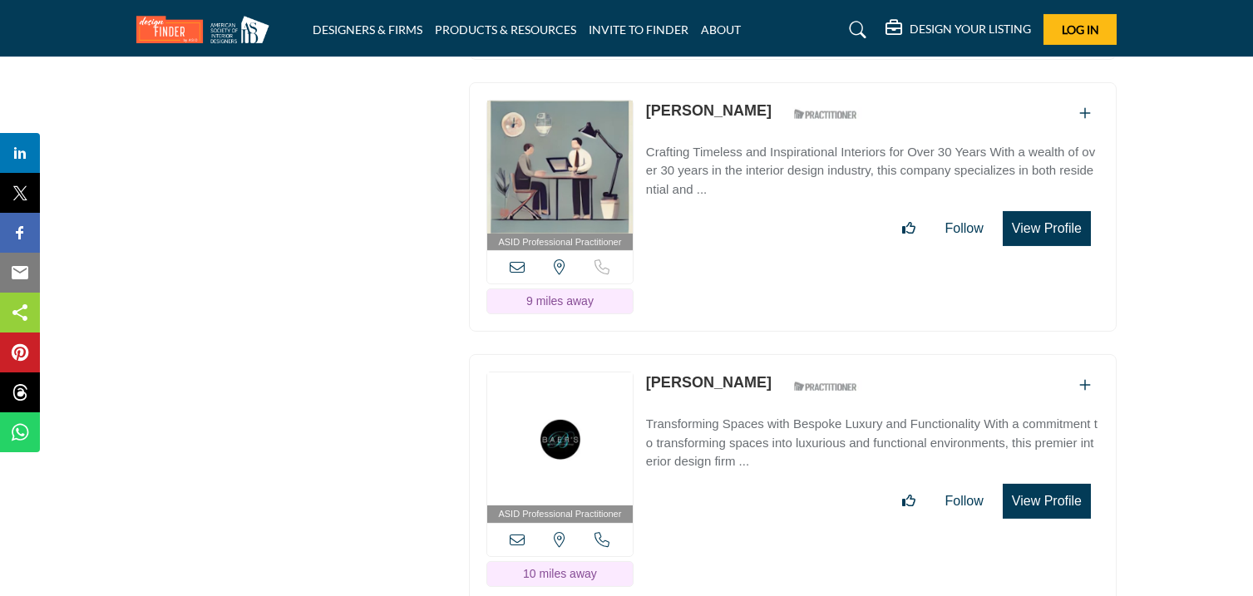
scroll to position [14631, 0]
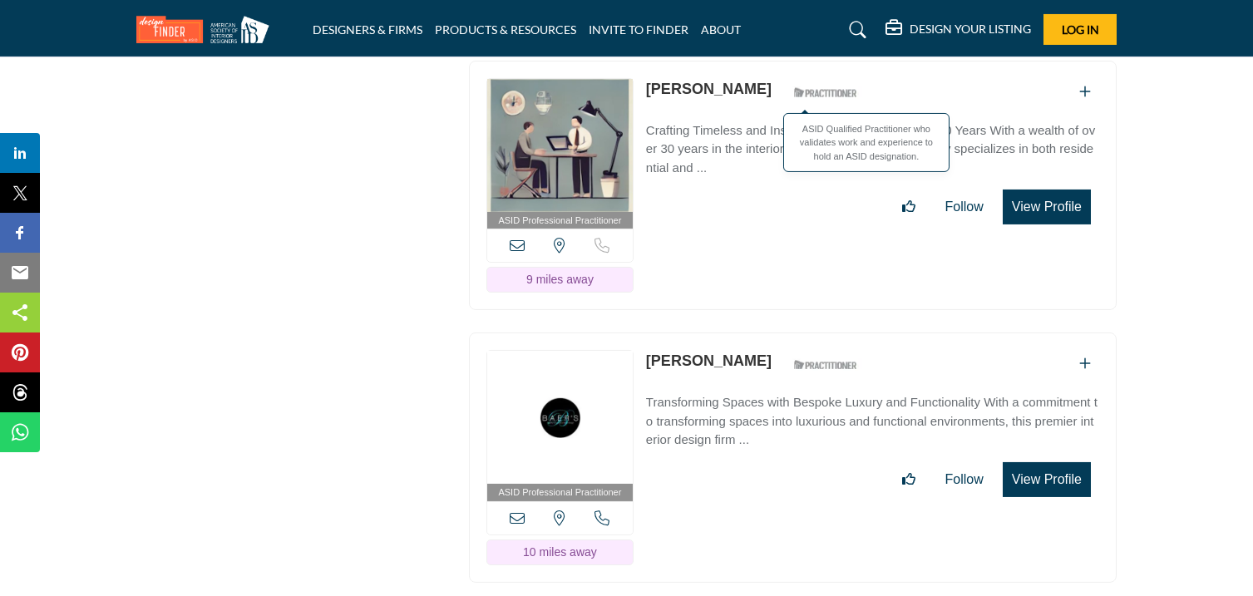
drag, startPoint x: 639, startPoint y: 119, endPoint x: 763, endPoint y: 132, distance: 124.6
click at [763, 132] on div "ASID Professional Practitioner ASID Professional Practitioners have successfull…" at bounding box center [793, 186] width 648 height 250
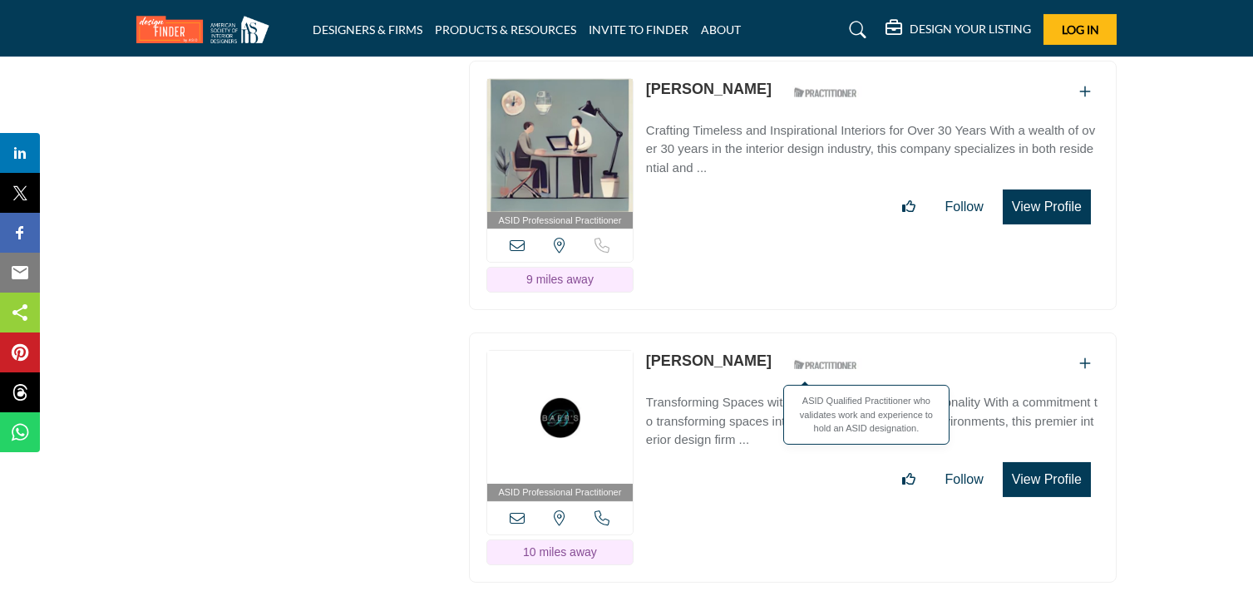
drag, startPoint x: 644, startPoint y: 395, endPoint x: 738, endPoint y: 407, distance: 95.6
click at [738, 407] on div "ASID Professional Practitioner ASID Professional Practitioners have successfull…" at bounding box center [793, 458] width 648 height 250
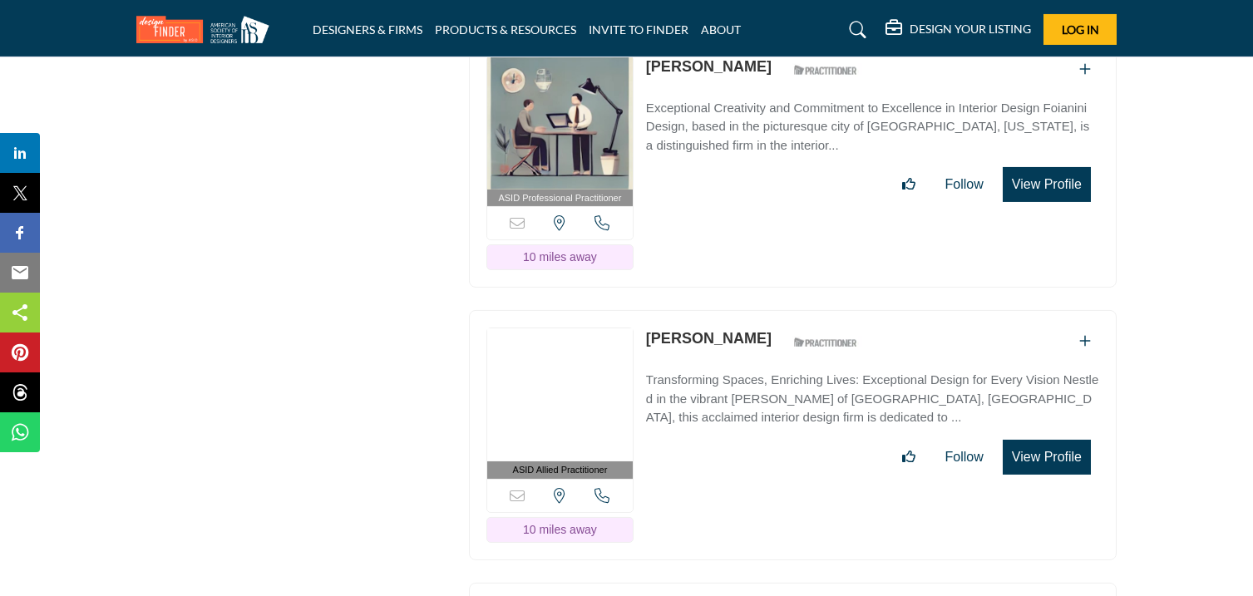
scroll to position [15200, 0]
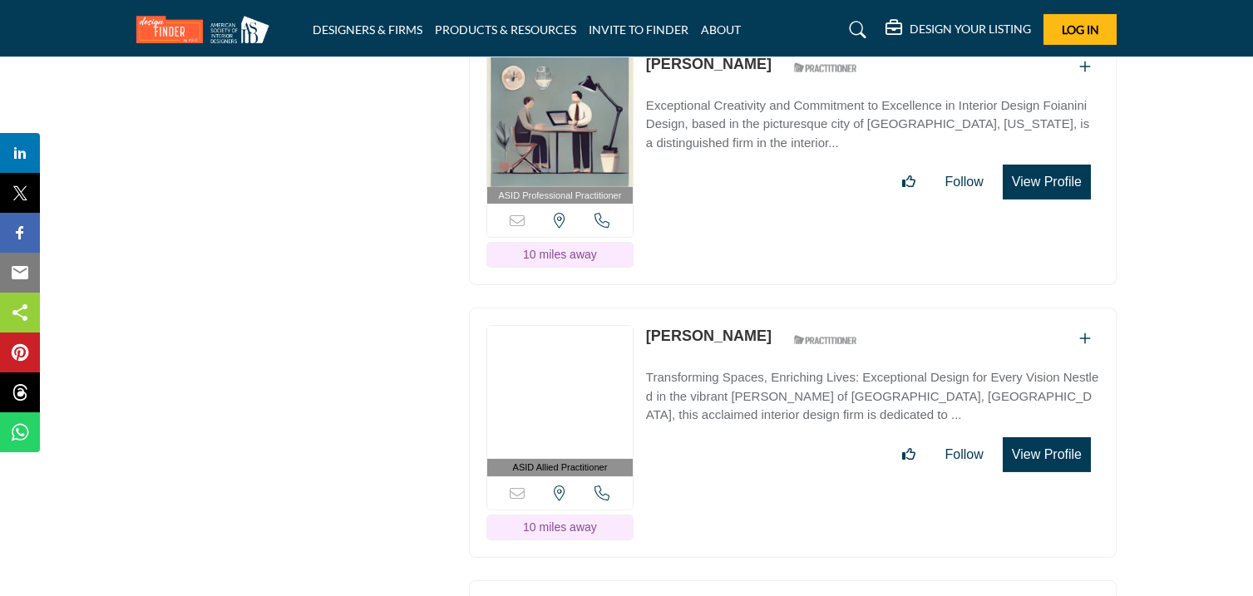
click at [761, 105] on div "ASID Professional Practitioner ASID Professional Practitioners have successfull…" at bounding box center [793, 161] width 648 height 250
drag, startPoint x: 641, startPoint y: 371, endPoint x: 764, endPoint y: 384, distance: 123.8
click at [764, 384] on div "ASID Allied Practitioner ASID Allied Practitioners have successfully completed …" at bounding box center [793, 433] width 648 height 250
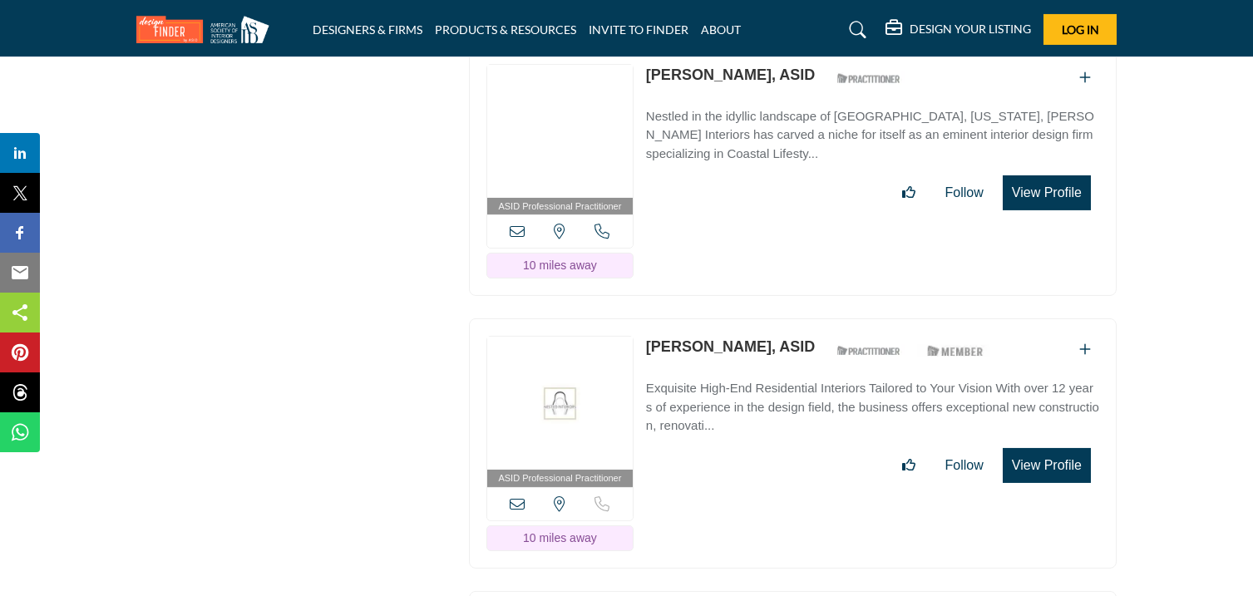
scroll to position [15735, 0]
drag, startPoint x: 643, startPoint y: 110, endPoint x: 736, endPoint y: 132, distance: 95.8
click at [736, 132] on div "ASID Professional Practitioner ASID Professional Practitioners have successfull…" at bounding box center [793, 171] width 648 height 250
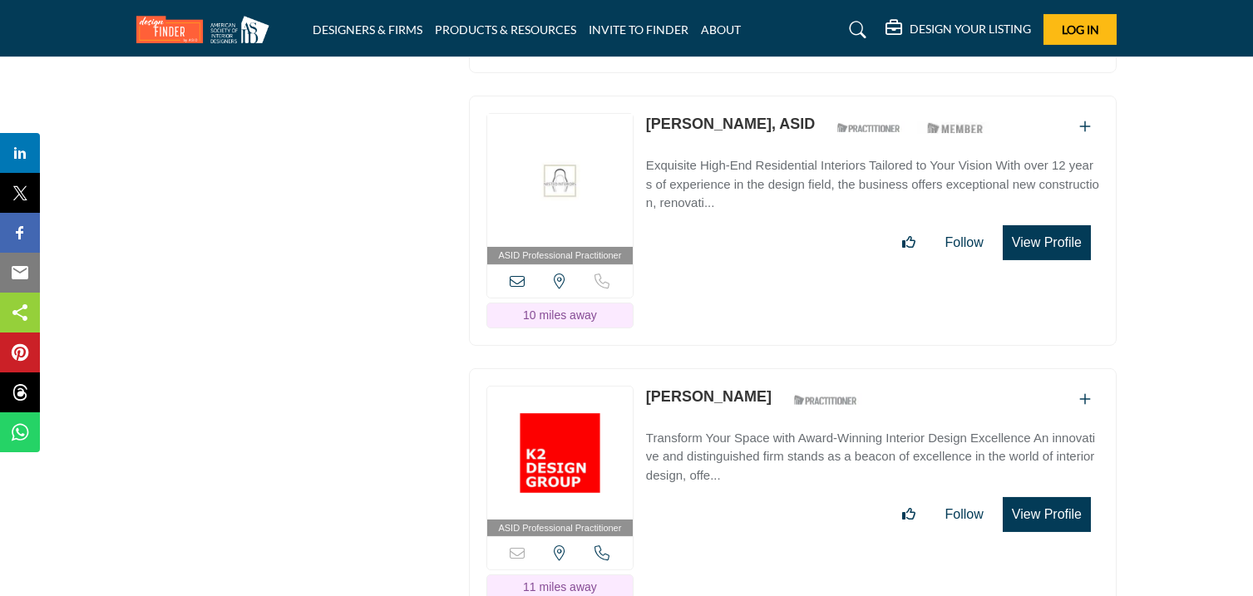
scroll to position [15959, 0]
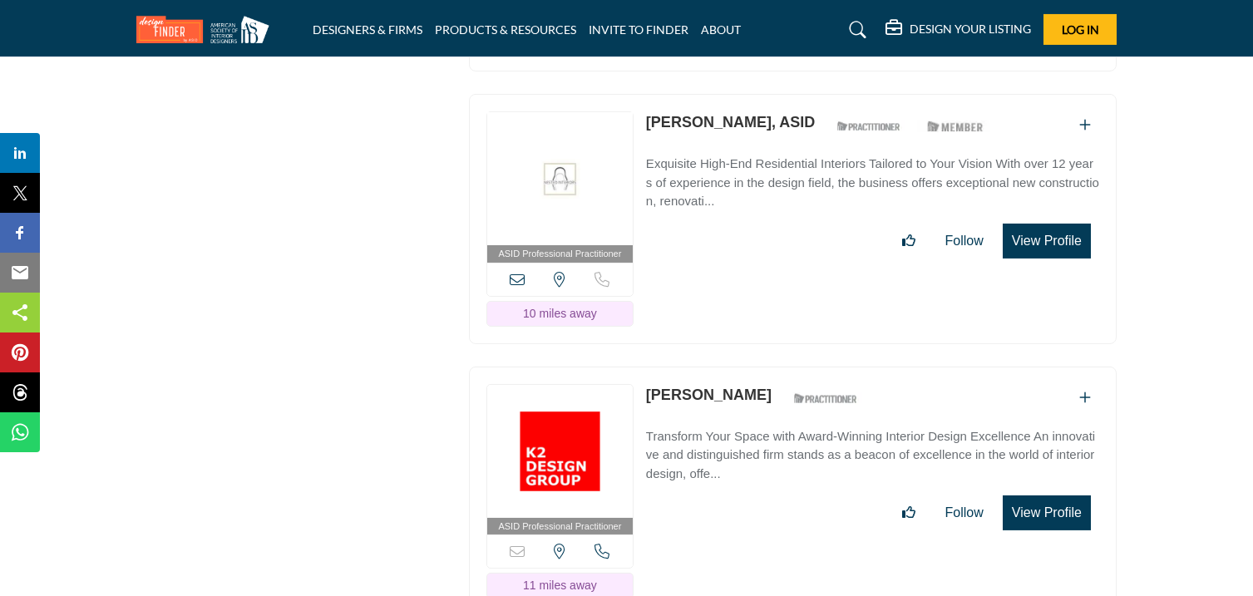
drag, startPoint x: 644, startPoint y: 164, endPoint x: 734, endPoint y: 184, distance: 92.0
click at [734, 134] on p "Stacy Grimes, ASID" at bounding box center [730, 122] width 169 height 22
drag, startPoint x: 648, startPoint y: 436, endPoint x: 746, endPoint y: 449, distance: 99.0
click at [746, 413] on div "Jenny Provost ASID Qualified Practitioner who validates work and experience to …" at bounding box center [756, 398] width 220 height 29
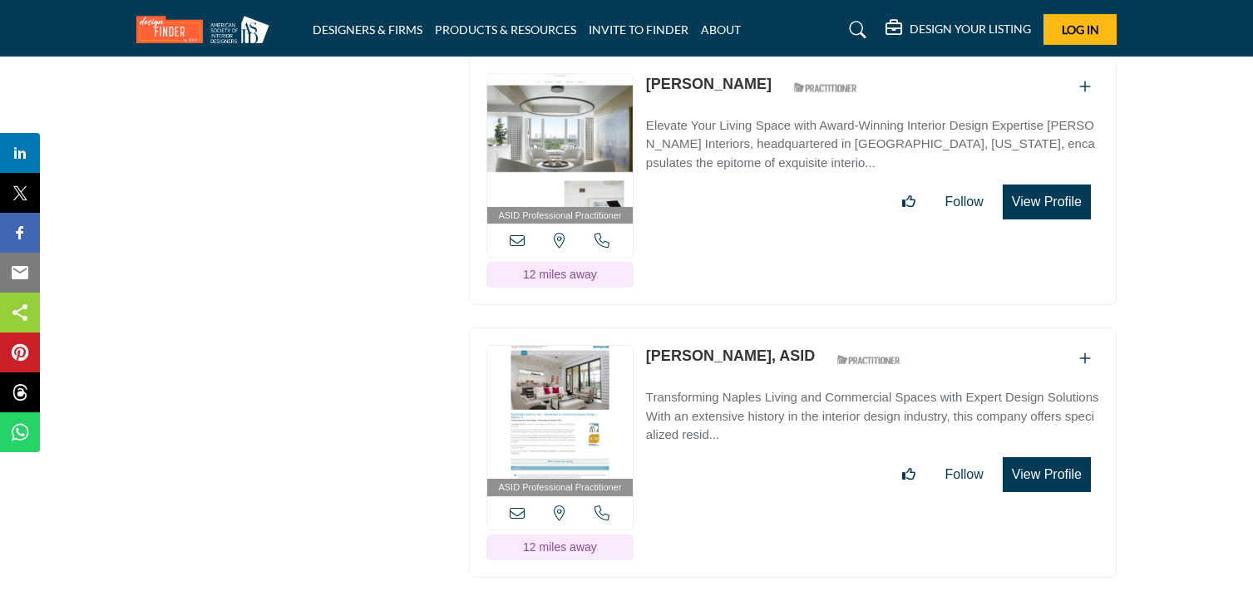
scroll to position [16820, 0]
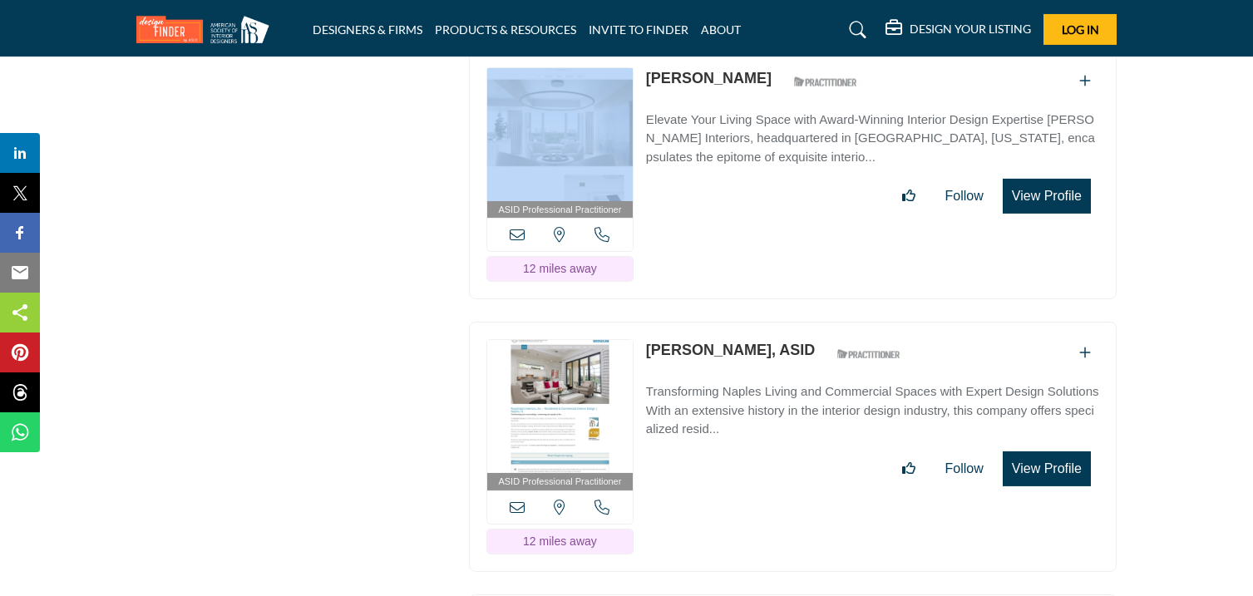
drag, startPoint x: 639, startPoint y: 119, endPoint x: 631, endPoint y: 130, distance: 13.1
click at [631, 130] on div "ASID Professional Practitioner ASID Professional Practitioners have successfull…" at bounding box center [793, 175] width 648 height 250
click at [639, 123] on div "ASID Professional Practitioner ASID Professional Practitioners have successfull…" at bounding box center [793, 175] width 648 height 250
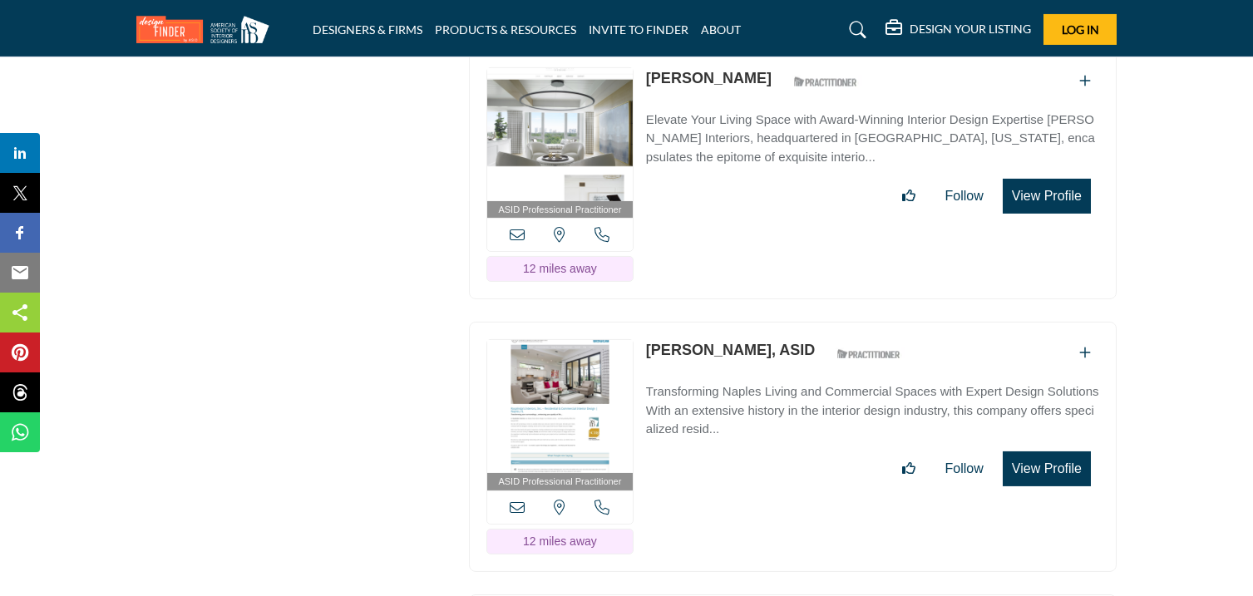
drag, startPoint x: 644, startPoint y: 116, endPoint x: 740, endPoint y: 129, distance: 96.4
click at [740, 129] on div "ASID Professional Practitioner ASID Professional Practitioners have successfull…" at bounding box center [793, 175] width 648 height 250
drag, startPoint x: 645, startPoint y: 392, endPoint x: 773, endPoint y: 402, distance: 128.5
click at [773, 402] on div "ASID Professional Practitioner ASID Professional Practitioners have successfull…" at bounding box center [793, 447] width 648 height 250
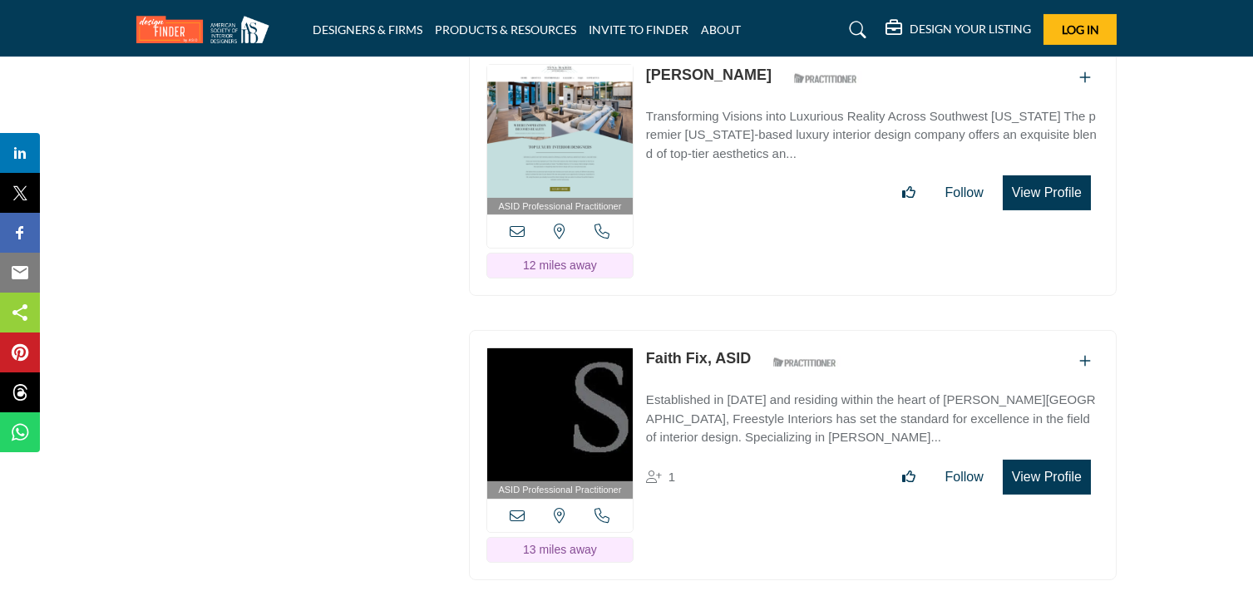
scroll to position [17367, 0]
drag, startPoint x: 643, startPoint y: 116, endPoint x: 757, endPoint y: 141, distance: 117.3
click at [757, 141] on div "ASID Professional Practitioner ASID Professional Practitioners have successfull…" at bounding box center [793, 172] width 648 height 250
drag, startPoint x: 642, startPoint y: 400, endPoint x: 703, endPoint y: 417, distance: 63.2
click at [703, 417] on div "ASID Professional Practitioner ASID Professional Practitioners have successfull…" at bounding box center [793, 456] width 648 height 250
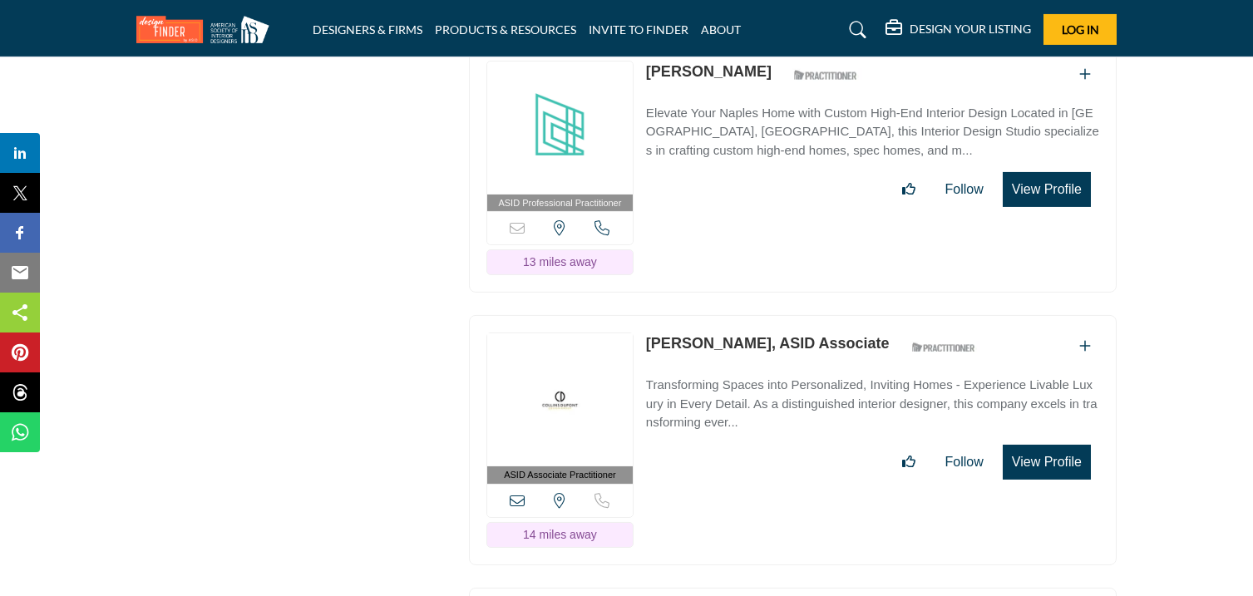
scroll to position [17932, 0]
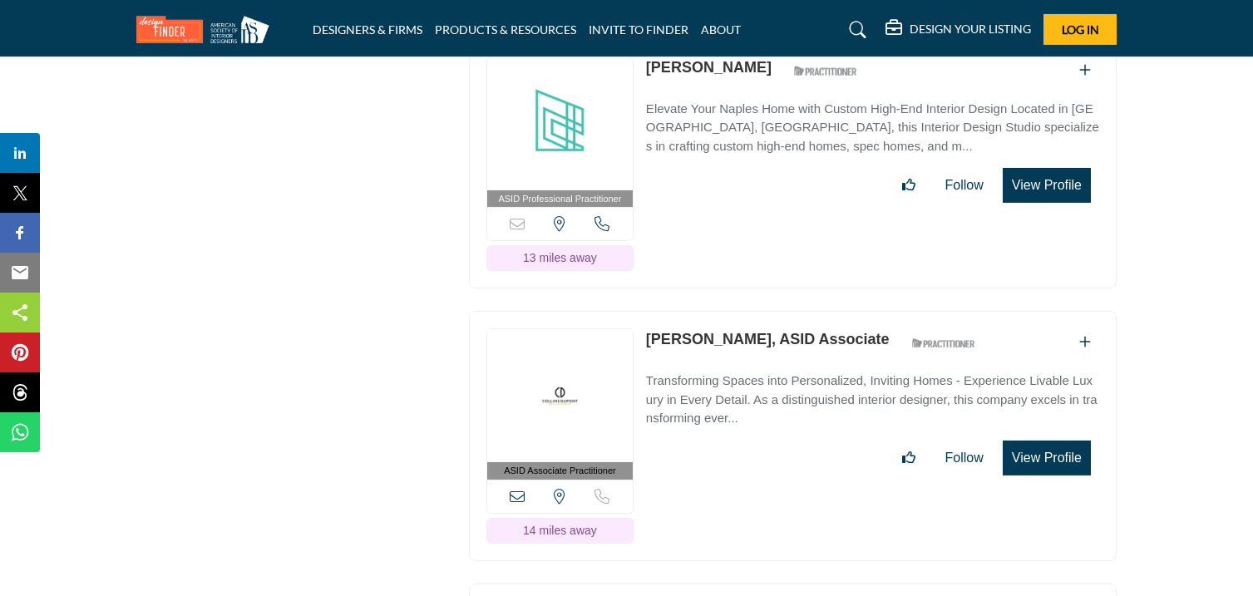
drag, startPoint x: 648, startPoint y: 110, endPoint x: 738, endPoint y: 129, distance: 92.6
click at [738, 129] on div "ASID Professional Practitioner ASID Professional Practitioners have successfull…" at bounding box center [793, 164] width 648 height 250
drag, startPoint x: 644, startPoint y: 377, endPoint x: 733, endPoint y: 397, distance: 91.2
click at [733, 397] on div "ASID Associate Practitioner ASID Associate Practitioners have a degree in any m…" at bounding box center [793, 436] width 648 height 250
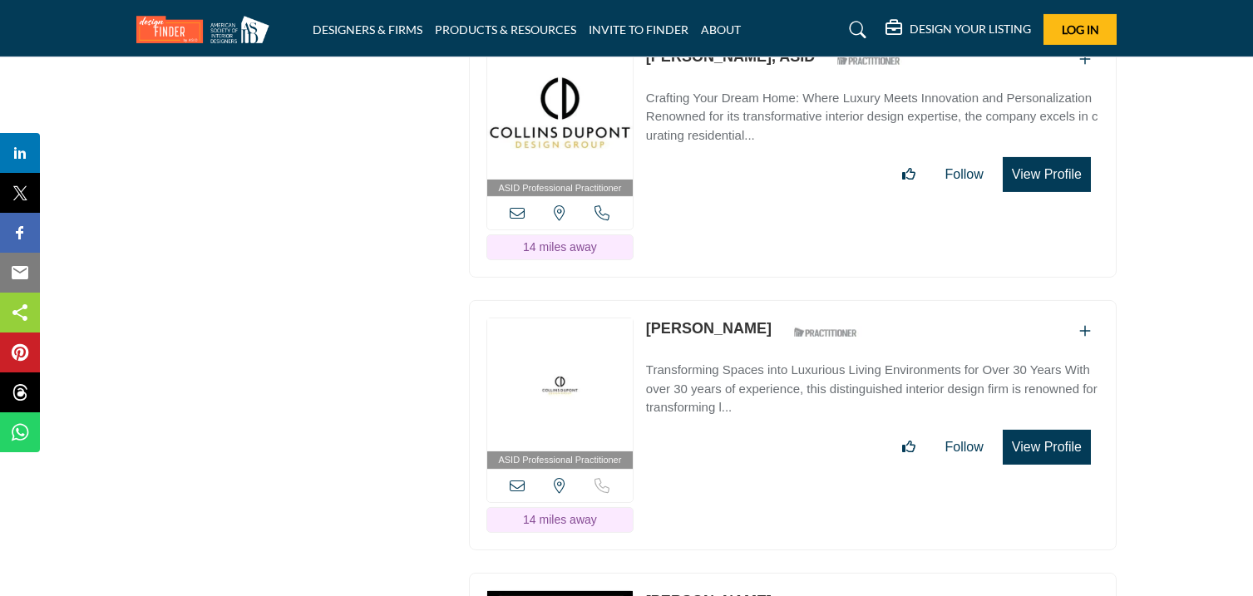
scroll to position [18491, 0]
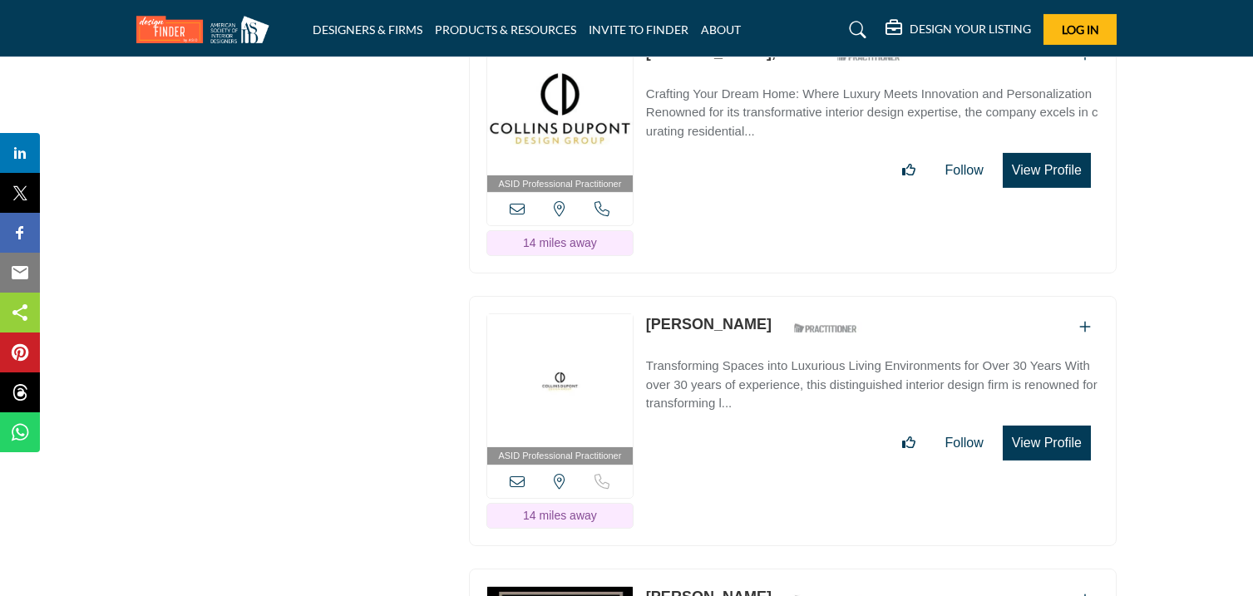
drag, startPoint x: 640, startPoint y: 90, endPoint x: 725, endPoint y: 113, distance: 87.9
click at [725, 113] on div "ASID Professional Practitioner ASID Professional Practitioners have successfull…" at bounding box center [793, 149] width 648 height 250
drag, startPoint x: 644, startPoint y: 368, endPoint x: 752, endPoint y: 390, distance: 109.4
click at [752, 390] on div "ASID Professional Practitioner ASID Professional Practitioners have successfull…" at bounding box center [793, 421] width 648 height 250
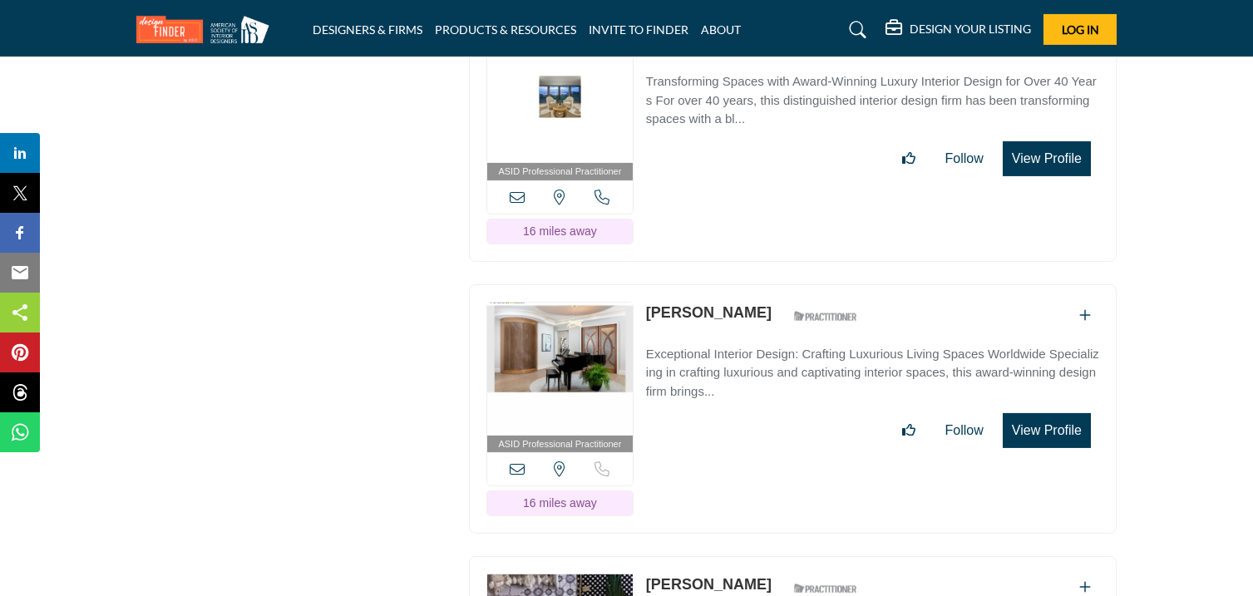
scroll to position [19324, 0]
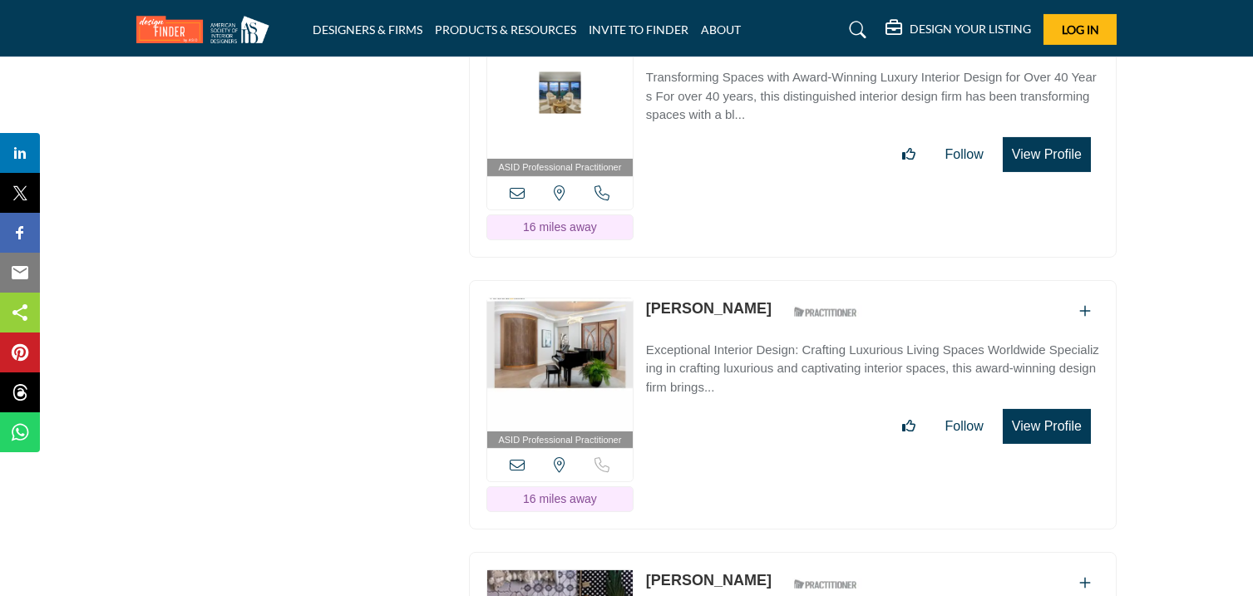
drag, startPoint x: 639, startPoint y: 81, endPoint x: 679, endPoint y: 93, distance: 41.6
click at [679, 93] on div "ASID Professional Practitioner ASID Professional Practitioners have successfull…" at bounding box center [793, 132] width 648 height 250
drag, startPoint x: 644, startPoint y: 86, endPoint x: 751, endPoint y: 105, distance: 108.0
click at [751, 105] on div "ASID Professional Practitioner ASID Professional Practitioners have successfull…" at bounding box center [793, 132] width 648 height 250
drag, startPoint x: 644, startPoint y: 353, endPoint x: 738, endPoint y: 365, distance: 93.9
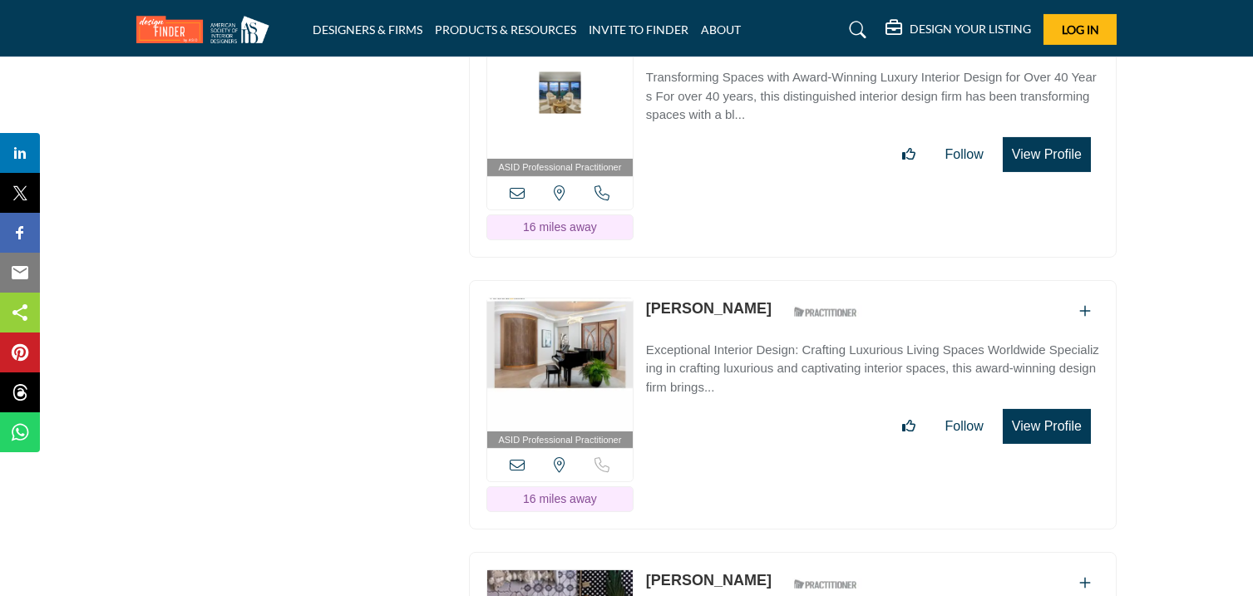
click at [738, 365] on div "ASID Professional Practitioner ASID Professional Practitioners have successfull…" at bounding box center [793, 405] width 648 height 250
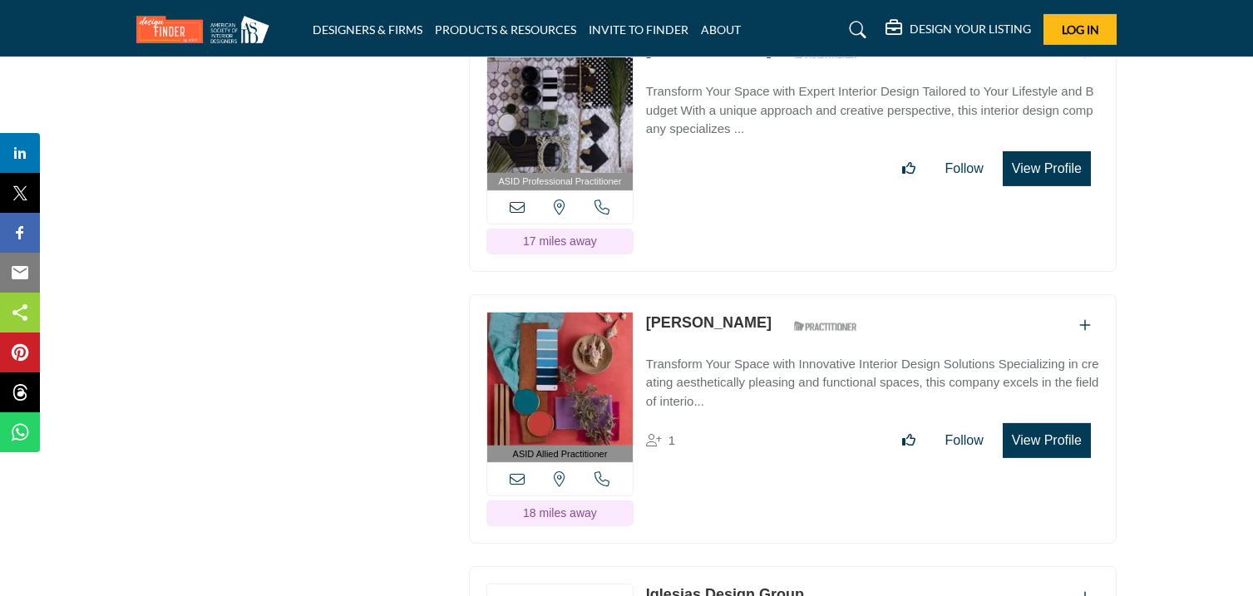
scroll to position [19865, 0]
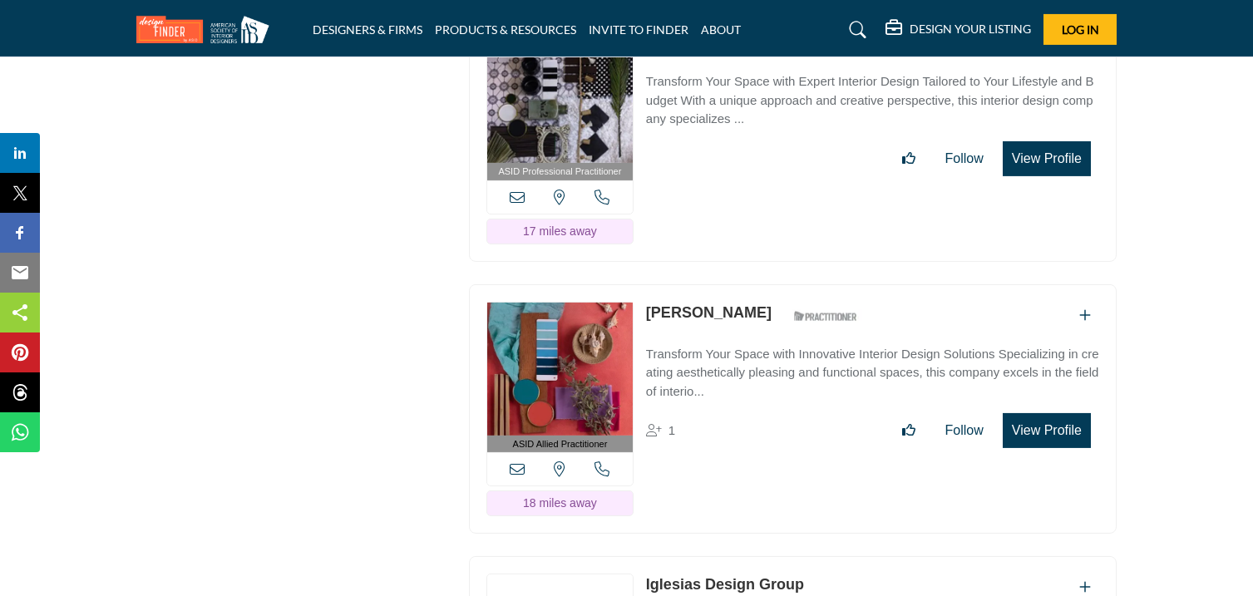
drag, startPoint x: 644, startPoint y: 92, endPoint x: 743, endPoint y: 96, distance: 99.0
click at [743, 96] on div "ASID Professional Practitioner ASID Professional Practitioners have successfull…" at bounding box center [793, 137] width 648 height 250
drag, startPoint x: 645, startPoint y: 363, endPoint x: 756, endPoint y: 384, distance: 112.7
click at [756, 384] on div "ASID Allied Practitioner ASID Allied Practitioners have successfully completed …" at bounding box center [793, 409] width 648 height 250
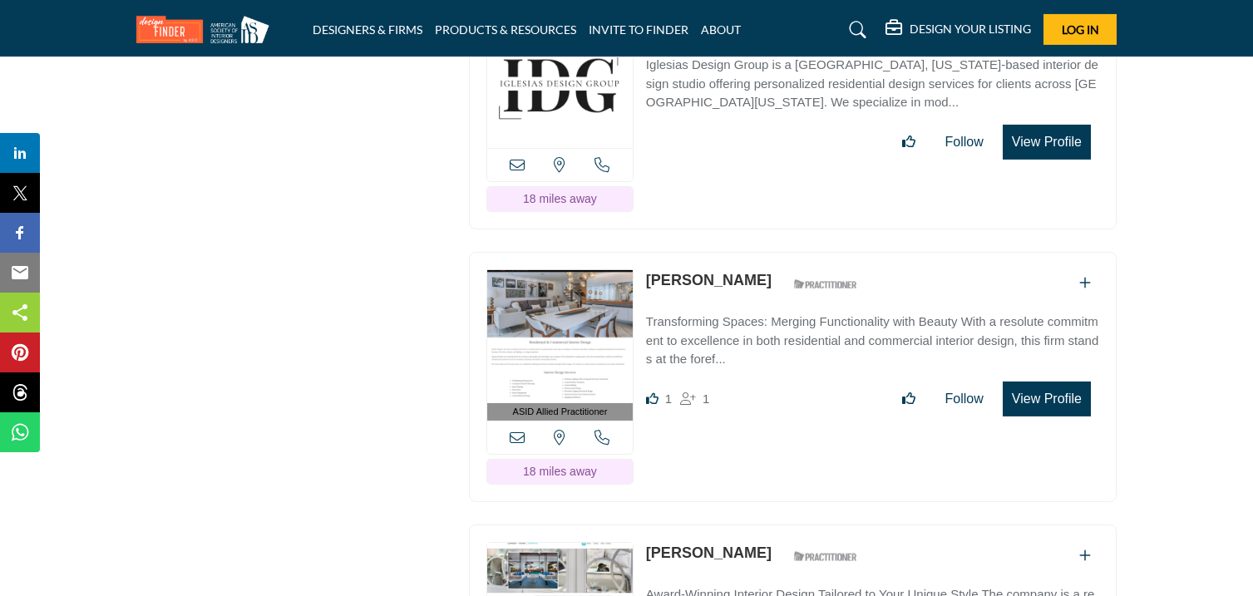
scroll to position [20425, 0]
drag, startPoint x: 644, startPoint y: 76, endPoint x: 800, endPoint y: 91, distance: 156.2
click at [800, 91] on div "View the location of this listing Call Number" at bounding box center [793, 112] width 648 height 233
drag, startPoint x: 643, startPoint y: 333, endPoint x: 748, endPoint y: 348, distance: 106.5
click at [748, 348] on div "ASID Allied Practitioner ASID Allied Practitioners have successfully completed …" at bounding box center [793, 376] width 648 height 250
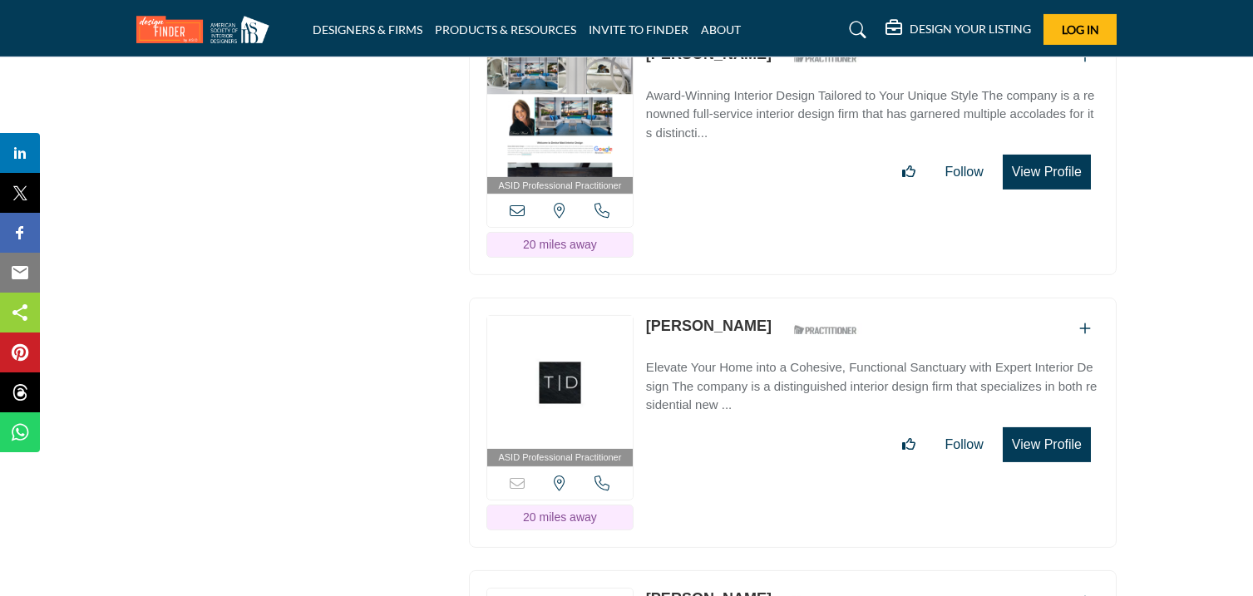
scroll to position [20928, 0]
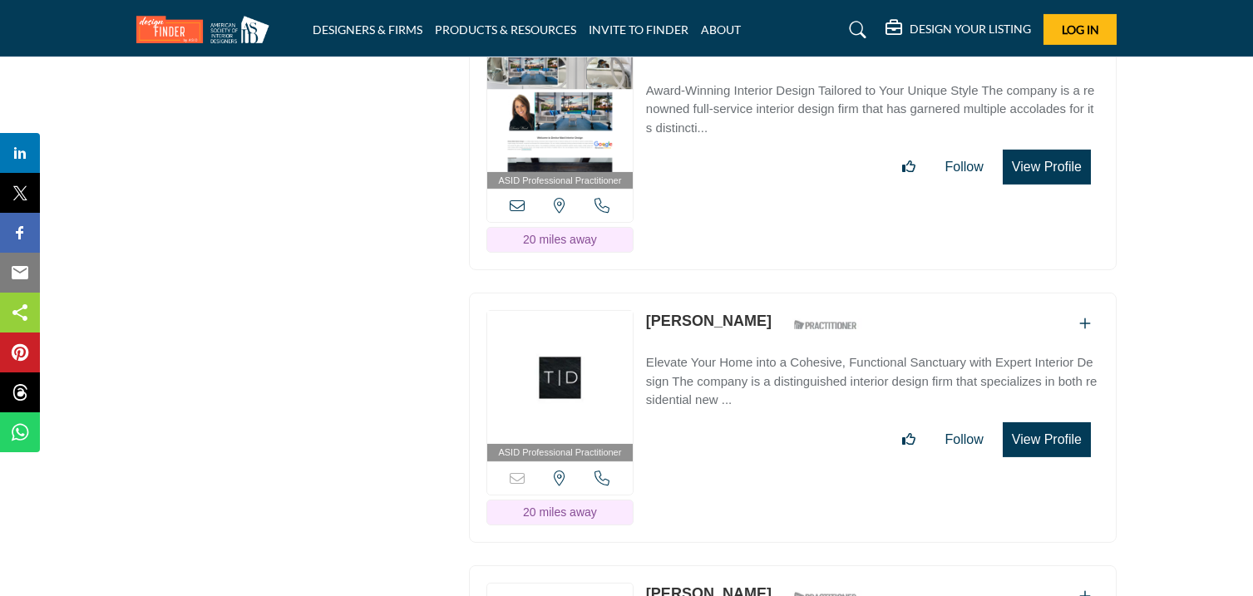
drag, startPoint x: 644, startPoint y: 101, endPoint x: 734, endPoint y: 111, distance: 91.1
click at [734, 111] on div "ASID Professional Practitioner ASID Professional Practitioners have successfull…" at bounding box center [793, 146] width 648 height 250
drag, startPoint x: 642, startPoint y: 370, endPoint x: 765, endPoint y: 396, distance: 125.7
click at [765, 396] on div "ASID Professional Practitioner ASID Professional Practitioners have successfull…" at bounding box center [793, 418] width 648 height 250
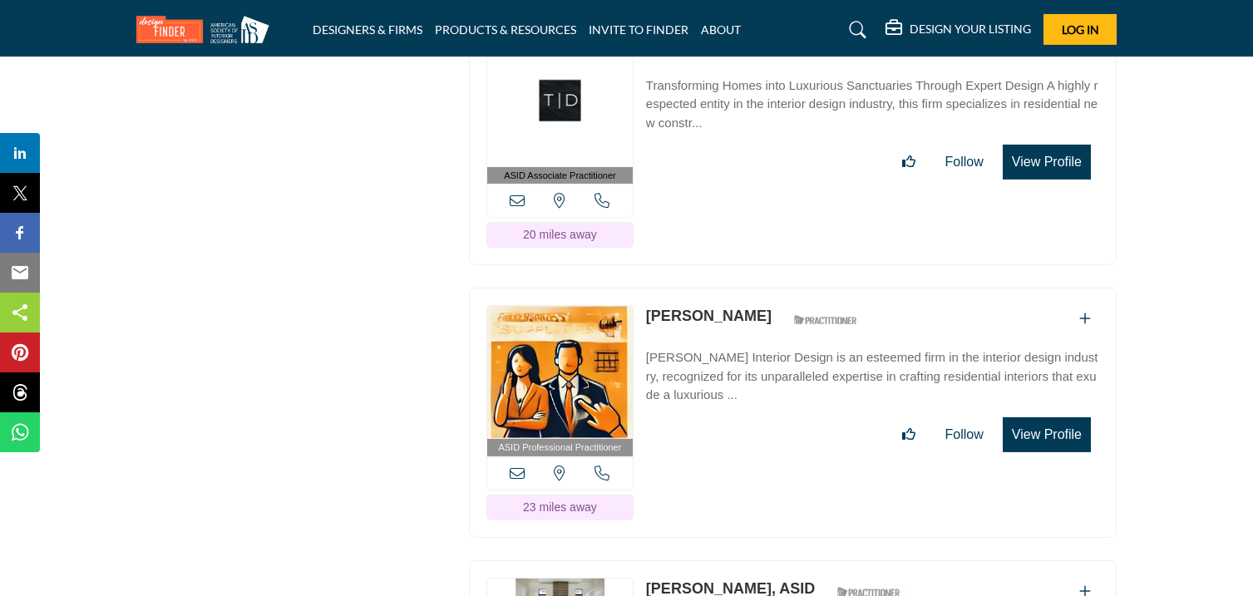
scroll to position [21483, 0]
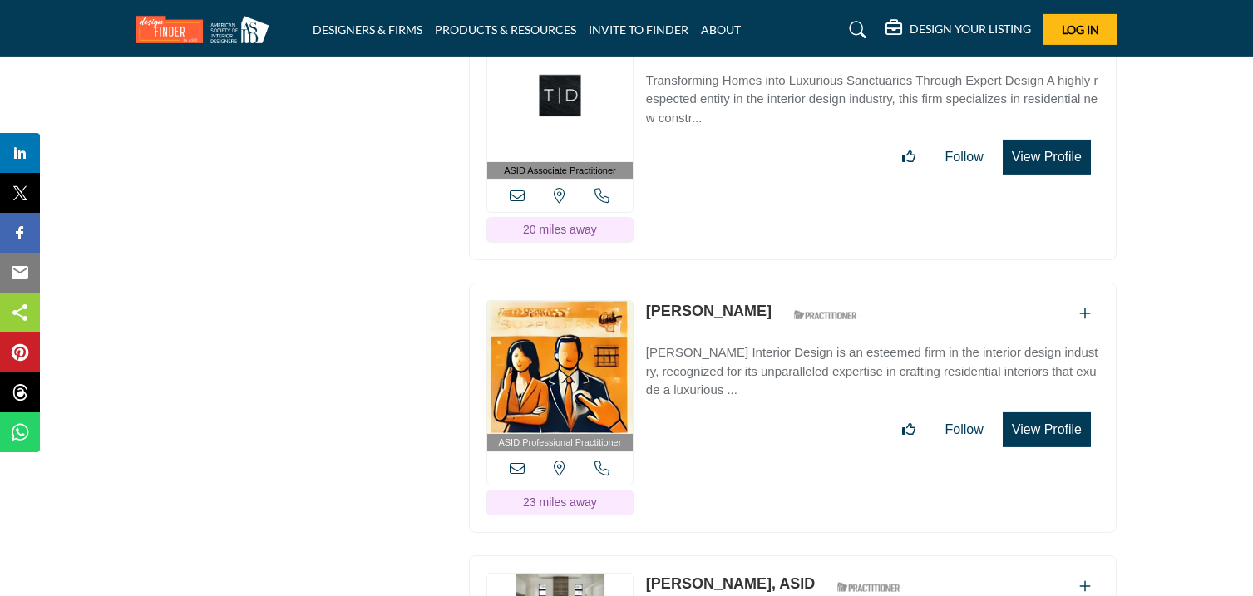
drag, startPoint x: 642, startPoint y: 93, endPoint x: 753, endPoint y: 114, distance: 113.3
click at [753, 114] on div "ASID Associate Practitioner ASID Associate Practitioners have a degree in any m…" at bounding box center [793, 136] width 648 height 250
drag, startPoint x: 641, startPoint y: 373, endPoint x: 721, endPoint y: 378, distance: 80.0
click at [721, 378] on div "ASID Professional Practitioner ASID Professional Practitioners have successfull…" at bounding box center [793, 408] width 648 height 250
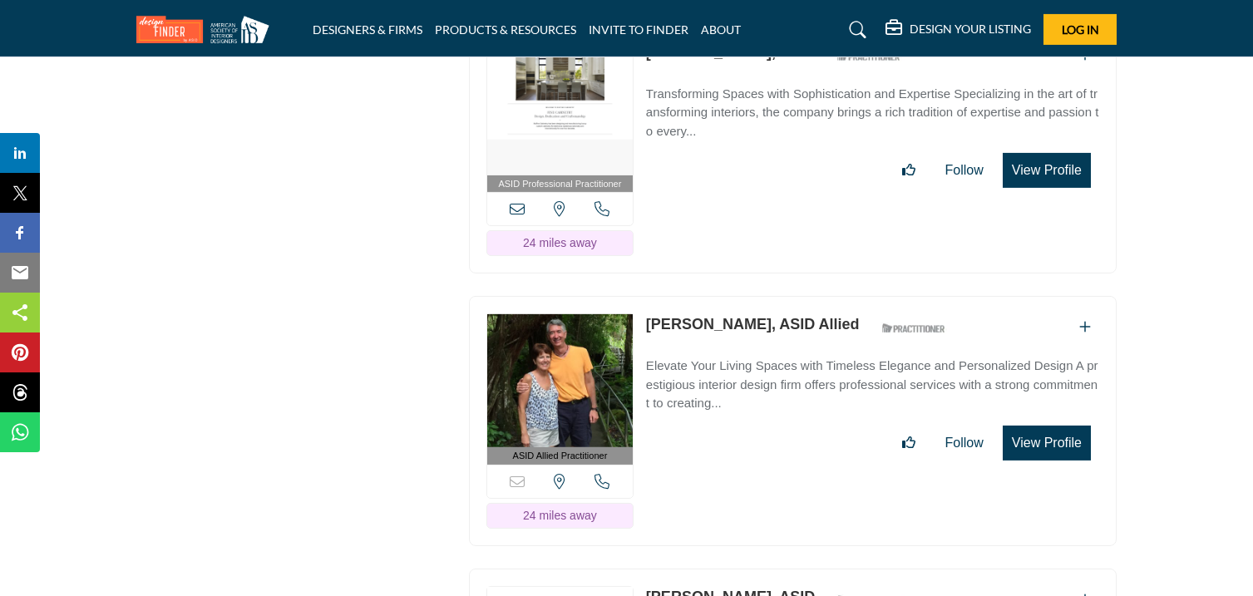
scroll to position [22018, 0]
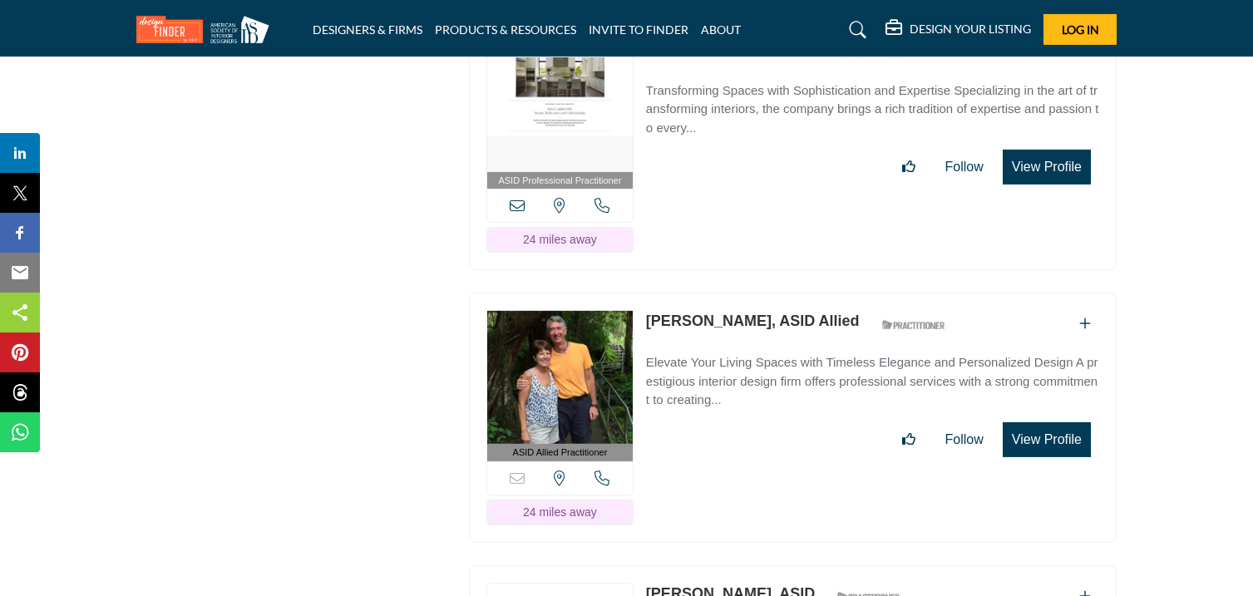
drag, startPoint x: 639, startPoint y: 106, endPoint x: 729, endPoint y: 116, distance: 90.4
click at [729, 116] on div "ASID Professional Practitioner ASID Professional Practitioners have successfull…" at bounding box center [793, 146] width 648 height 250
drag, startPoint x: 646, startPoint y: 107, endPoint x: 752, endPoint y: 119, distance: 107.1
click at [752, 119] on div "ASID Professional Practitioner ASID Professional Practitioners have successfull…" at bounding box center [793, 146] width 648 height 250
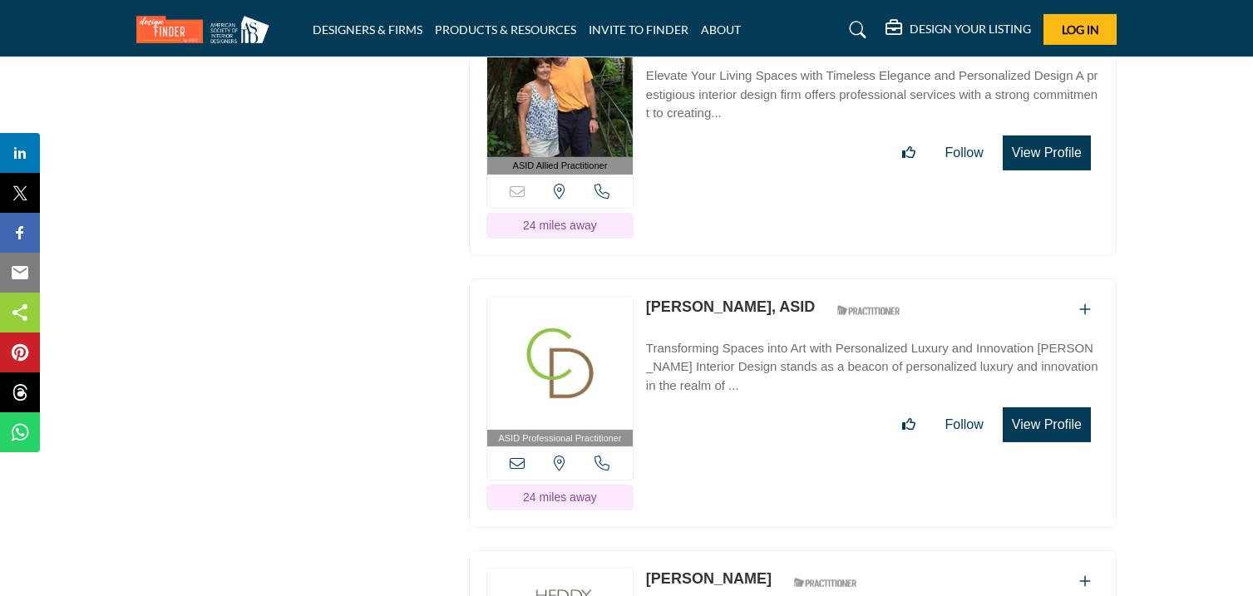
scroll to position [22305, 0]
drag, startPoint x: 645, startPoint y: 91, endPoint x: 743, endPoint y: 115, distance: 100.0
click at [743, 115] on div "ASID Allied Practitioner ASID Allied Practitioners have successfully completed …" at bounding box center [793, 130] width 648 height 250
drag, startPoint x: 641, startPoint y: 365, endPoint x: 785, endPoint y: 380, distance: 144.6
click at [785, 380] on div "ASID Professional Practitioner ASID Professional Practitioners have successfull…" at bounding box center [793, 403] width 648 height 250
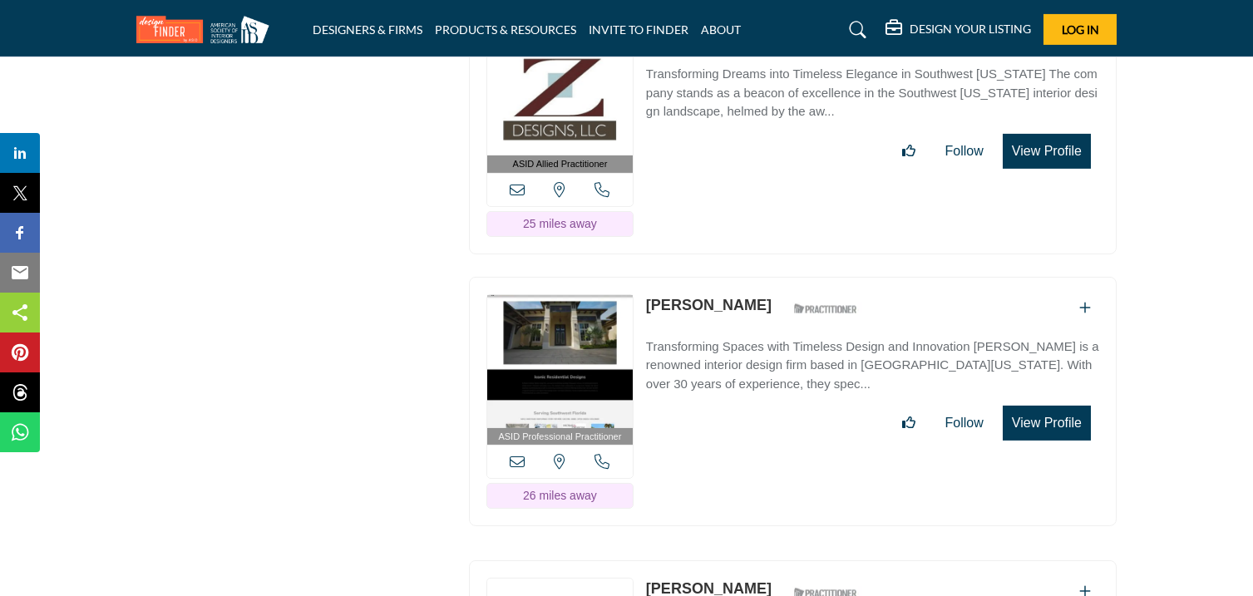
scroll to position [22852, 0]
drag, startPoint x: 641, startPoint y: 91, endPoint x: 773, endPoint y: 109, distance: 133.5
click at [773, 109] on div "ASID Allied Practitioner ASID Allied Practitioners have successfully completed …" at bounding box center [793, 128] width 648 height 250
drag, startPoint x: 641, startPoint y: 366, endPoint x: 749, endPoint y: 376, distance: 108.6
click at [749, 376] on div "ASID Professional Practitioner ASID Professional Practitioners have successfull…" at bounding box center [793, 401] width 648 height 250
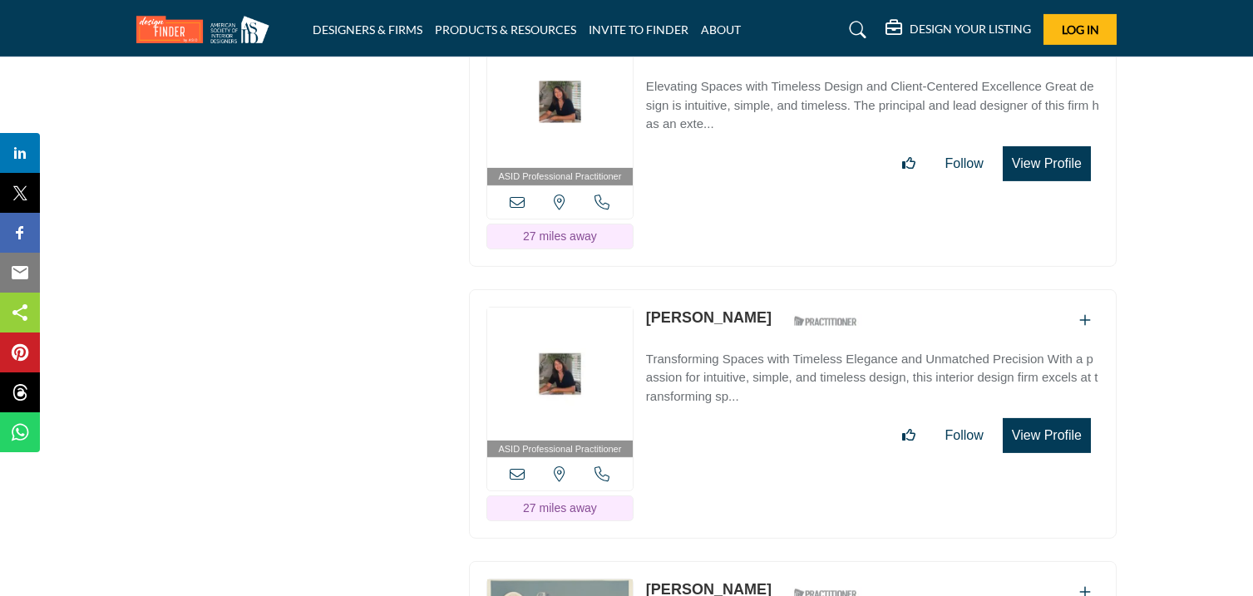
scroll to position [23396, 0]
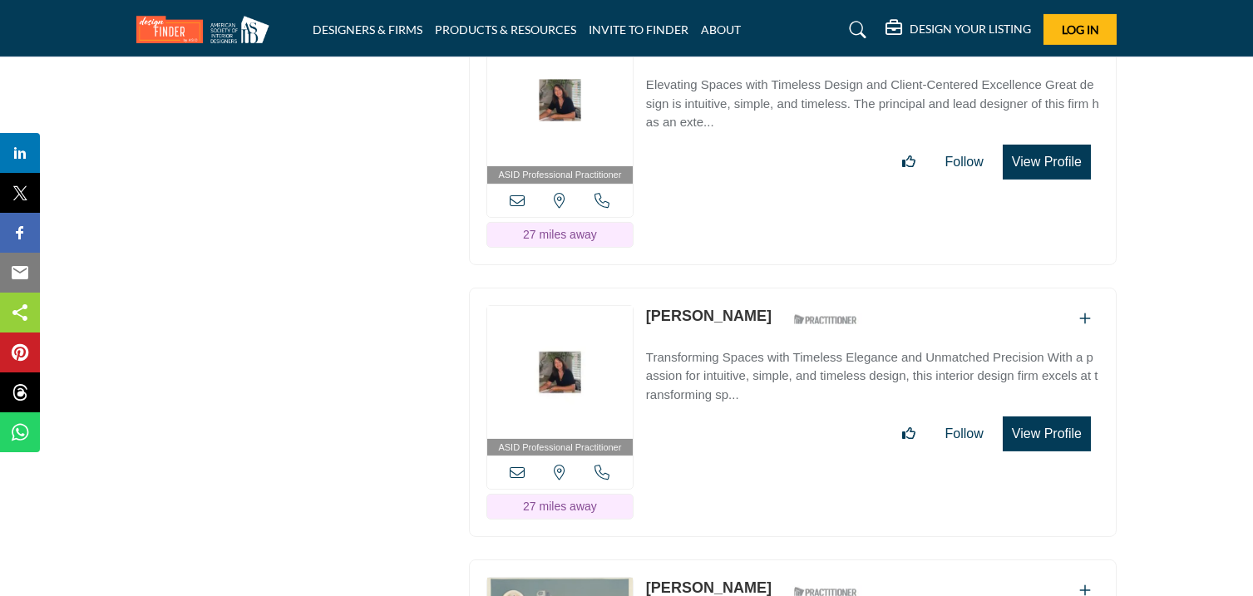
drag, startPoint x: 640, startPoint y: 108, endPoint x: 766, endPoint y: 114, distance: 125.7
click at [766, 114] on div "ASID Professional Practitioner ASID Professional Practitioners have successfull…" at bounding box center [793, 140] width 648 height 250
